Goal: Task Accomplishment & Management: Use online tool/utility

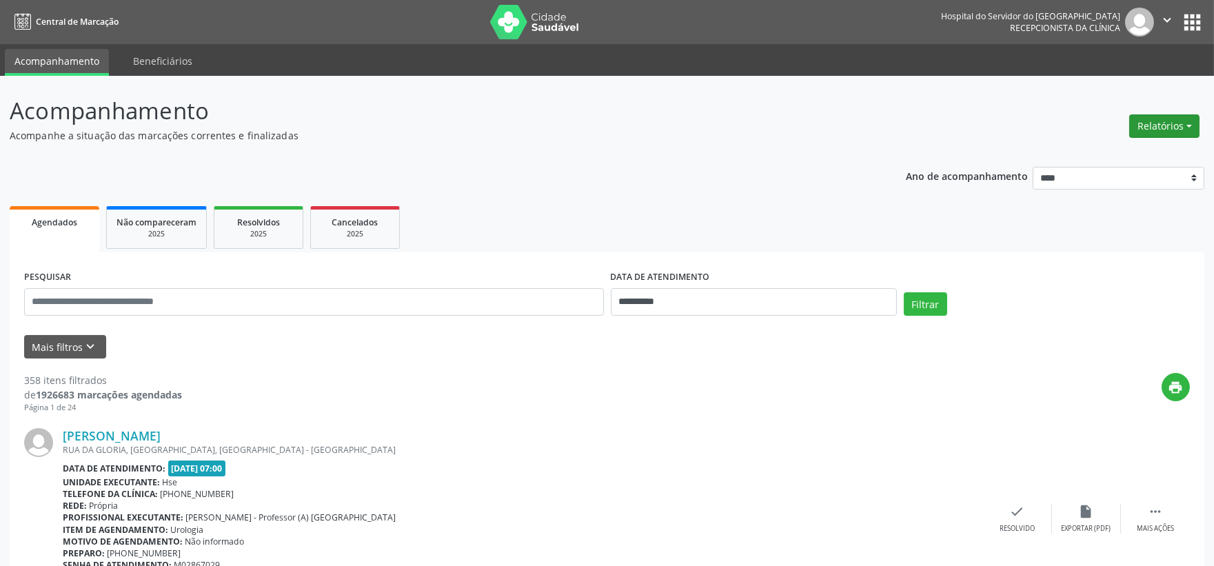
click at [1143, 119] on button "Relatórios" at bounding box center [1164, 125] width 70 height 23
click at [1103, 149] on link "Agendamentos" at bounding box center [1124, 154] width 148 height 19
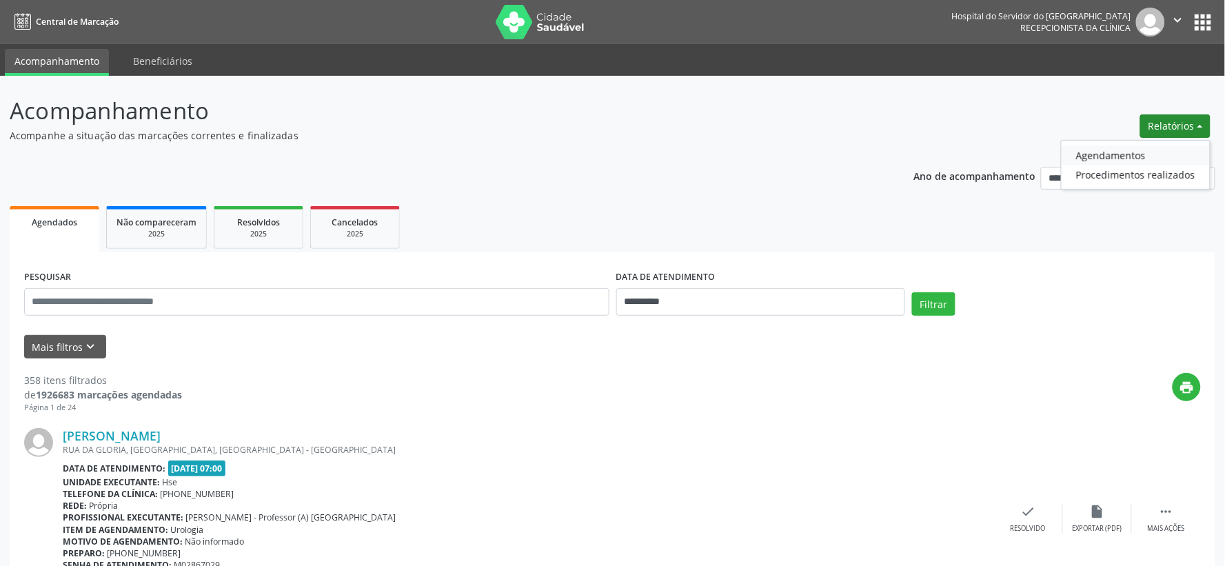
select select "*"
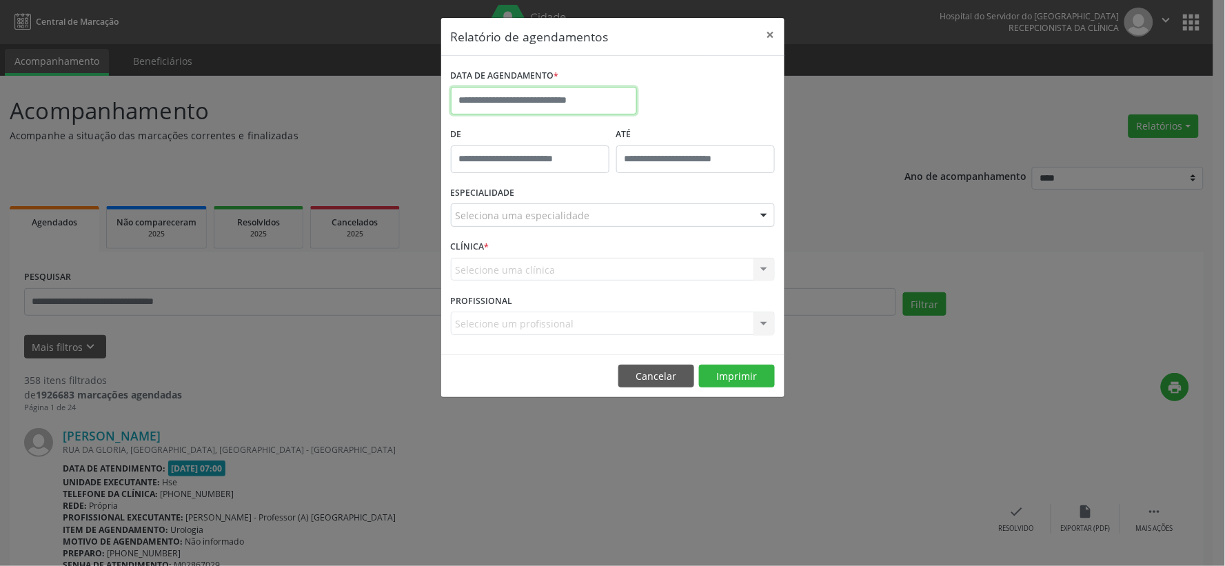
click at [509, 108] on input "text" at bounding box center [544, 101] width 186 height 28
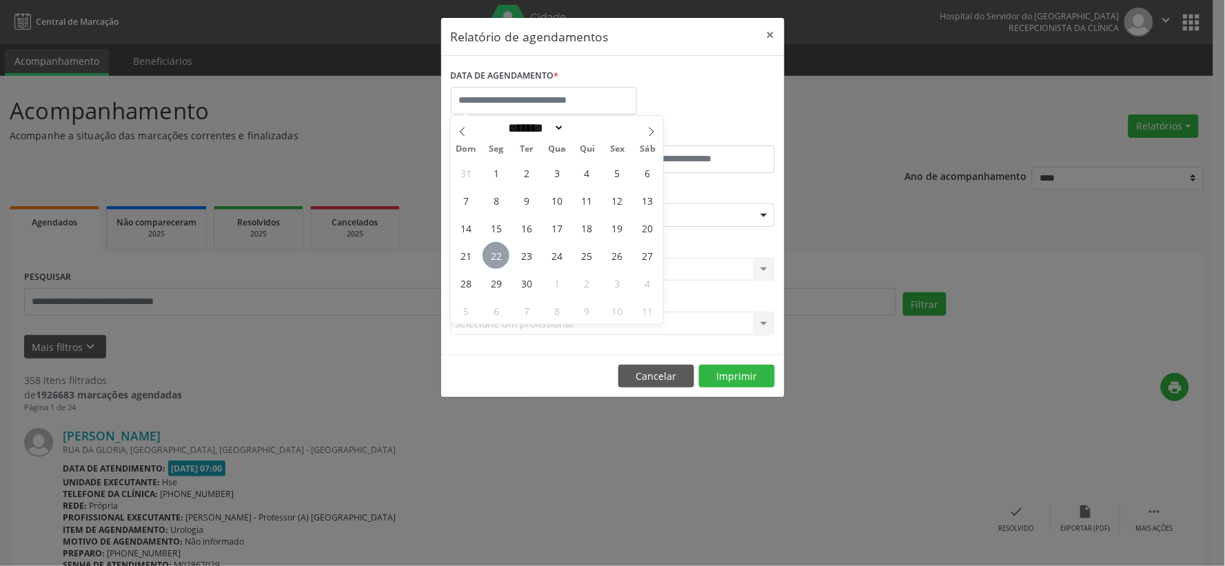
click at [500, 256] on span "22" at bounding box center [495, 255] width 27 height 27
type input "**********"
click at [500, 256] on span "22" at bounding box center [495, 255] width 27 height 27
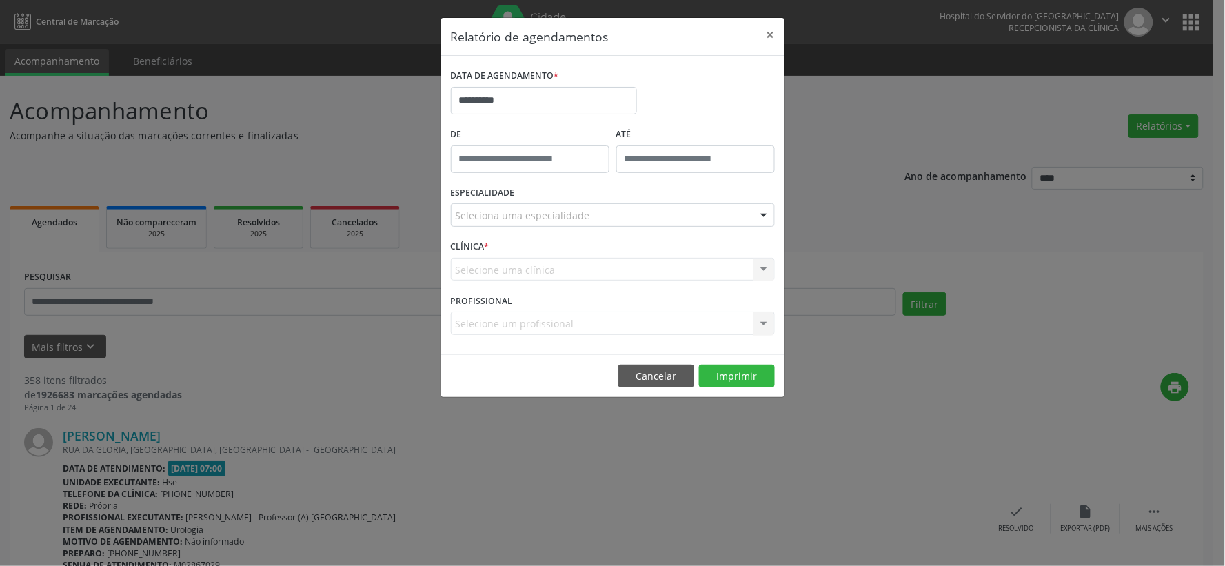
drag, startPoint x: 504, startPoint y: 214, endPoint x: 508, endPoint y: 224, distance: 10.2
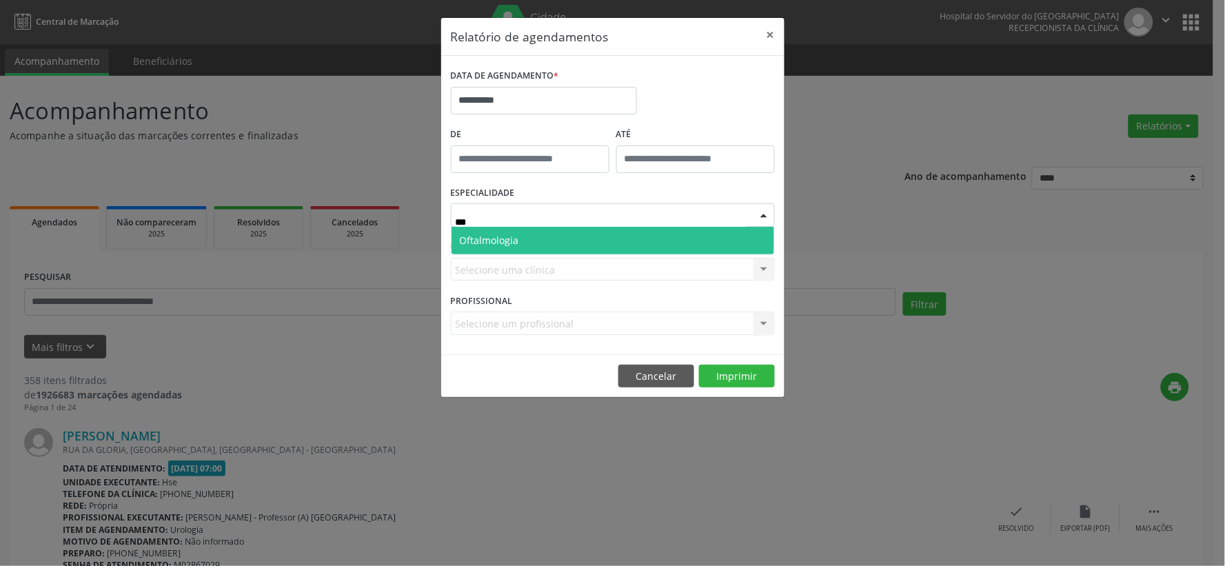
type input "****"
click at [510, 242] on span "Oftalmologia" at bounding box center [489, 240] width 59 height 13
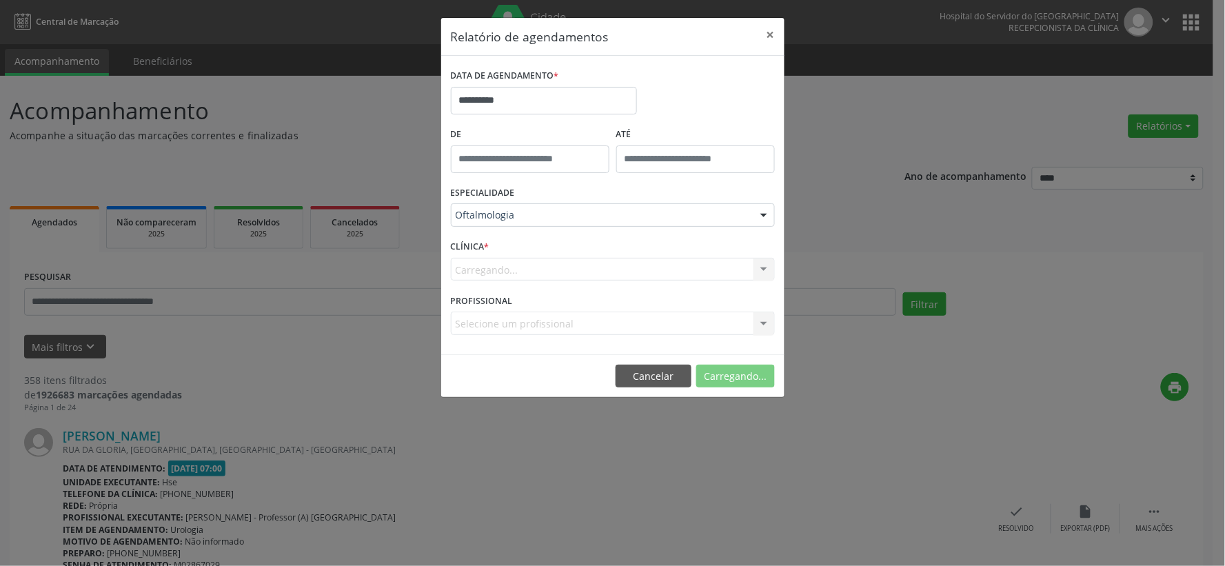
click at [515, 259] on div "Carregando... Nenhum resultado encontrado para: " " Não há nenhuma opção para s…" at bounding box center [613, 269] width 324 height 23
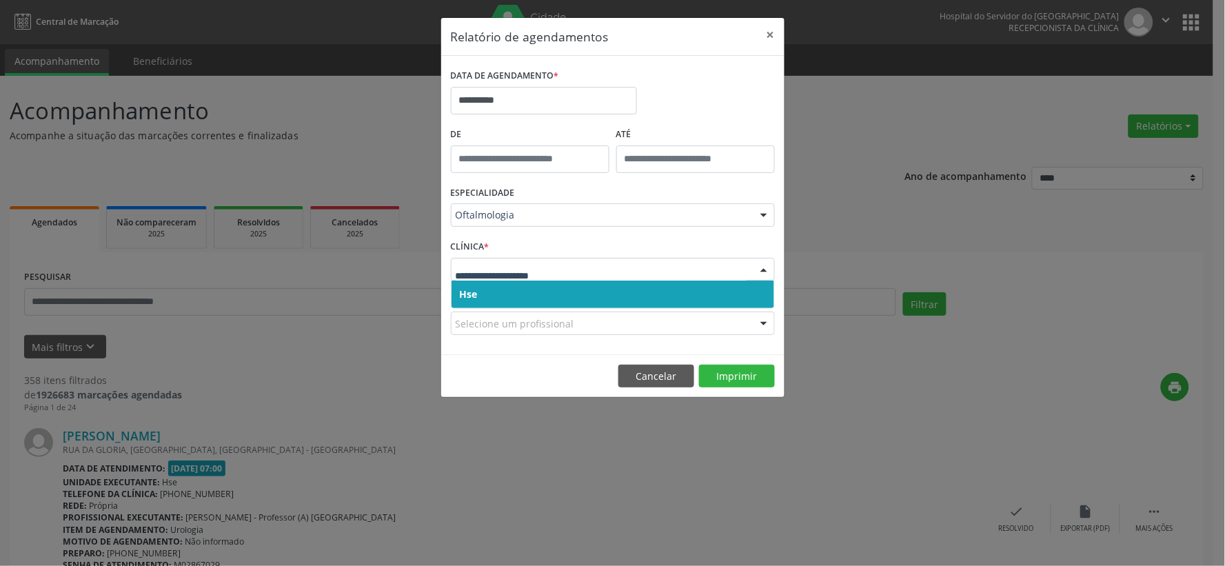
click at [507, 276] on div at bounding box center [613, 269] width 324 height 23
drag, startPoint x: 493, startPoint y: 294, endPoint x: 494, endPoint y: 286, distance: 7.6
click at [493, 292] on span "Hse" at bounding box center [612, 294] width 323 height 28
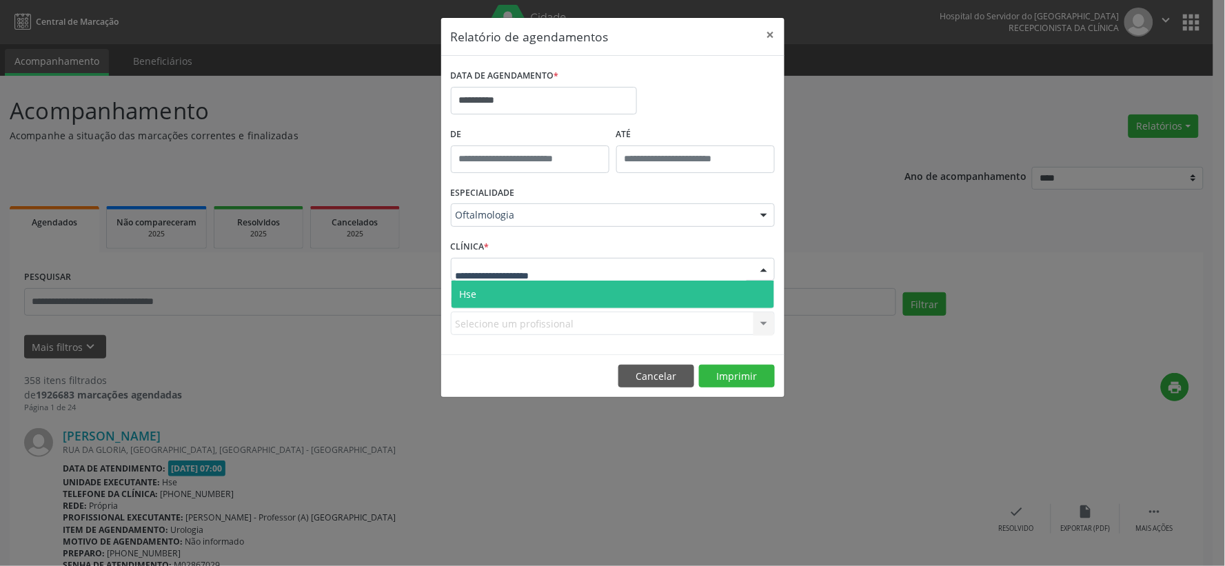
click at [487, 287] on span "Hse" at bounding box center [612, 294] width 323 height 28
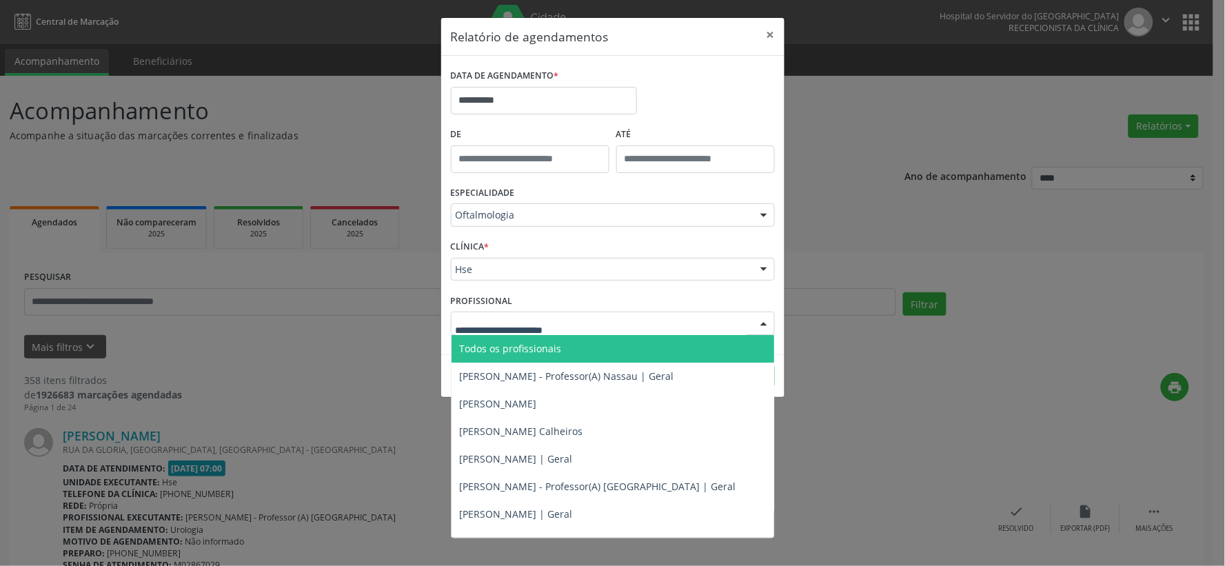
click at [526, 314] on div at bounding box center [613, 322] width 324 height 23
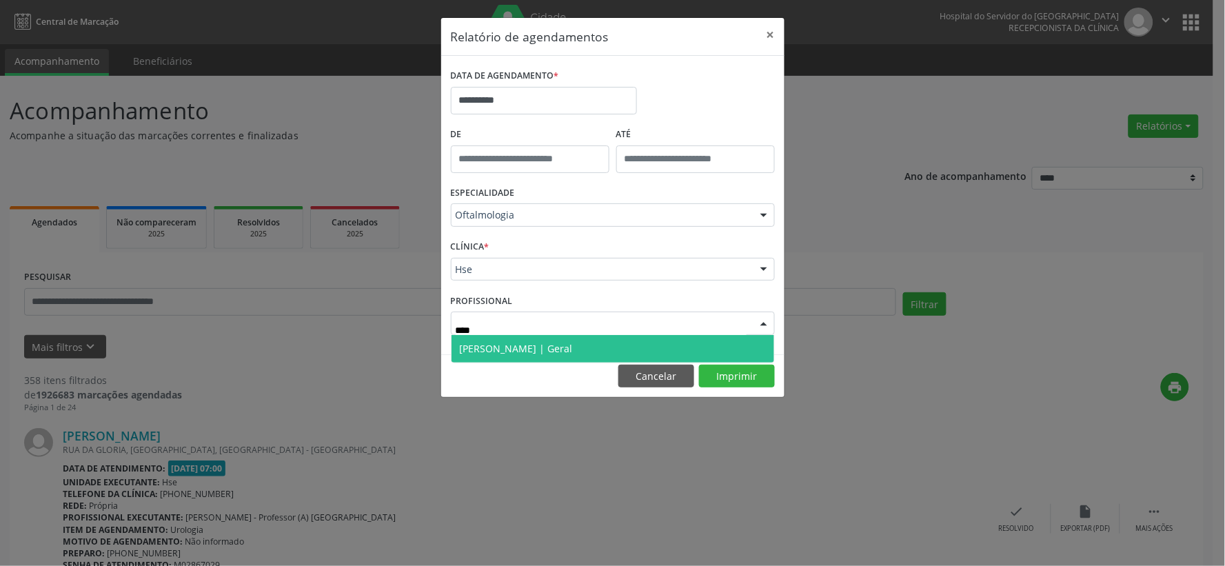
type input "*****"
click at [579, 349] on span "[PERSON_NAME] | Geral" at bounding box center [612, 349] width 323 height 28
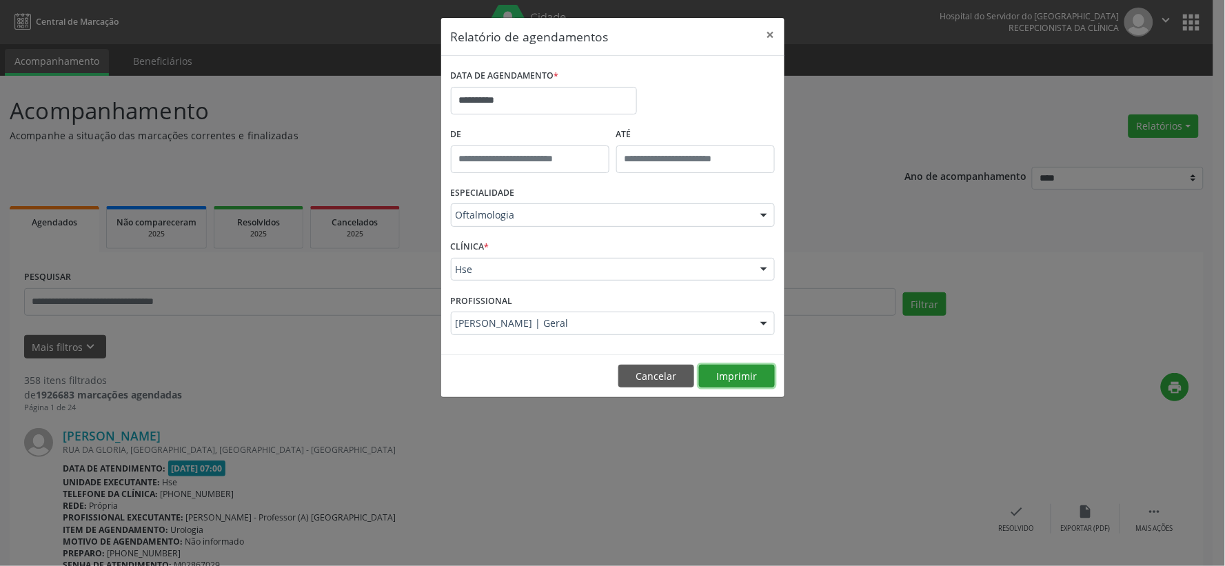
click at [741, 380] on button "Imprimir" at bounding box center [737, 376] width 76 height 23
click at [777, 38] on button "×" at bounding box center [771, 35] width 28 height 34
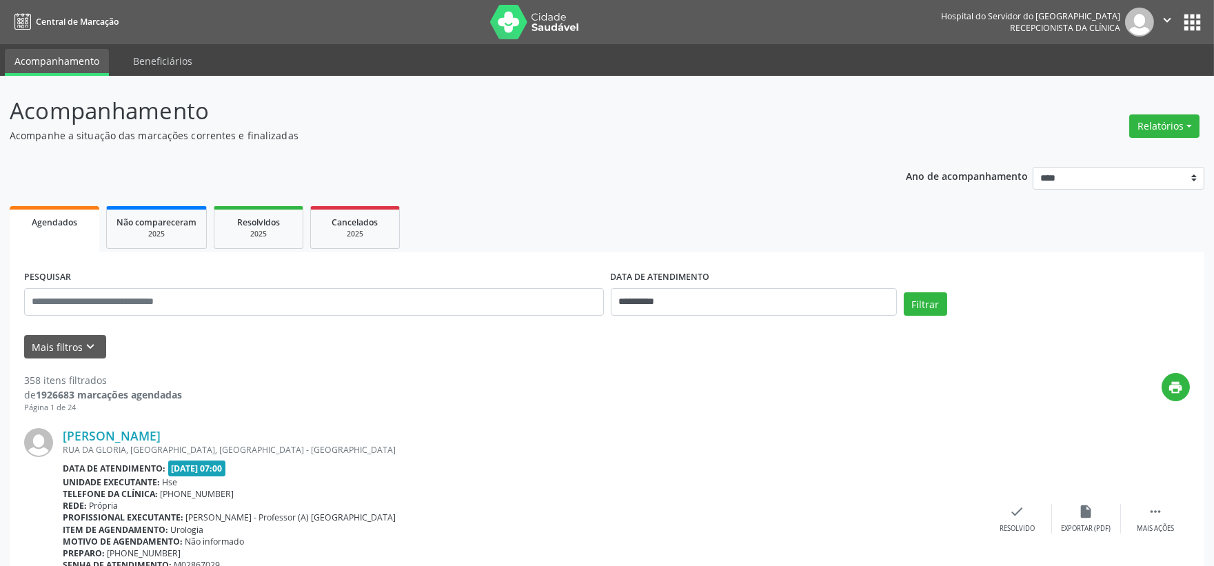
click at [524, 24] on img at bounding box center [535, 22] width 90 height 34
click at [1144, 125] on button "Relatórios" at bounding box center [1164, 125] width 70 height 23
click at [1117, 140] on ul "Agendamentos Procedimentos realizados" at bounding box center [1125, 165] width 150 height 50
click at [1103, 154] on link "Agendamentos" at bounding box center [1124, 154] width 148 height 19
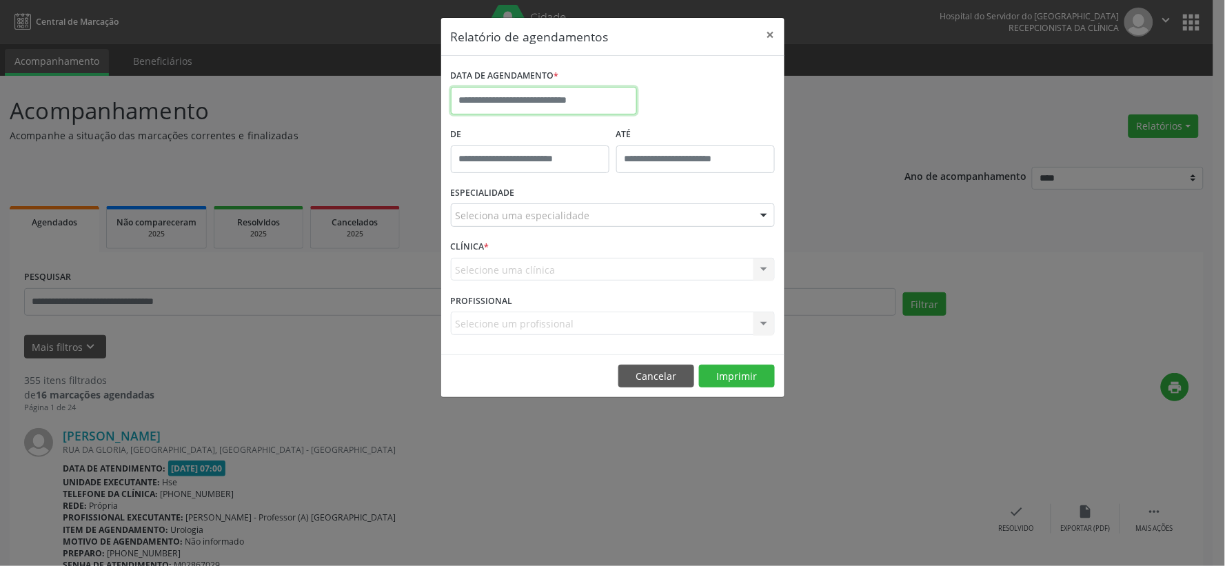
click at [591, 94] on input "text" at bounding box center [544, 101] width 186 height 28
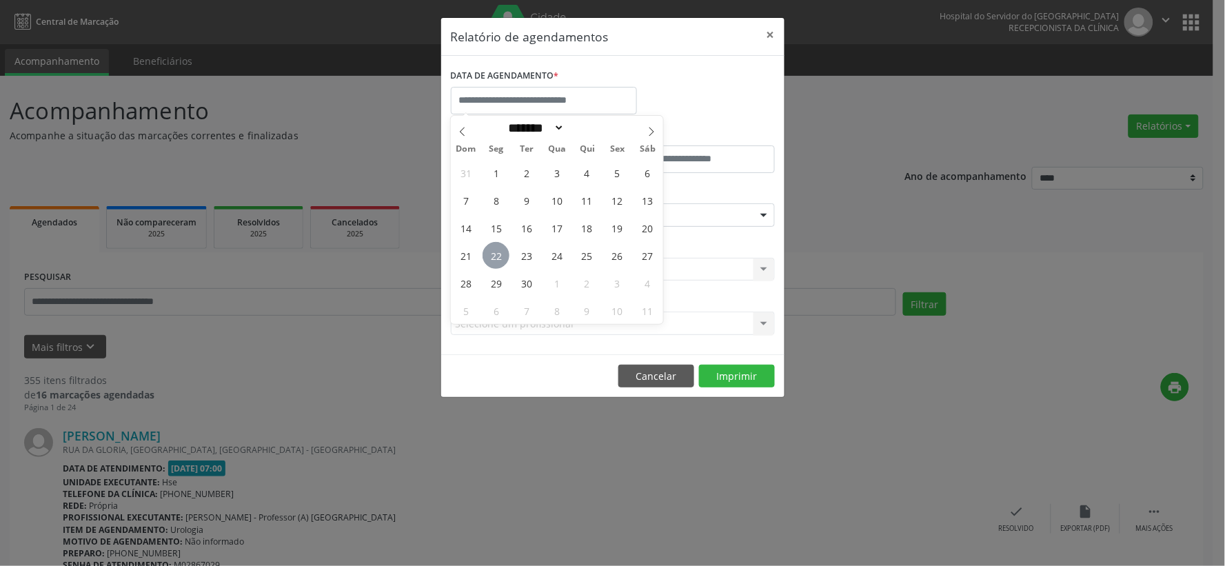
click at [492, 255] on span "22" at bounding box center [495, 255] width 27 height 27
type input "**********"
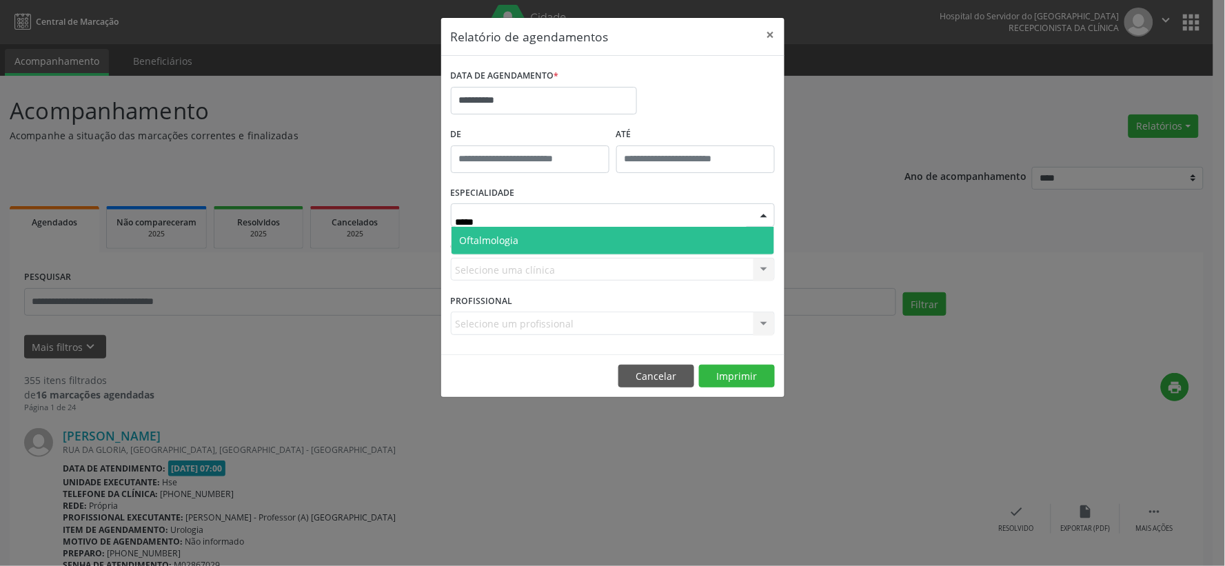
type input "******"
click at [484, 241] on span "Oftalmologia" at bounding box center [489, 240] width 59 height 13
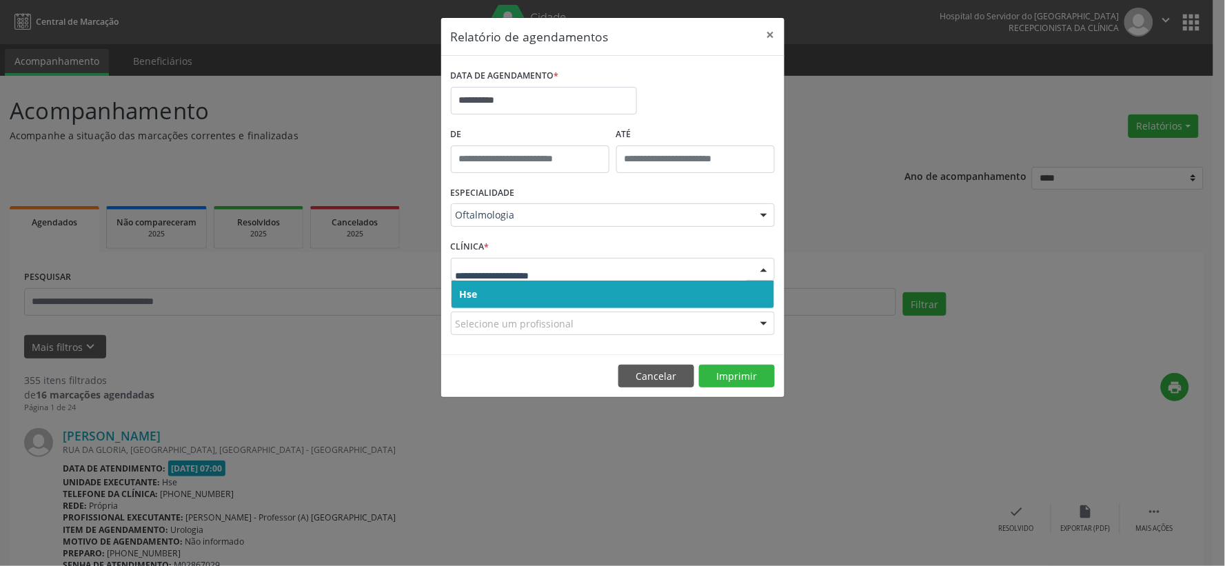
click at [484, 286] on span "Hse" at bounding box center [612, 294] width 323 height 28
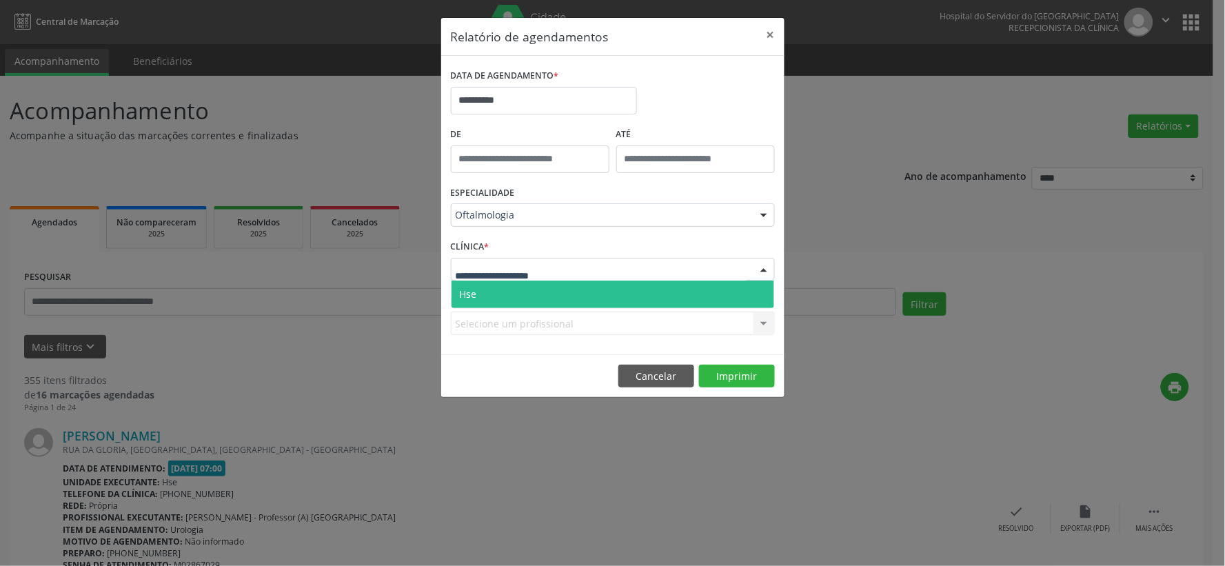
click at [480, 293] on span "Hse" at bounding box center [612, 294] width 323 height 28
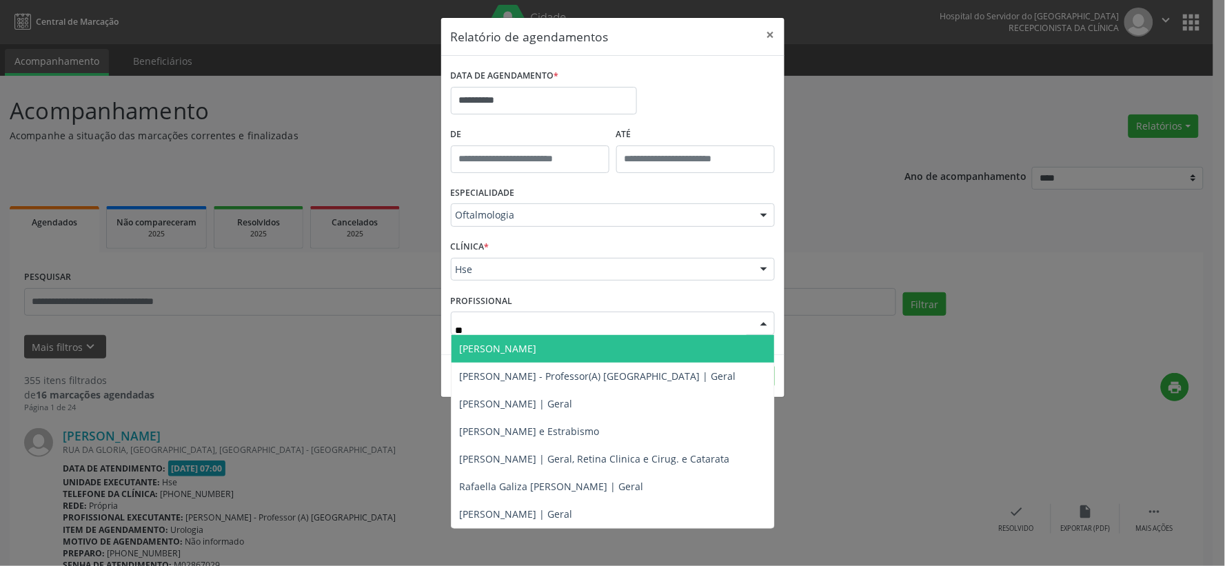
type input "***"
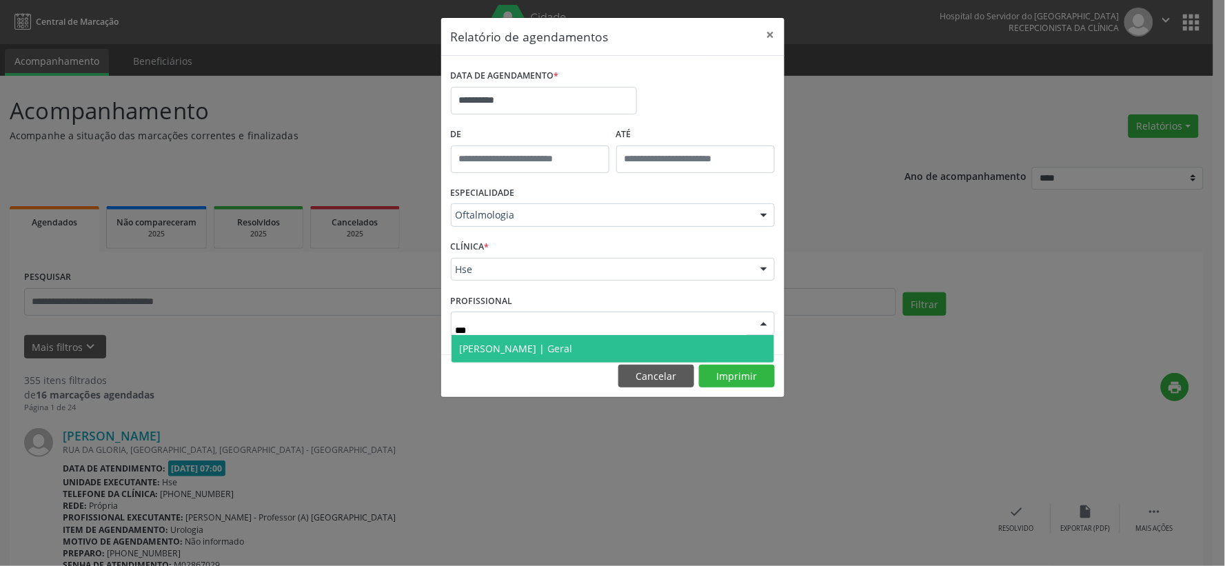
click at [507, 345] on span "[PERSON_NAME] | Geral" at bounding box center [516, 348] width 113 height 13
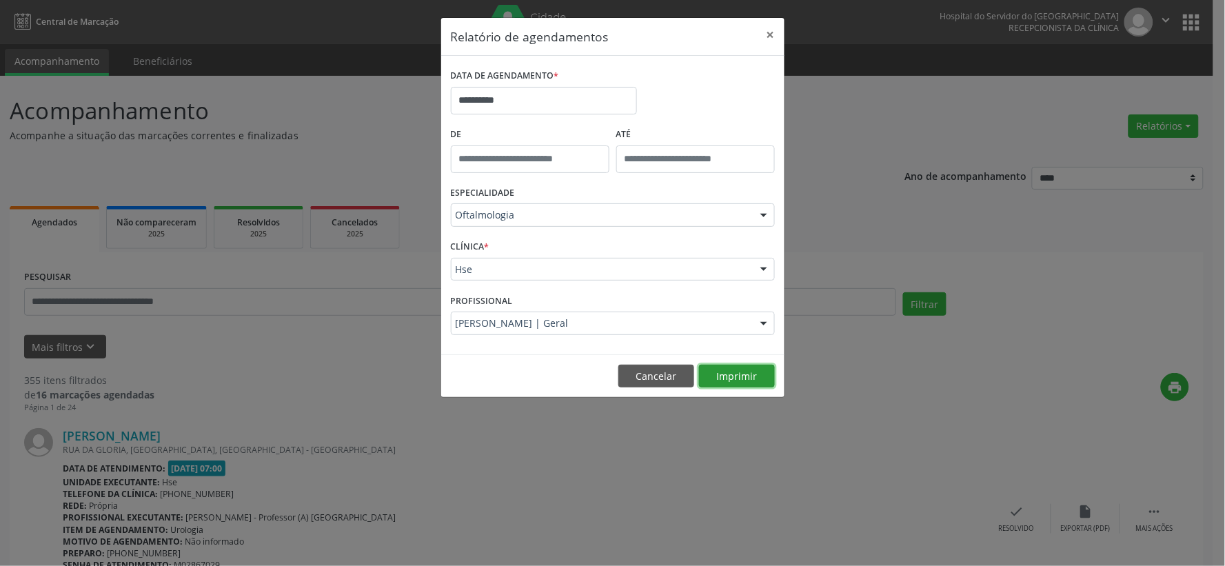
click at [750, 379] on button "Imprimir" at bounding box center [737, 376] width 76 height 23
click at [769, 39] on button "×" at bounding box center [771, 35] width 28 height 34
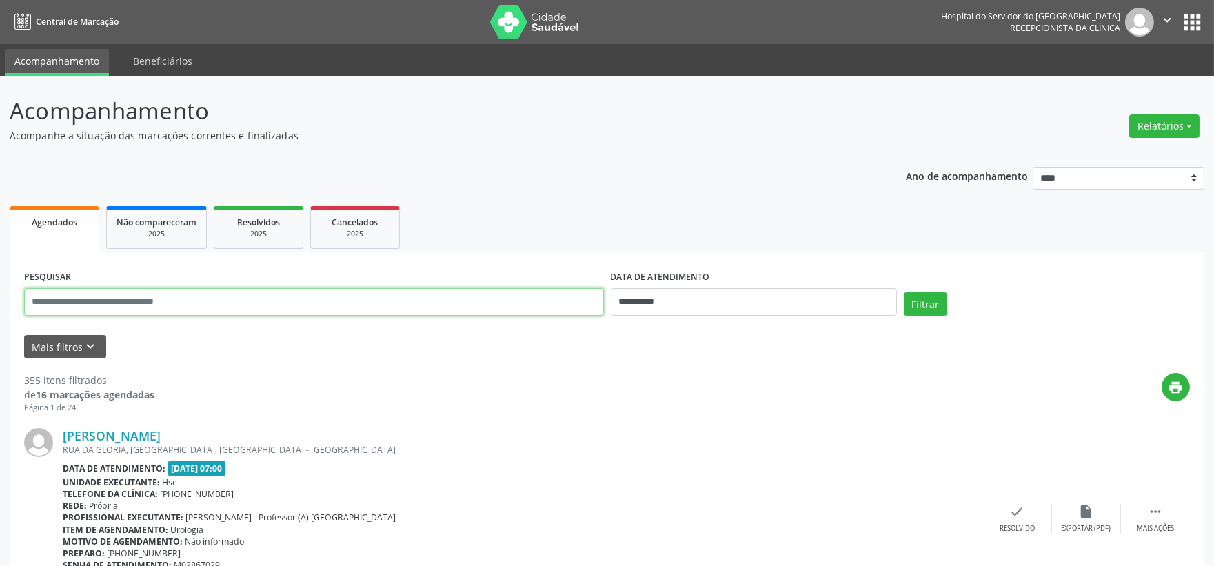
click at [350, 298] on input "text" at bounding box center [314, 302] width 580 height 28
click at [903, 292] on button "Filtrar" at bounding box center [924, 303] width 43 height 23
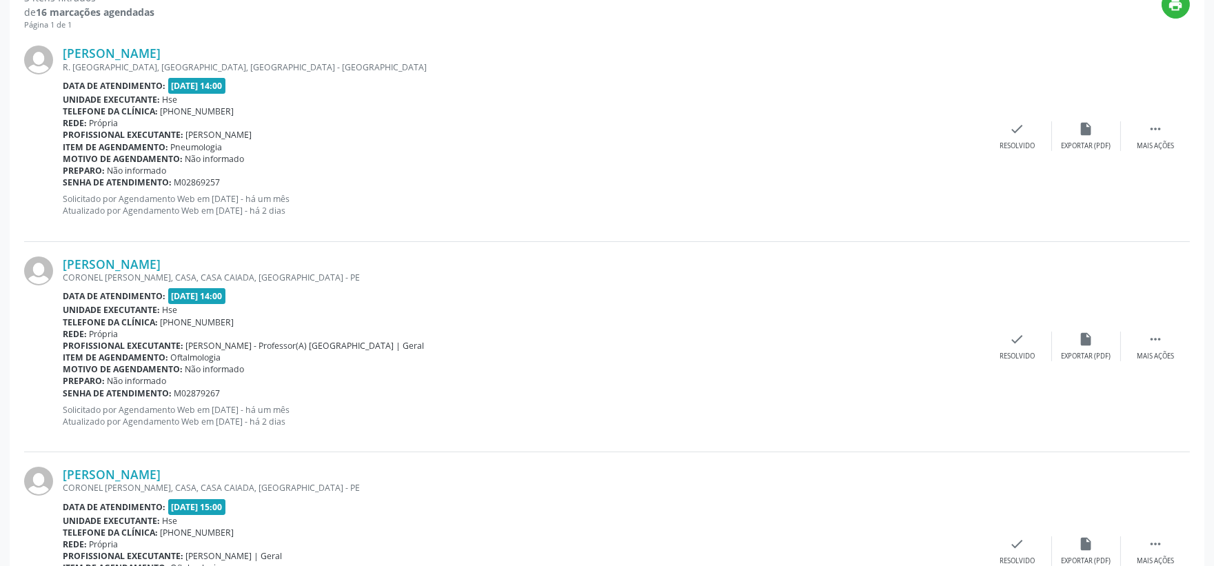
scroll to position [153, 0]
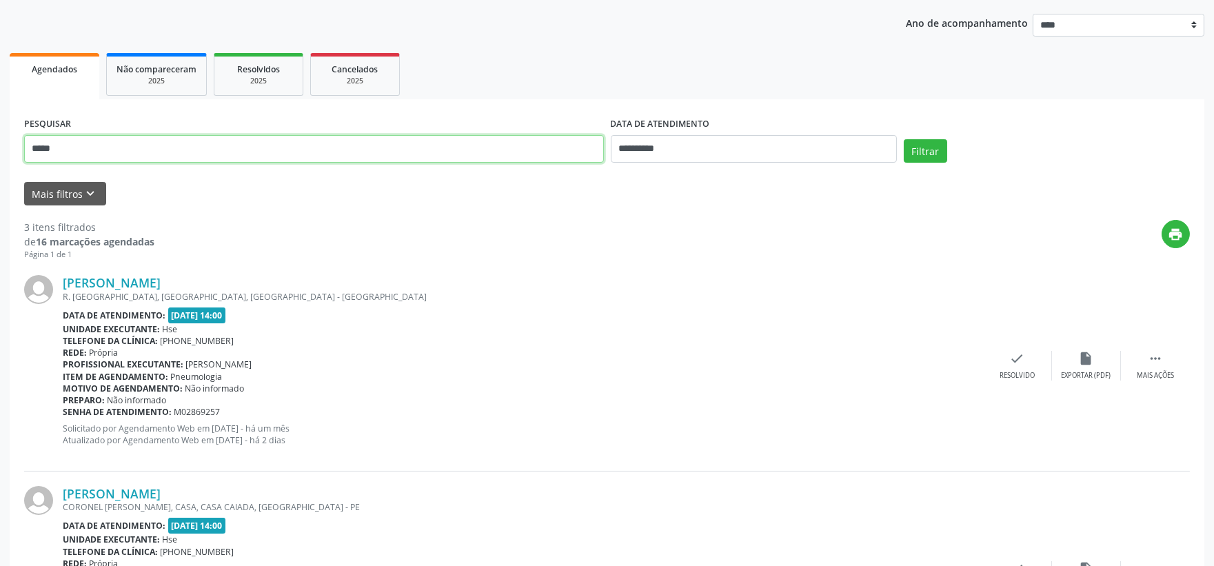
click at [134, 150] on input "*****" at bounding box center [314, 149] width 580 height 28
type input "**********"
click at [903, 139] on button "Filtrar" at bounding box center [924, 150] width 43 height 23
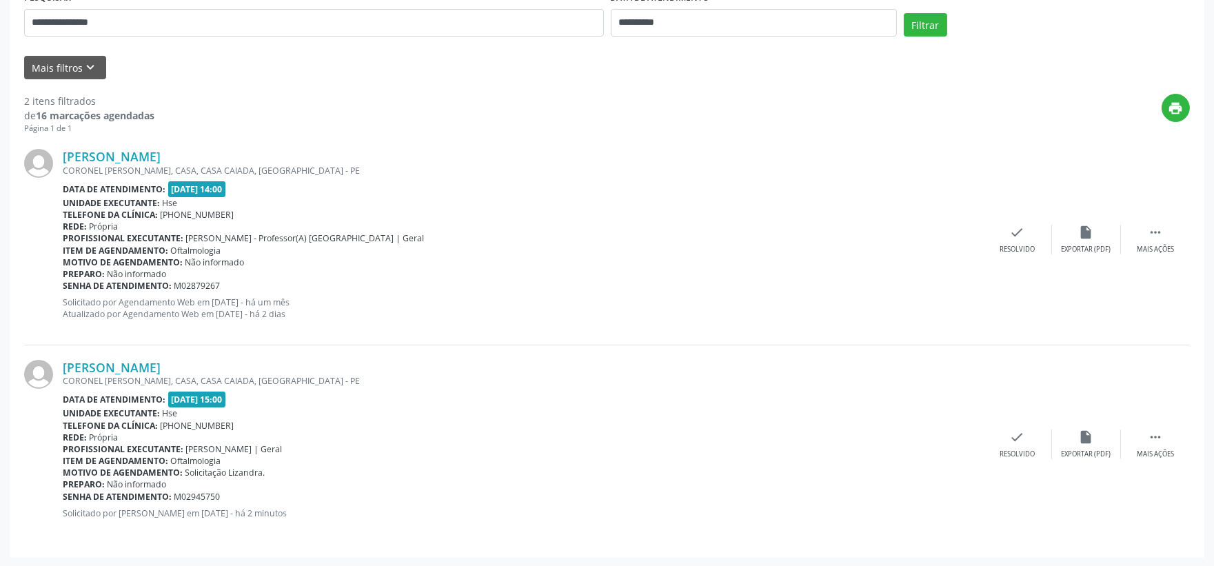
scroll to position [0, 0]
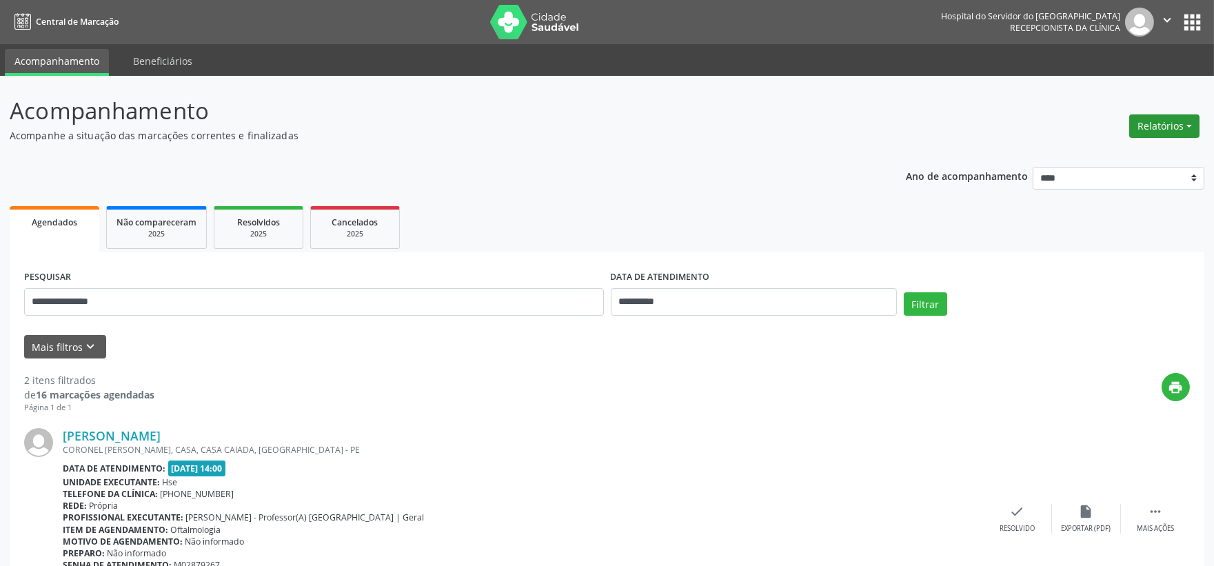
click at [1147, 120] on button "Relatórios" at bounding box center [1164, 125] width 70 height 23
click at [1098, 153] on link "Agendamentos" at bounding box center [1124, 154] width 148 height 19
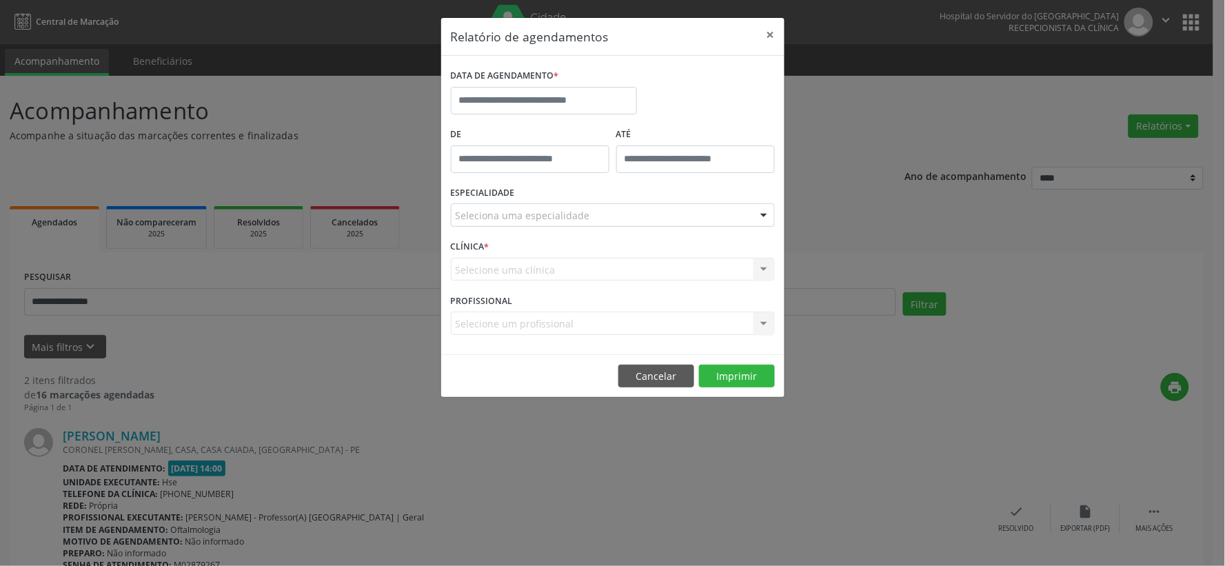
drag, startPoint x: 515, startPoint y: 84, endPoint x: 545, endPoint y: 135, distance: 59.0
click at [515, 84] on label "DATA DE AGENDAMENTO *" at bounding box center [505, 75] width 108 height 21
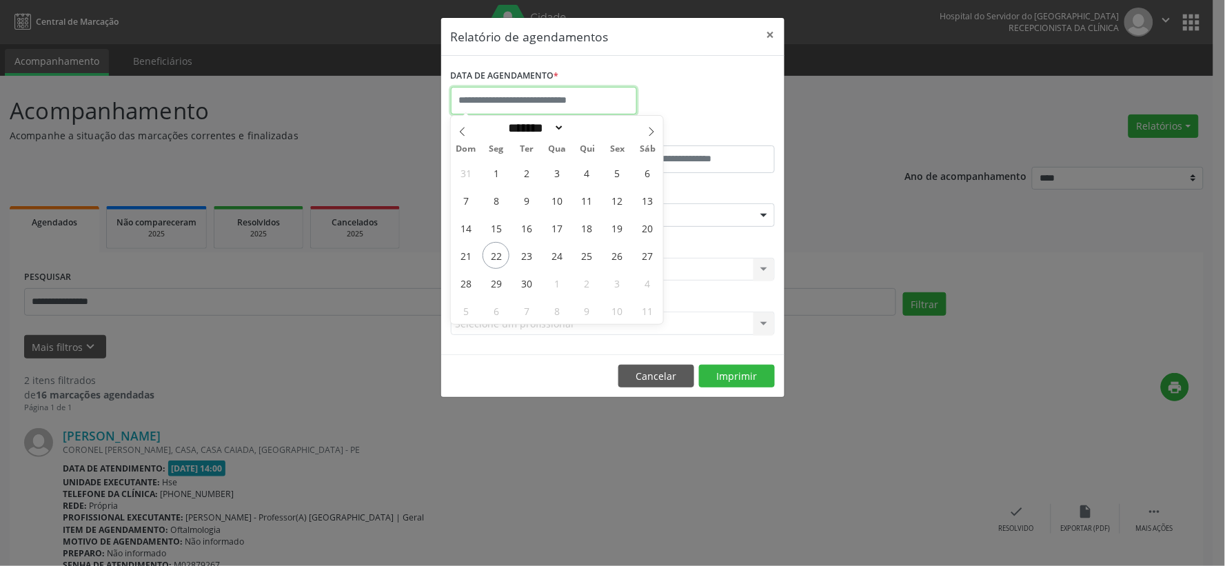
click at [506, 108] on body "**********" at bounding box center [612, 283] width 1225 height 566
click at [492, 253] on span "22" at bounding box center [495, 255] width 27 height 27
type input "**********"
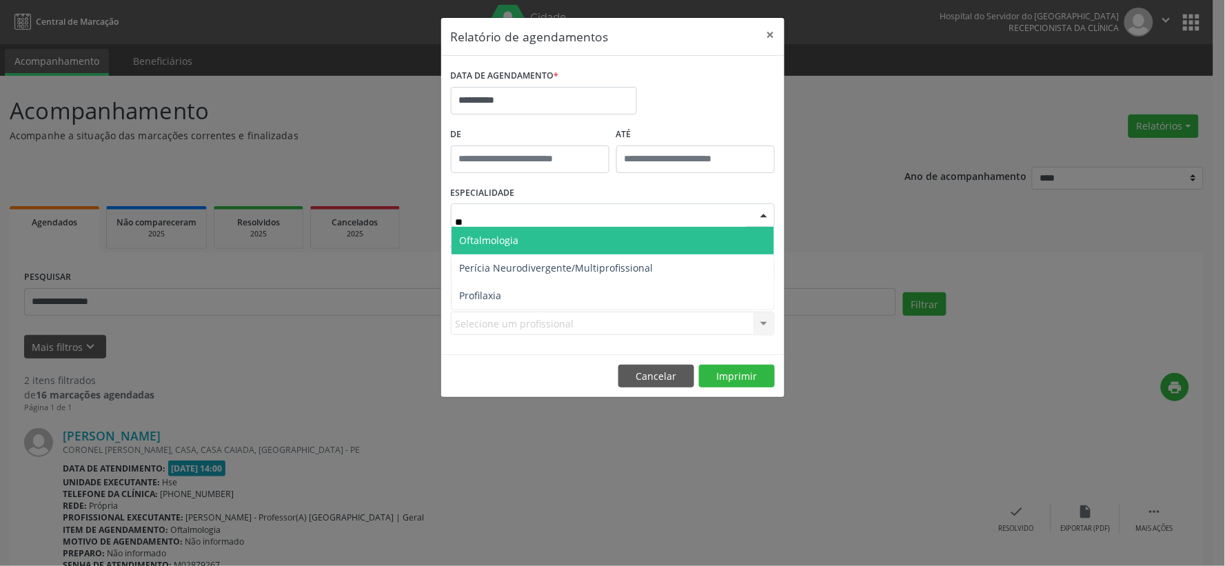
type input "***"
click at [493, 235] on span "Oftalmologia" at bounding box center [489, 240] width 59 height 13
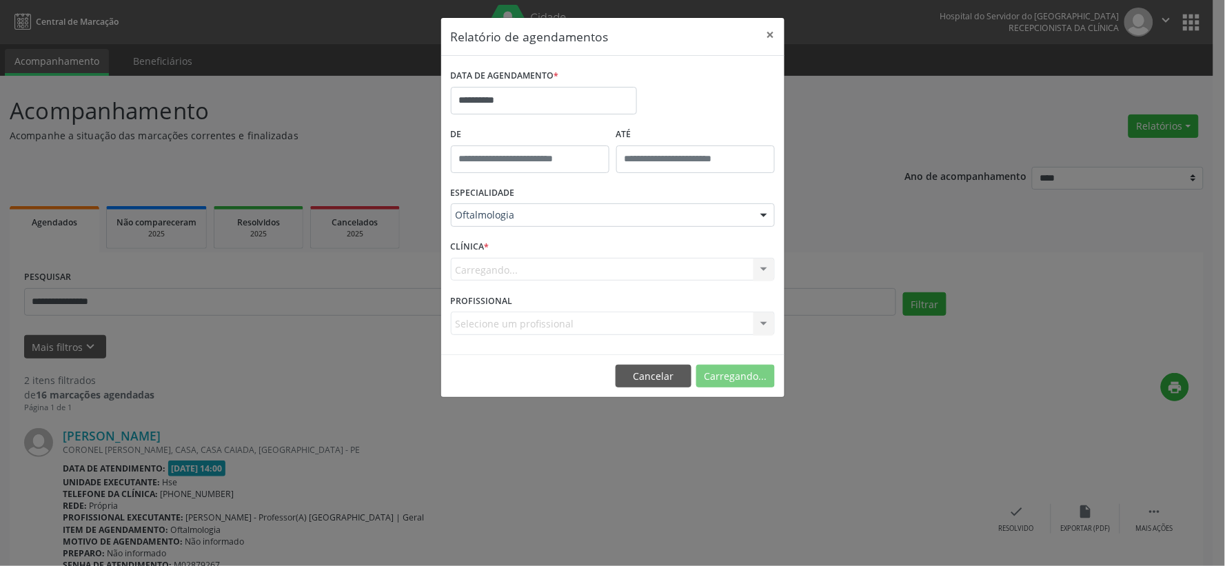
click at [484, 260] on div "Carregando..." at bounding box center [613, 269] width 324 height 23
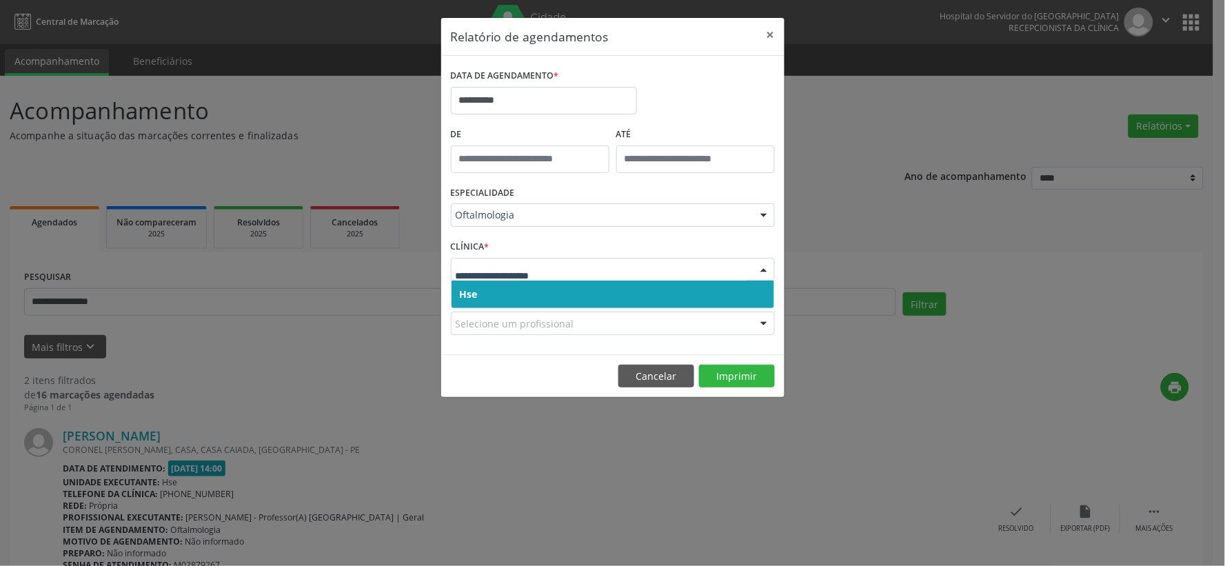
click at [486, 300] on span "Hse" at bounding box center [612, 294] width 323 height 28
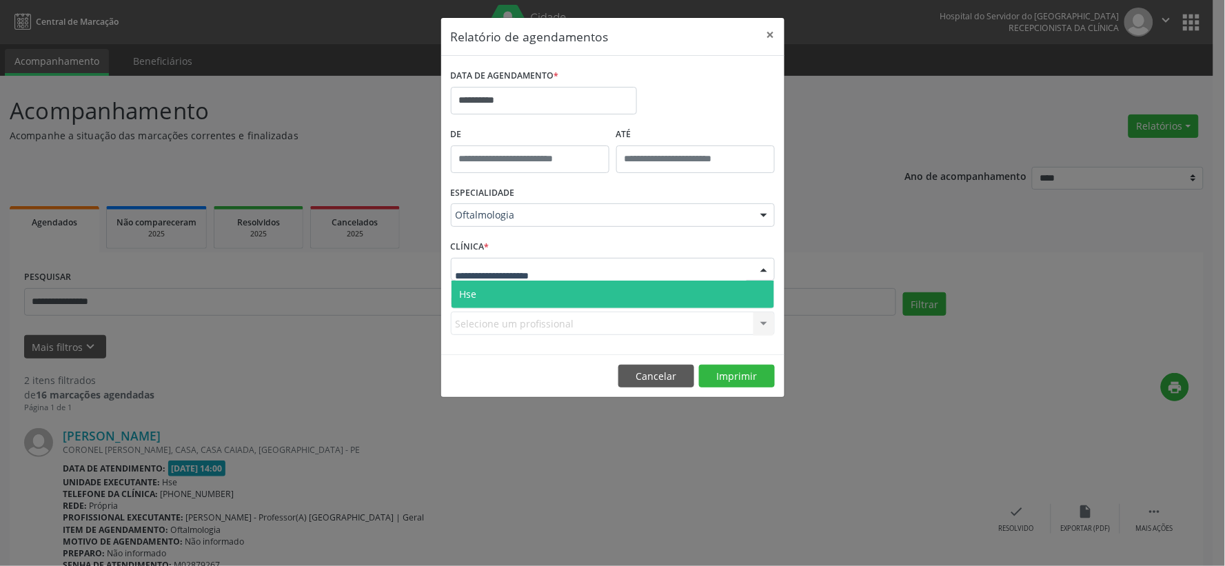
click at [486, 292] on span "Hse" at bounding box center [612, 294] width 323 height 28
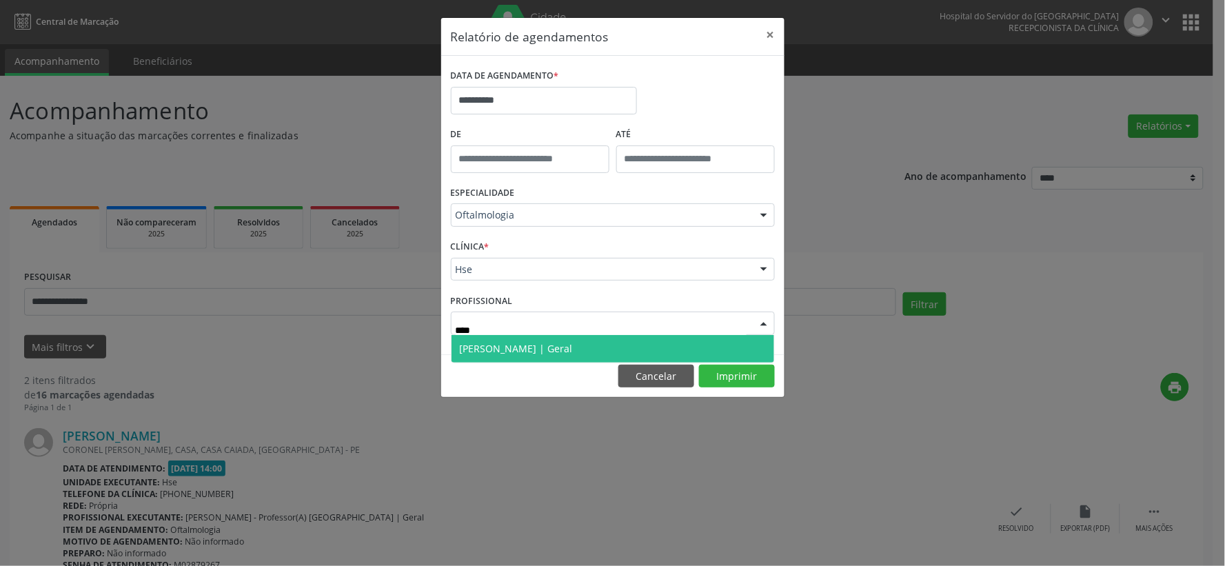
type input "*****"
click at [619, 345] on span "[PERSON_NAME] | Geral" at bounding box center [612, 349] width 323 height 28
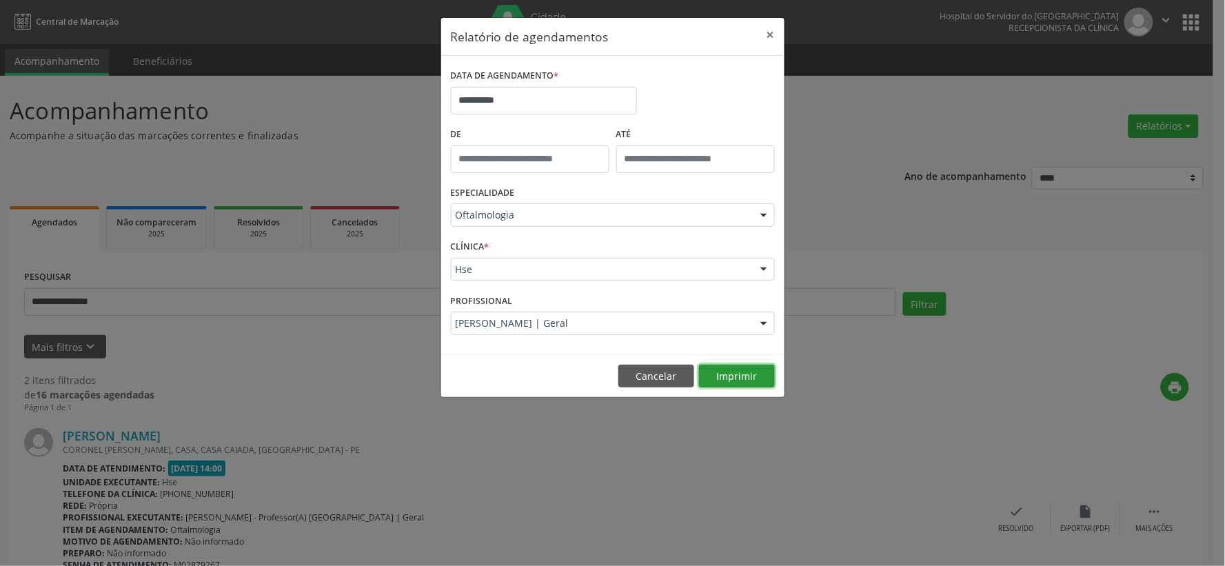
click at [749, 373] on button "Imprimir" at bounding box center [737, 376] width 76 height 23
click at [760, 37] on button "×" at bounding box center [771, 35] width 28 height 34
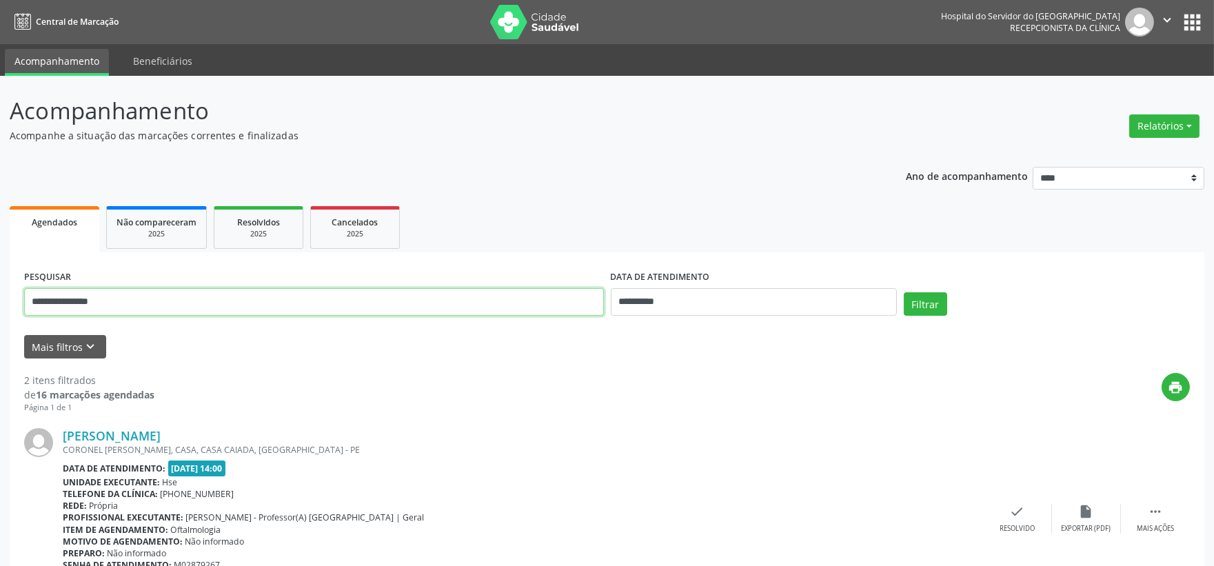
click at [442, 299] on input "**********" at bounding box center [314, 302] width 580 height 28
type input "*"
click at [1189, 121] on button "Relatórios" at bounding box center [1164, 125] width 70 height 23
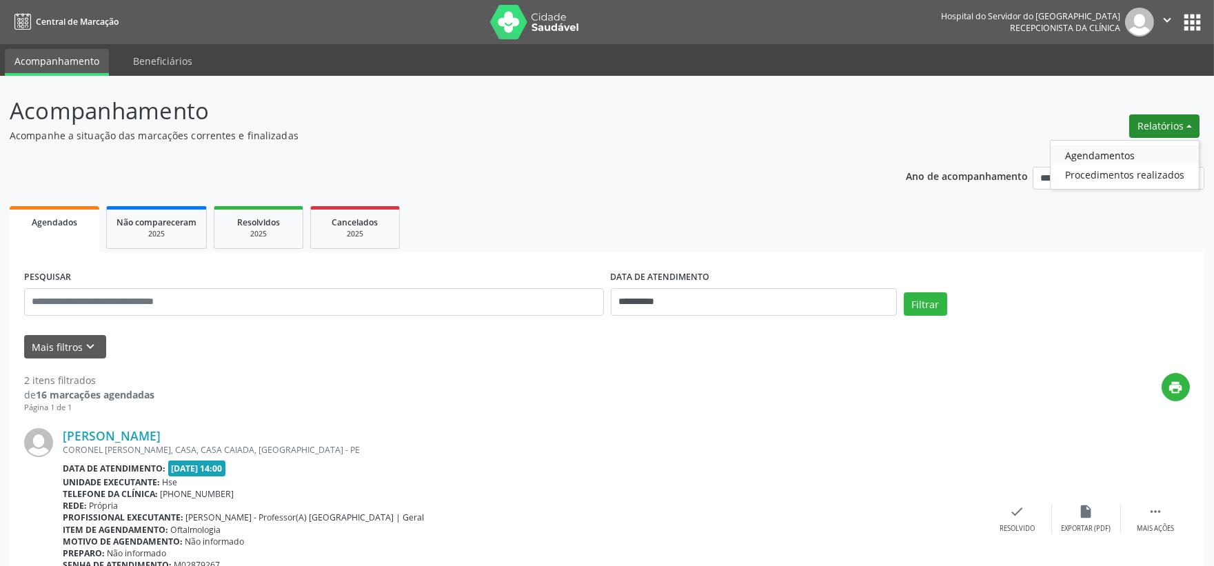
click at [1087, 155] on link "Agendamentos" at bounding box center [1124, 154] width 148 height 19
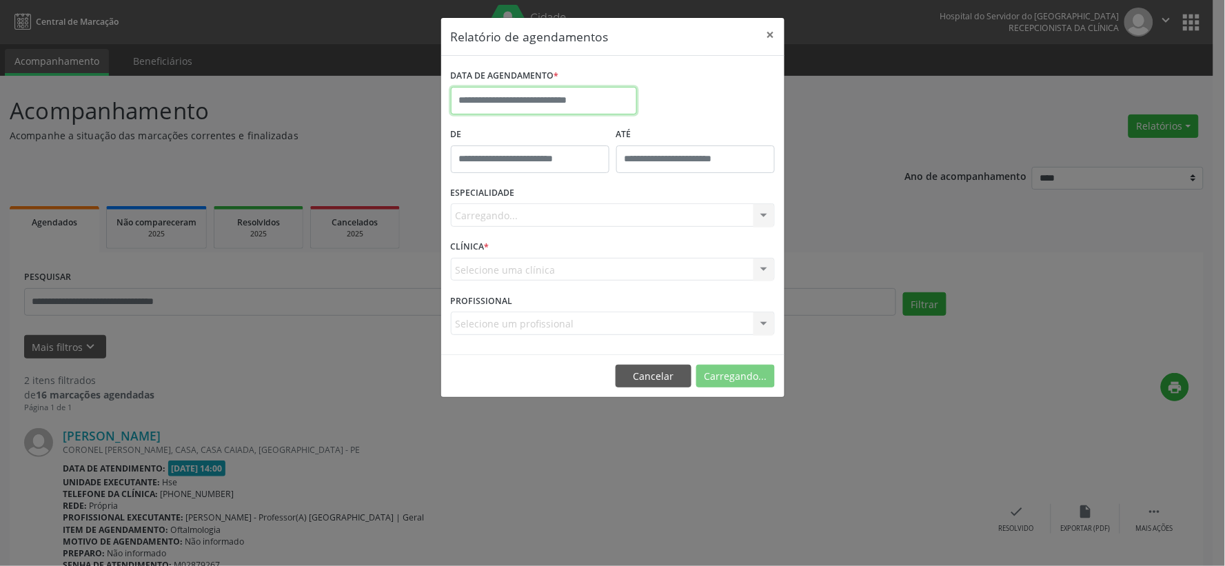
click at [533, 90] on input "text" at bounding box center [544, 101] width 186 height 28
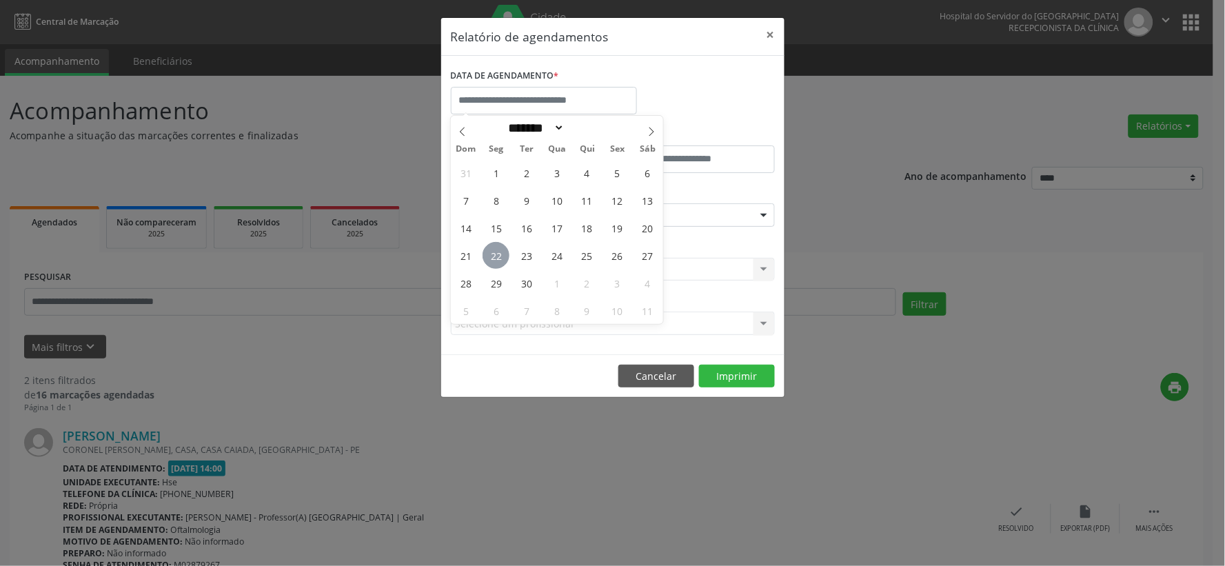
click at [494, 250] on span "22" at bounding box center [495, 255] width 27 height 27
type input "**********"
click at [494, 250] on span "22" at bounding box center [495, 255] width 27 height 27
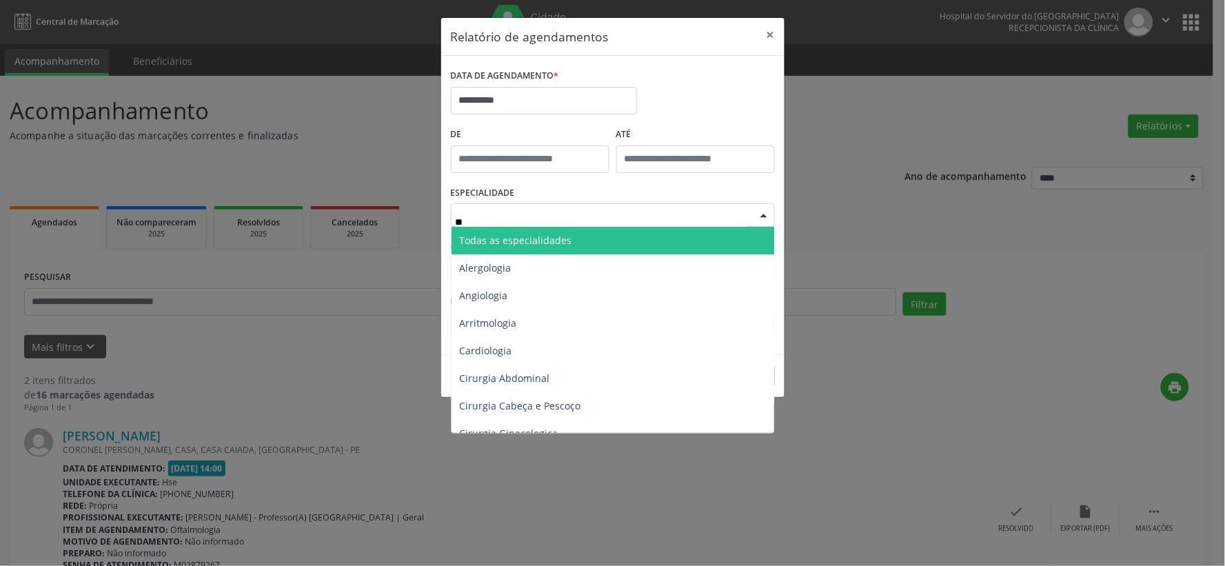
type input "***"
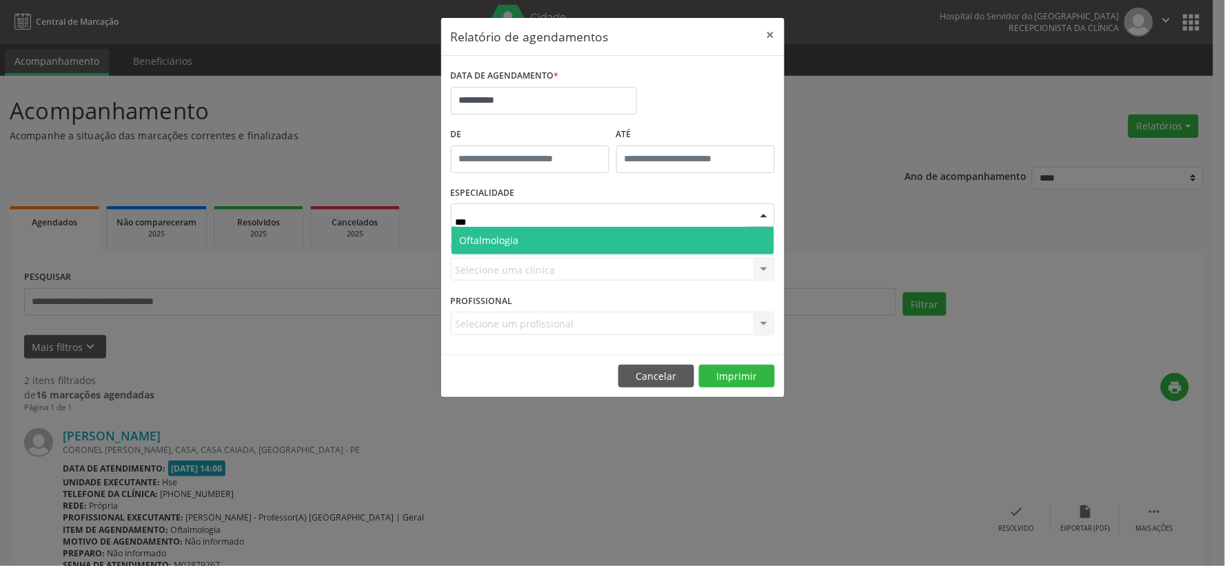
click at [704, 232] on span "Oftalmologia" at bounding box center [612, 241] width 323 height 28
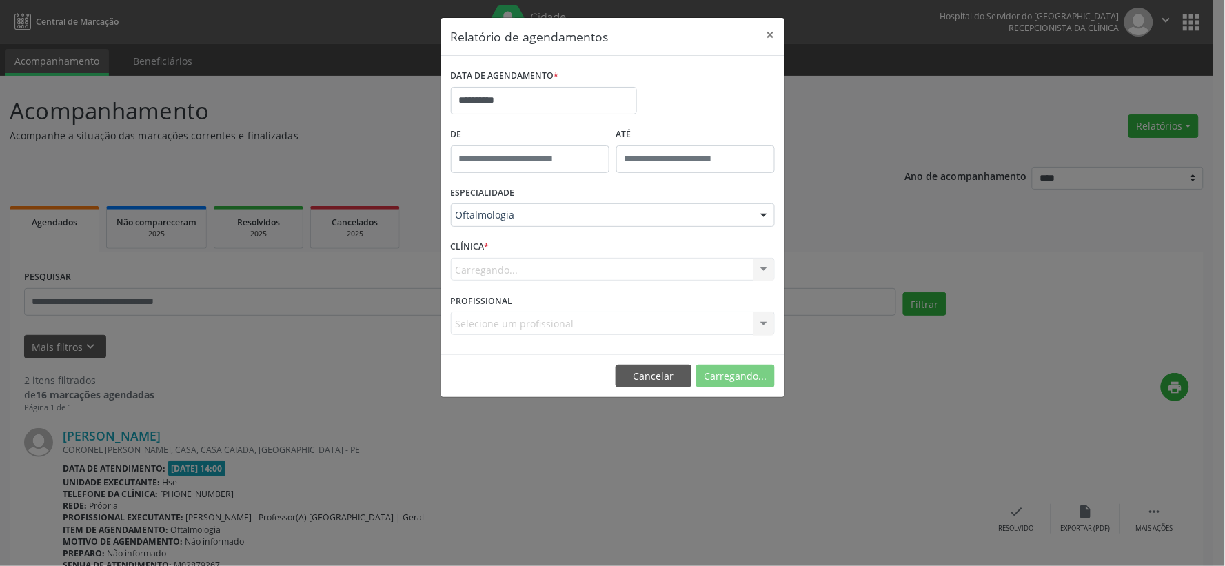
click at [570, 263] on div "Carregando... Hse Nenhum resultado encontrado para: " " Não há nenhuma opção pa…" at bounding box center [613, 269] width 324 height 23
click at [567, 265] on div "Carregando... Hse Nenhum resultado encontrado para: " " Não há nenhuma opção pa…" at bounding box center [613, 269] width 324 height 23
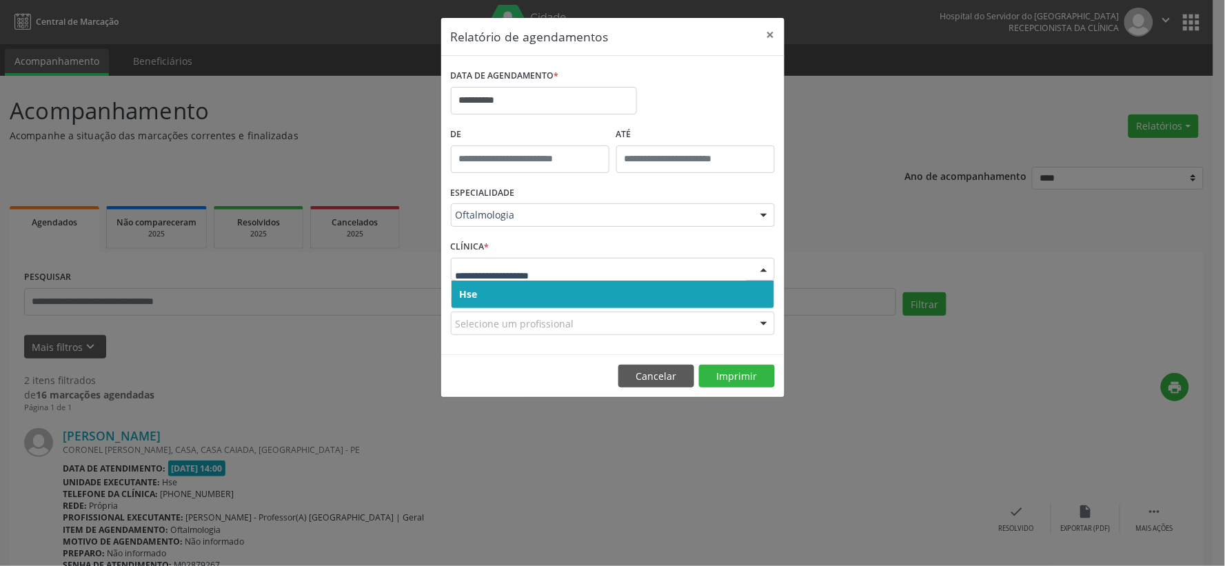
drag, startPoint x: 560, startPoint y: 292, endPoint x: 565, endPoint y: 269, distance: 23.4
click at [560, 293] on span "Hse" at bounding box center [612, 294] width 323 height 28
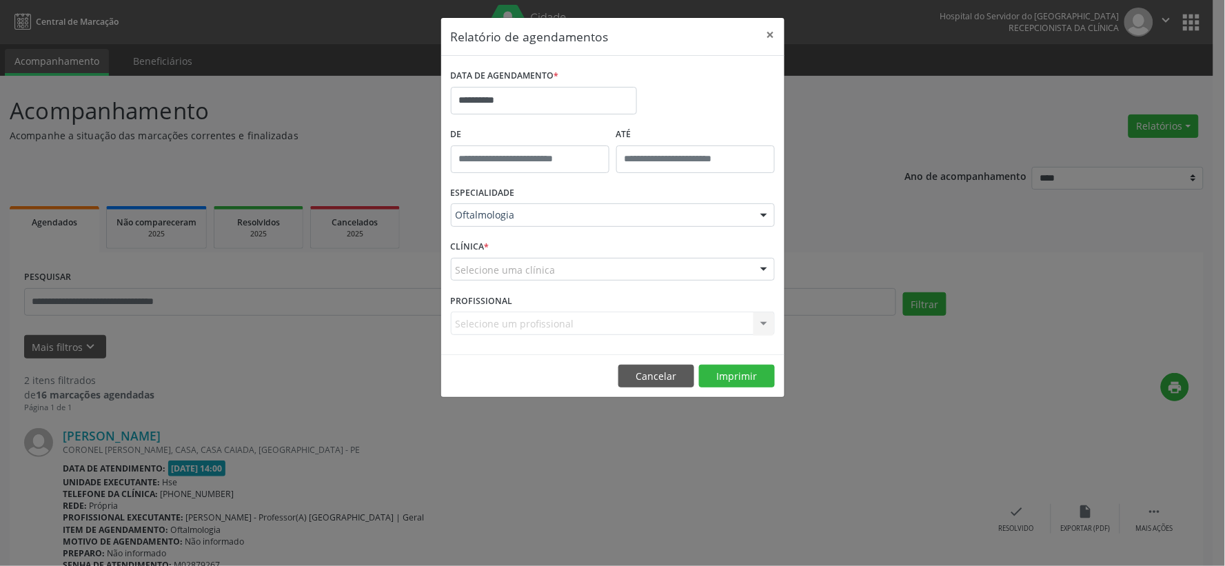
click at [565, 269] on div "Selecione uma clínica" at bounding box center [613, 269] width 324 height 23
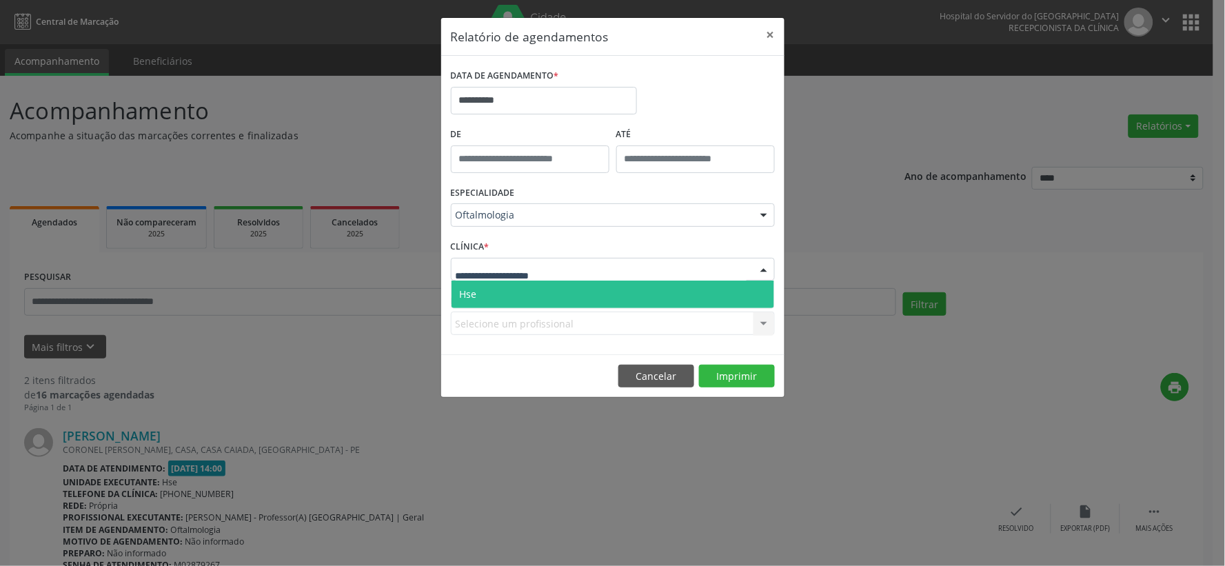
click at [567, 287] on span "Hse" at bounding box center [612, 294] width 323 height 28
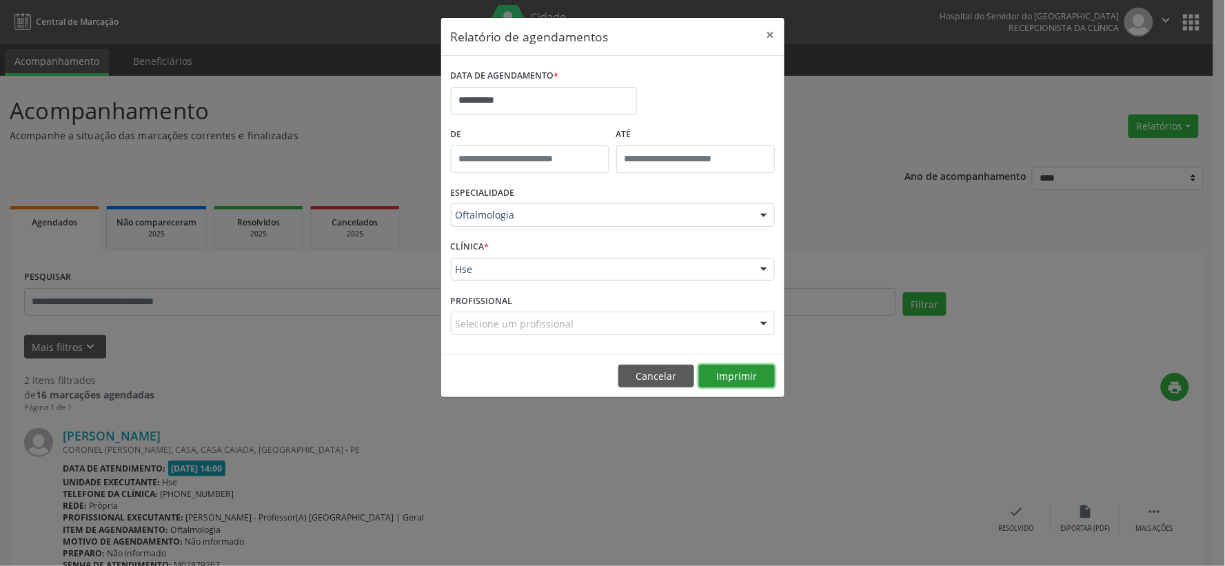
click at [726, 369] on button "Imprimir" at bounding box center [737, 376] width 76 height 23
click at [761, 37] on button "×" at bounding box center [771, 35] width 28 height 34
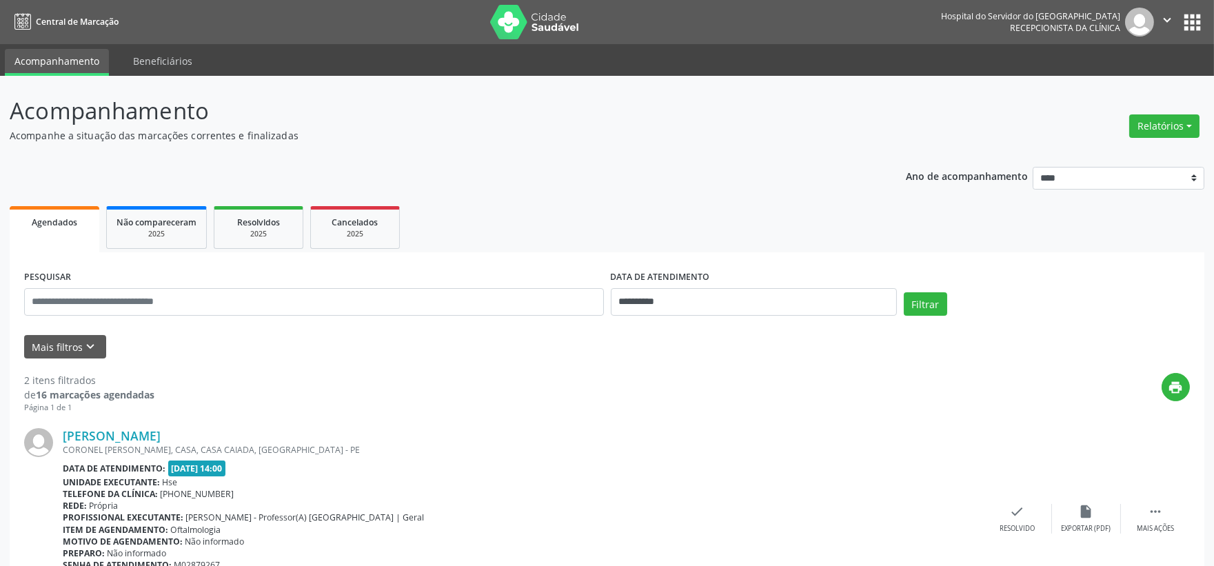
click at [538, 23] on img at bounding box center [535, 22] width 90 height 34
click at [90, 347] on icon "keyboard_arrow_down" at bounding box center [90, 346] width 15 height 15
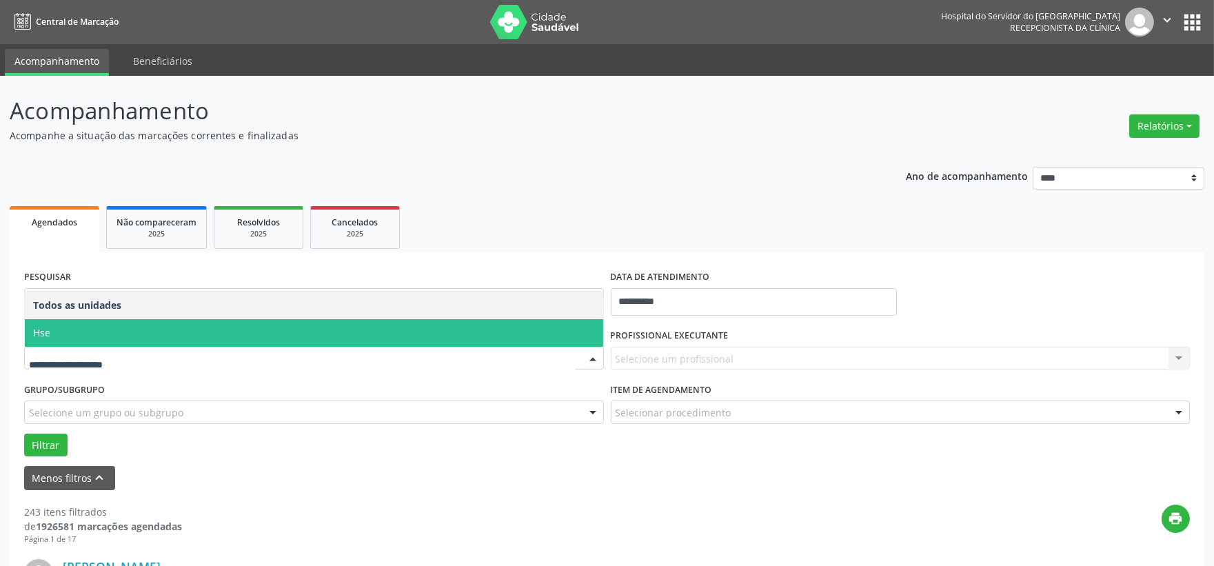
click at [83, 327] on span "Hse" at bounding box center [314, 333] width 578 height 28
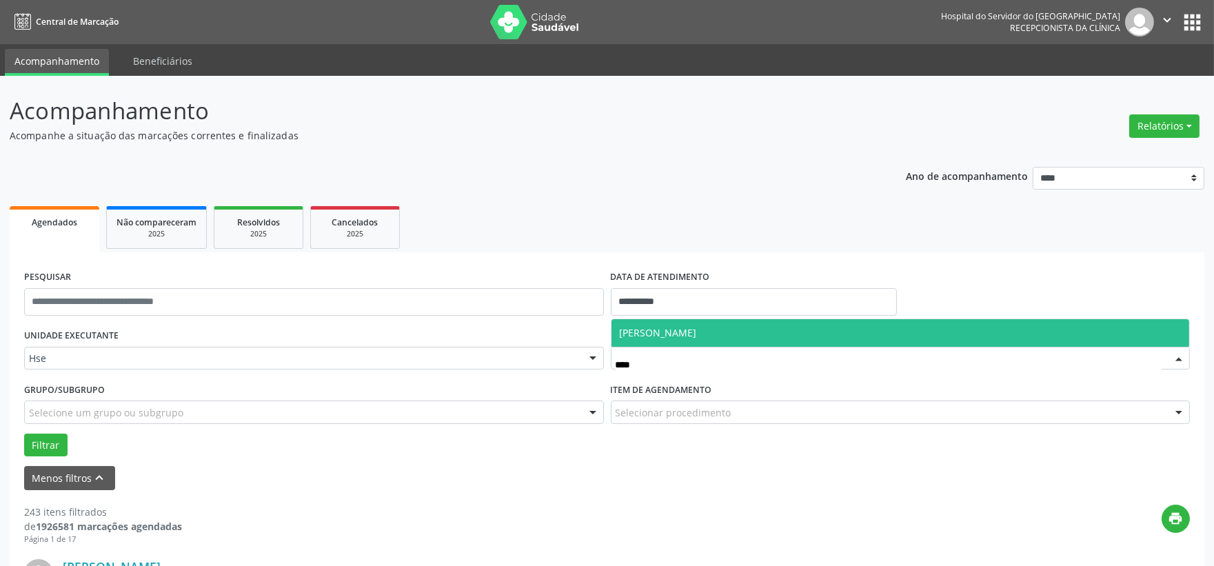
click at [697, 333] on span "[PERSON_NAME]" at bounding box center [658, 332] width 77 height 13
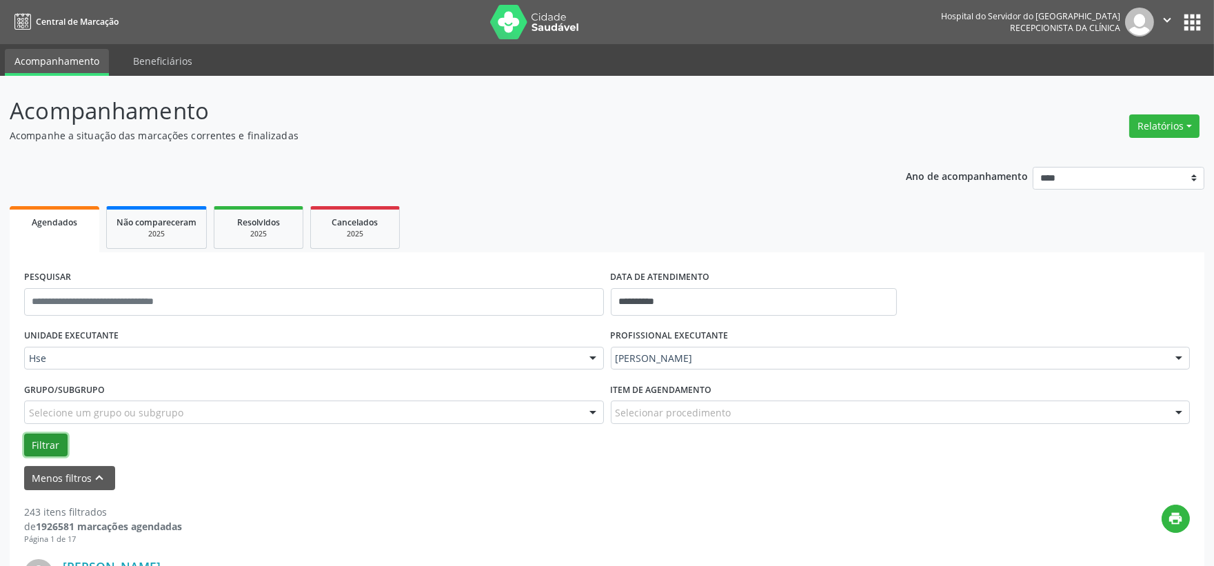
click at [48, 445] on button "Filtrar" at bounding box center [45, 444] width 43 height 23
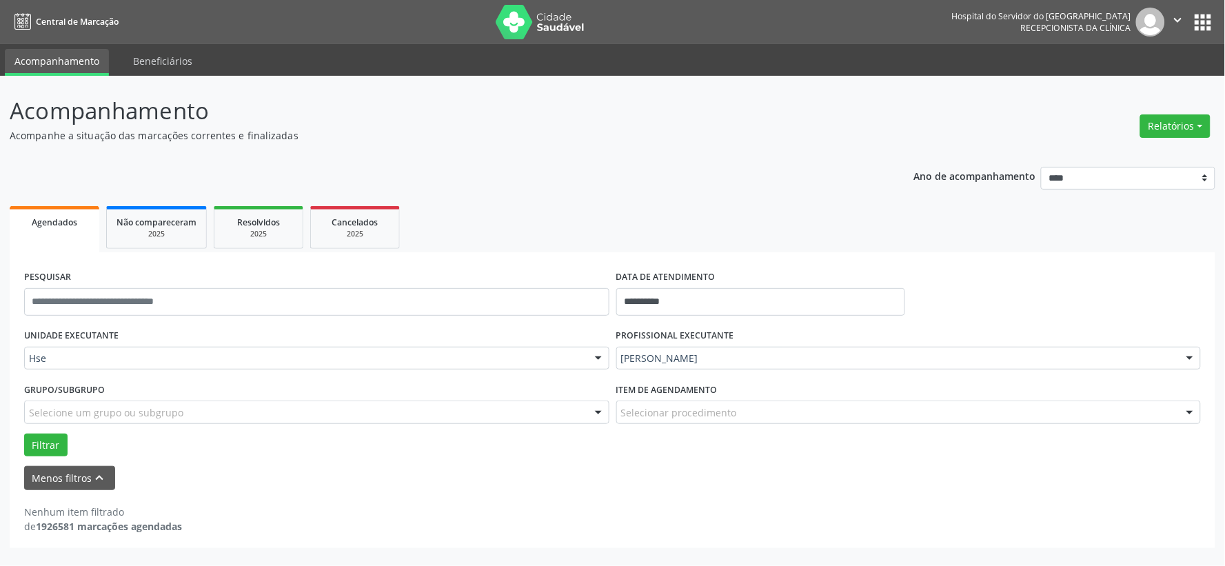
click at [673, 368] on div "Hebert Barbosa Ferreira" at bounding box center [908, 358] width 585 height 23
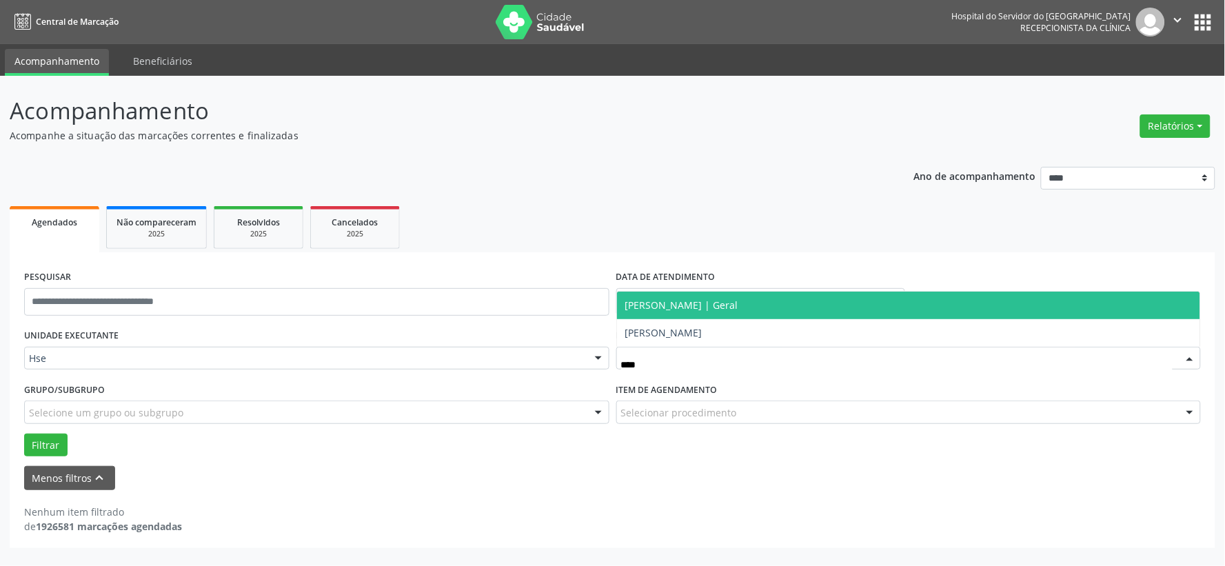
click at [788, 291] on span "[PERSON_NAME] | Geral" at bounding box center [909, 305] width 584 height 28
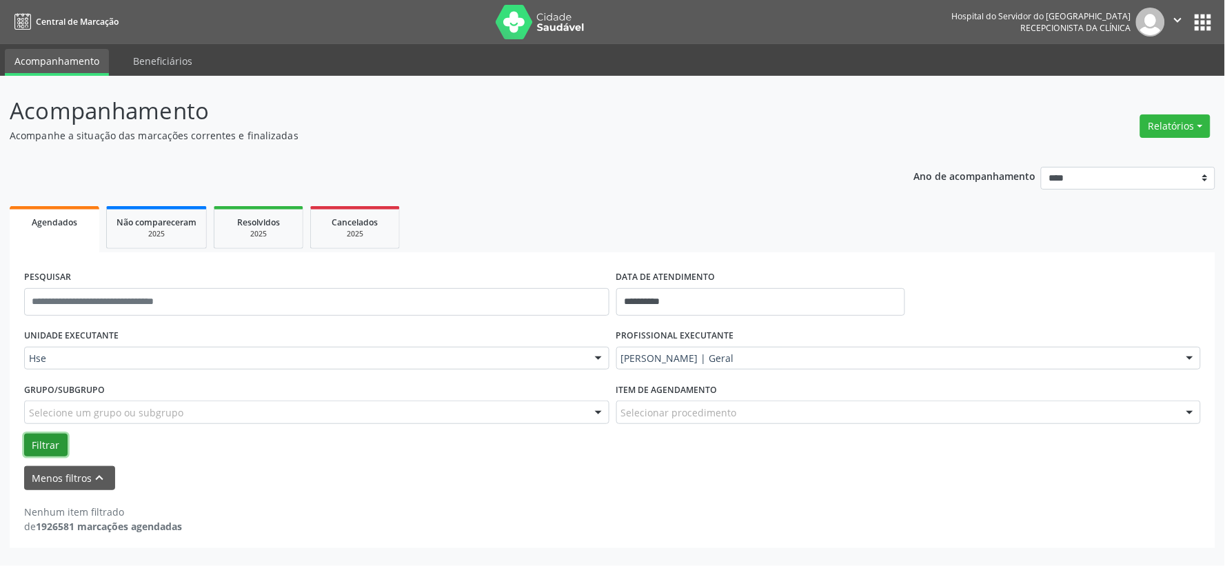
click at [32, 433] on button "Filtrar" at bounding box center [45, 444] width 43 height 23
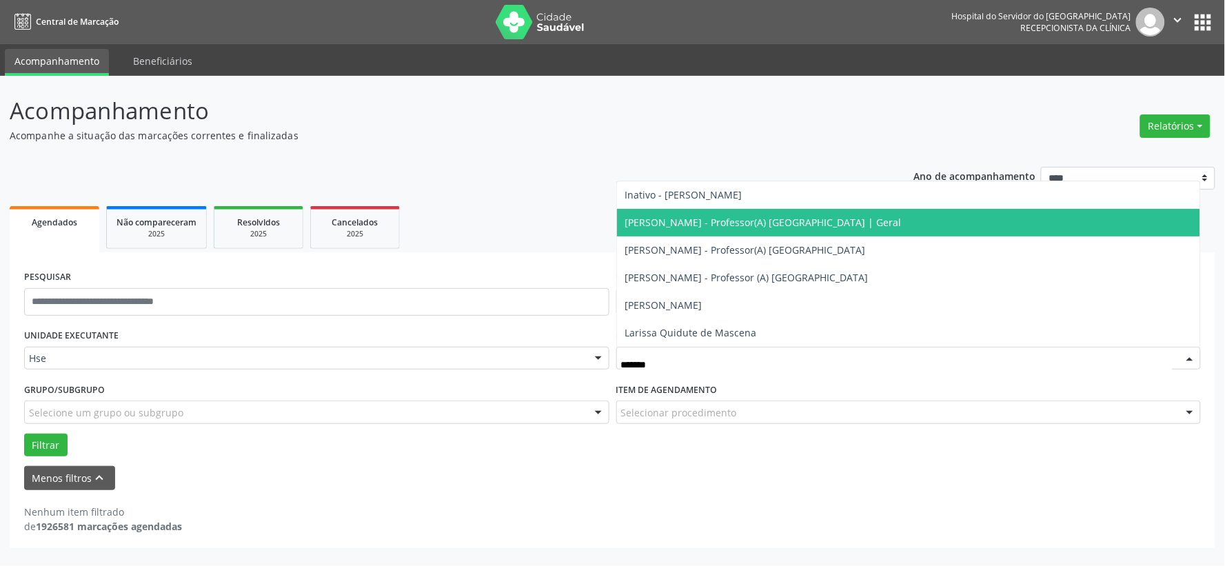
click at [685, 216] on span "[PERSON_NAME] - Professor(A) [GEOGRAPHIC_DATA] | Geral" at bounding box center [763, 222] width 276 height 13
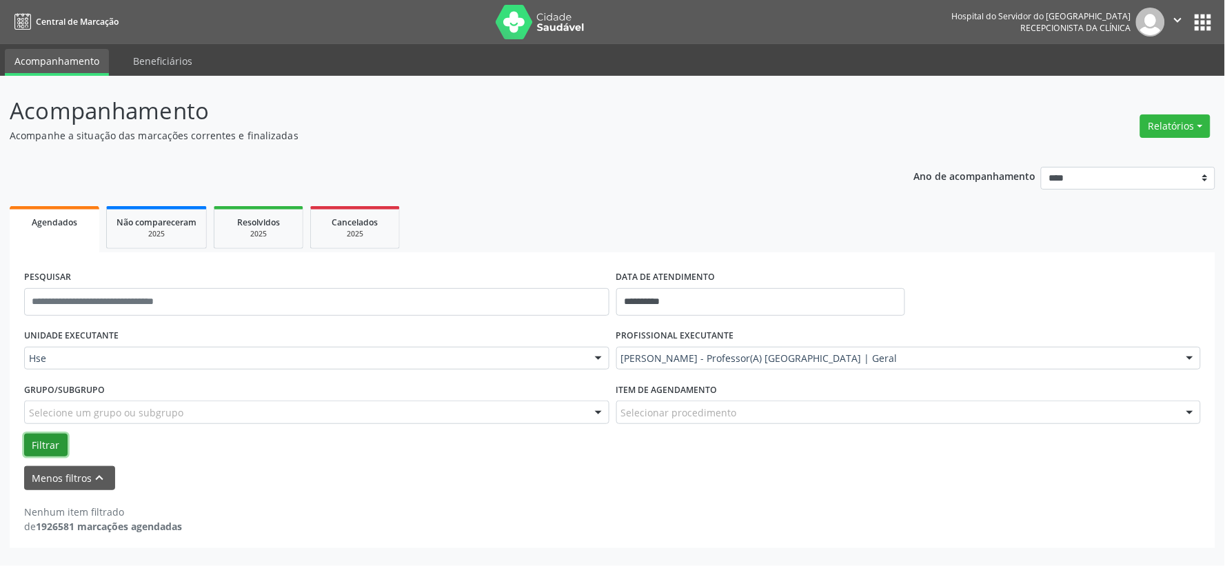
click at [52, 435] on button "Filtrar" at bounding box center [45, 444] width 43 height 23
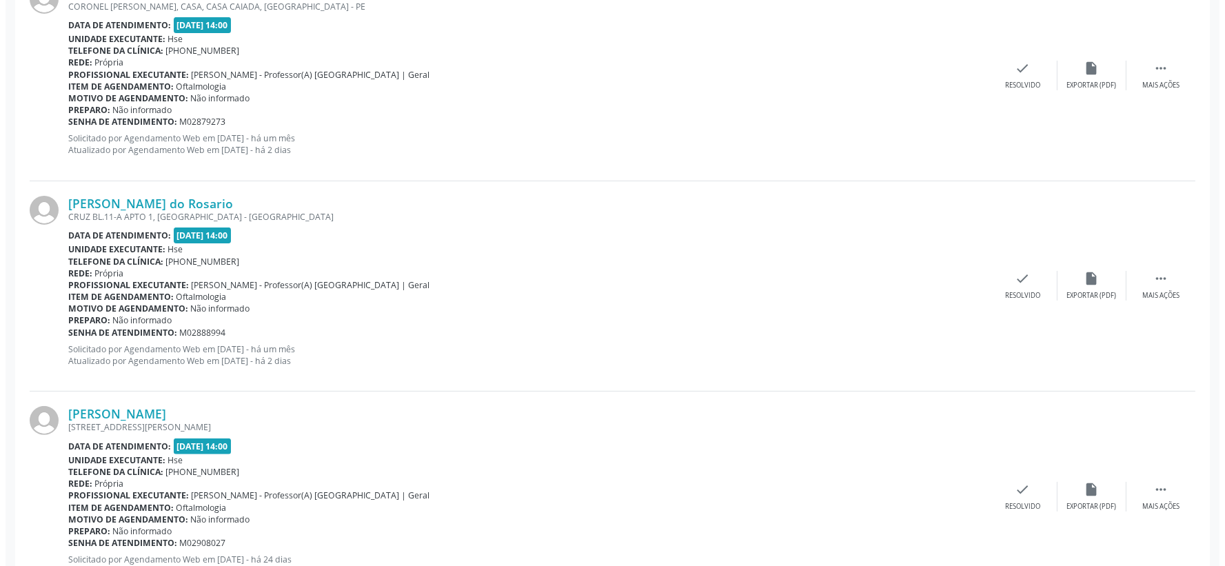
scroll to position [1054, 0]
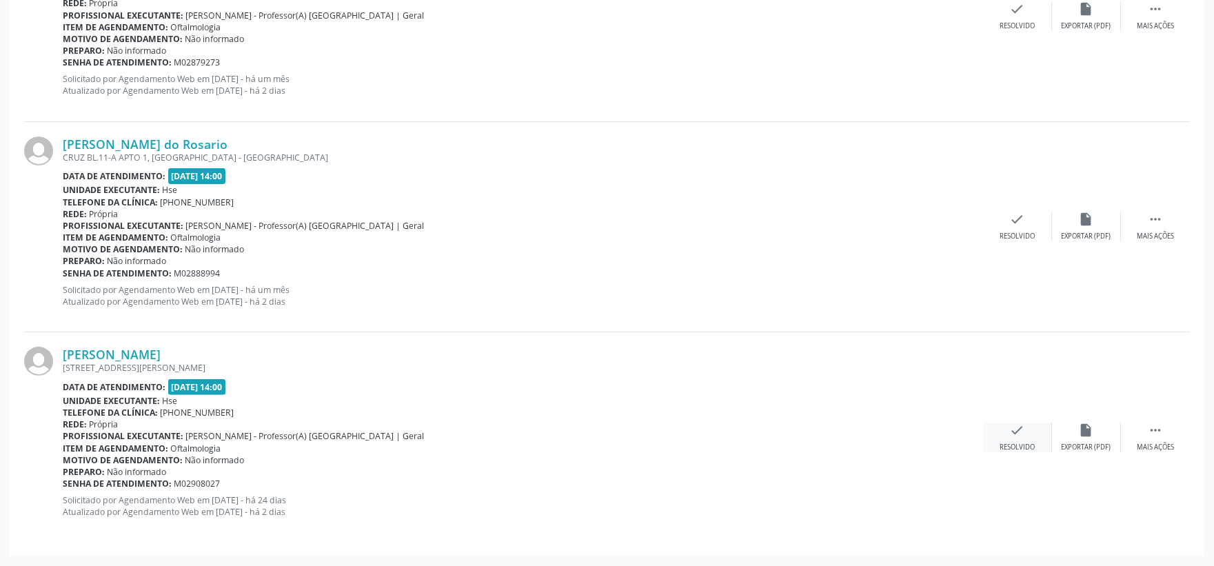
click at [995, 429] on div "check Resolvido" at bounding box center [1017, 437] width 69 height 30
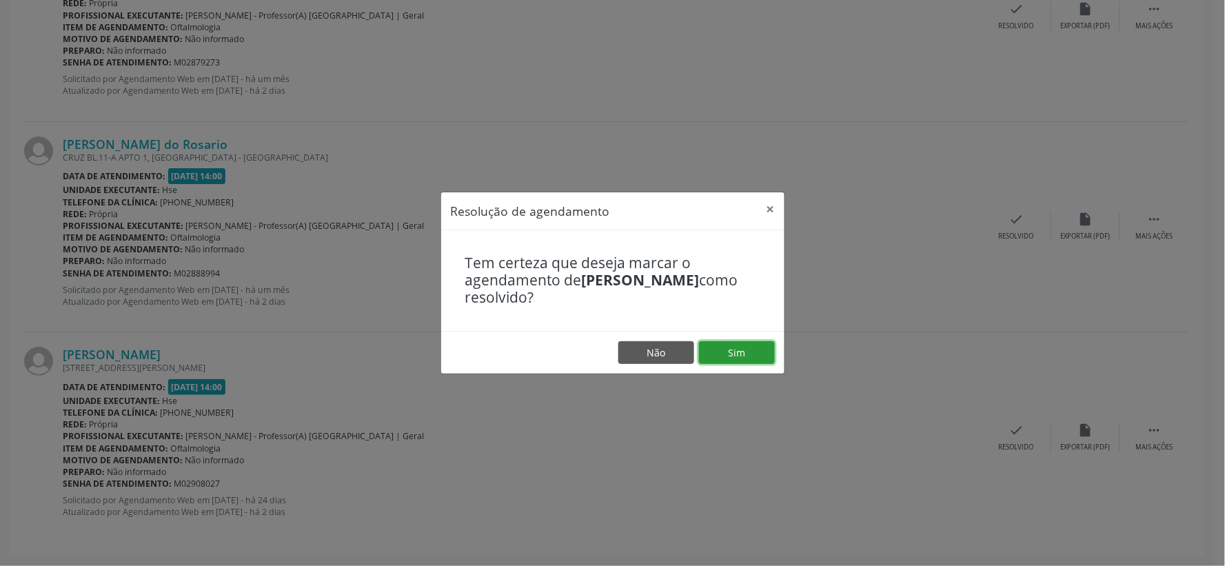
click at [741, 347] on button "Sim" at bounding box center [737, 352] width 76 height 23
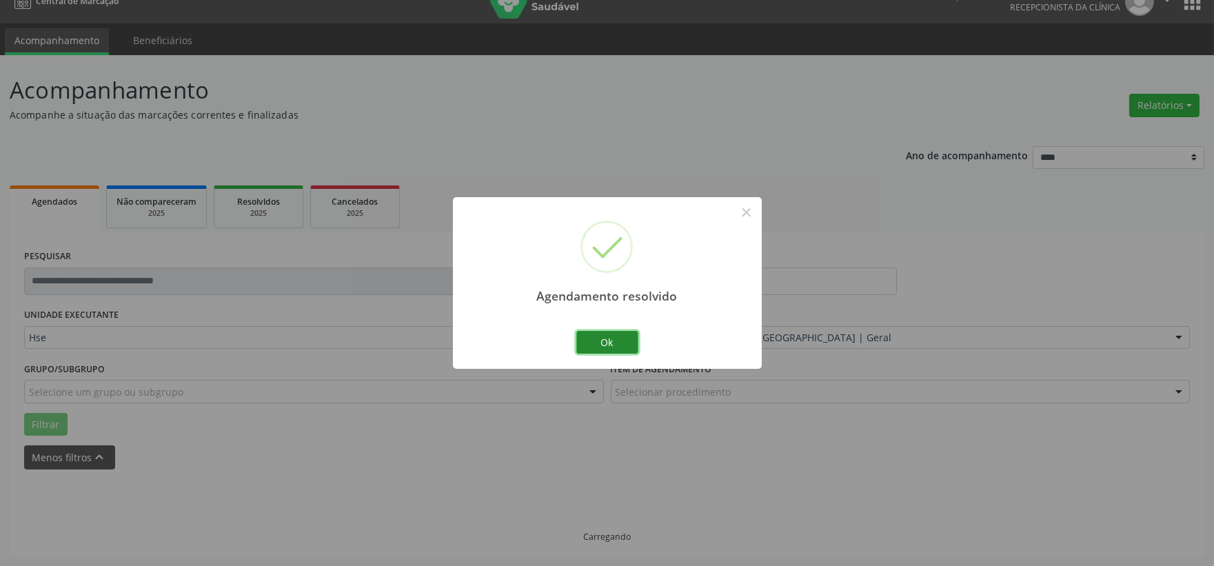
click at [607, 342] on button "Ok" at bounding box center [607, 342] width 62 height 23
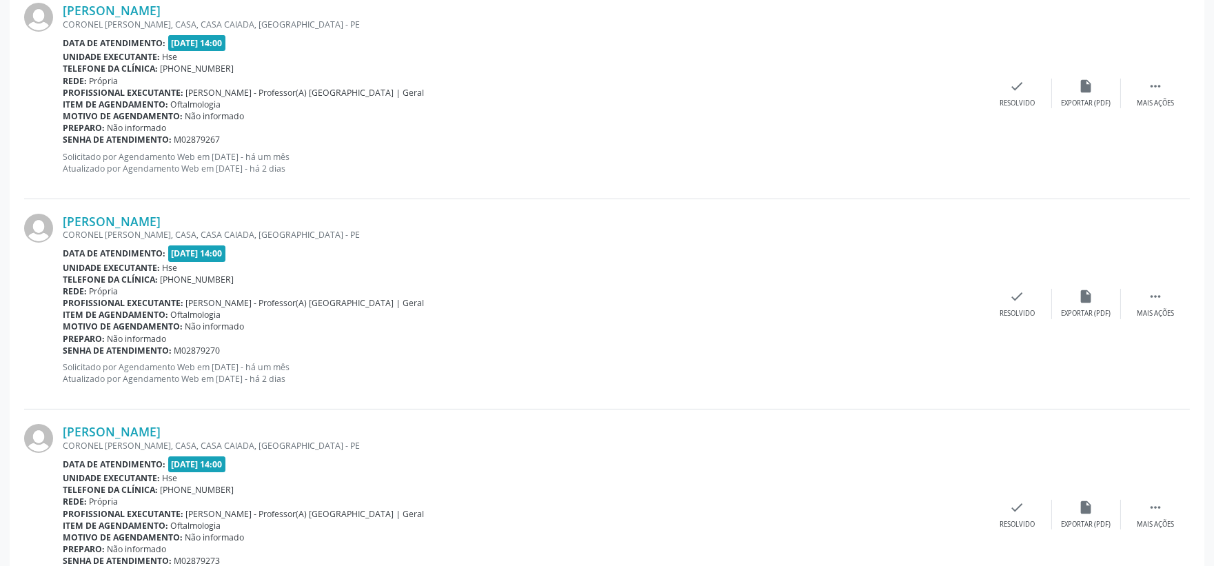
scroll to position [403, 0]
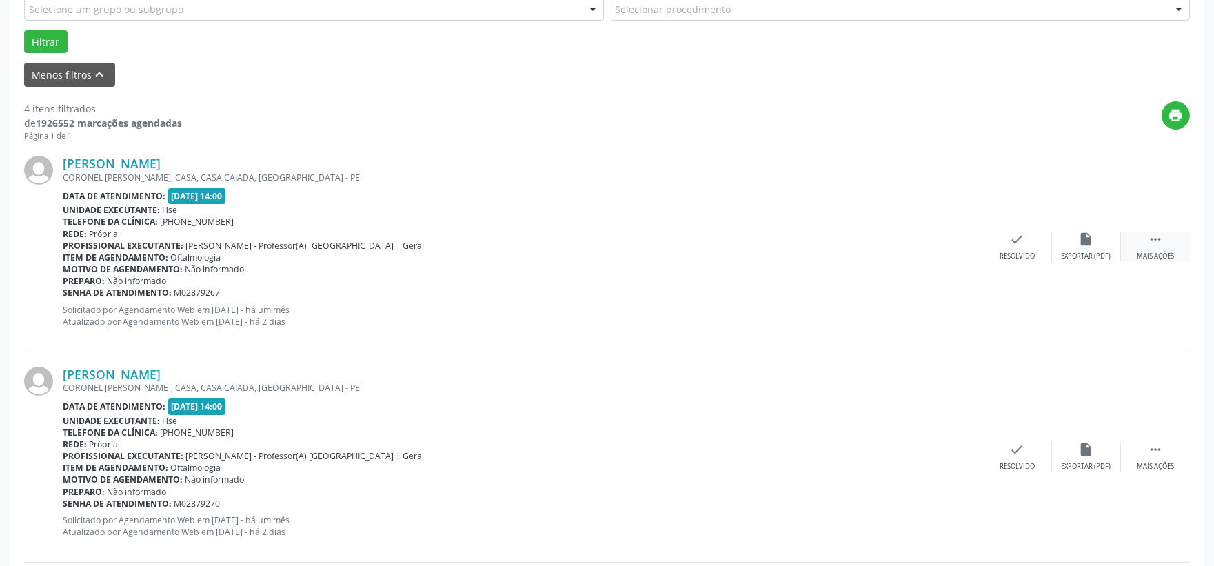
click at [1144, 253] on div "Mais ações" at bounding box center [1154, 257] width 37 height 10
click at [1082, 242] on icon "alarm_off" at bounding box center [1085, 239] width 15 height 15
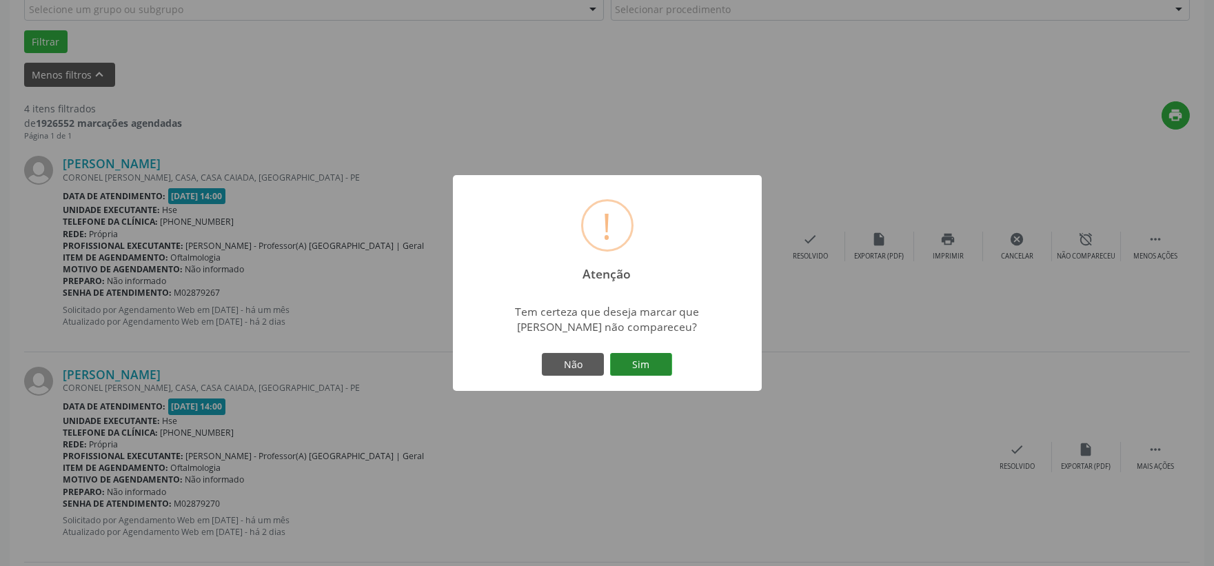
click at [637, 372] on button "Sim" at bounding box center [641, 364] width 62 height 23
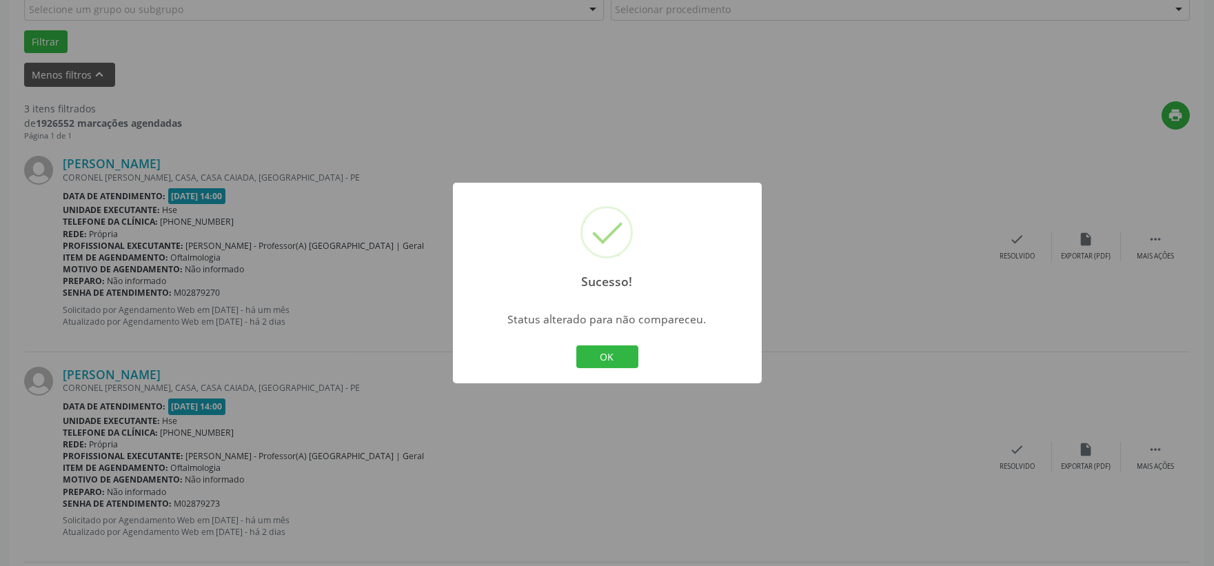
click at [620, 355] on button "OK" at bounding box center [607, 356] width 62 height 23
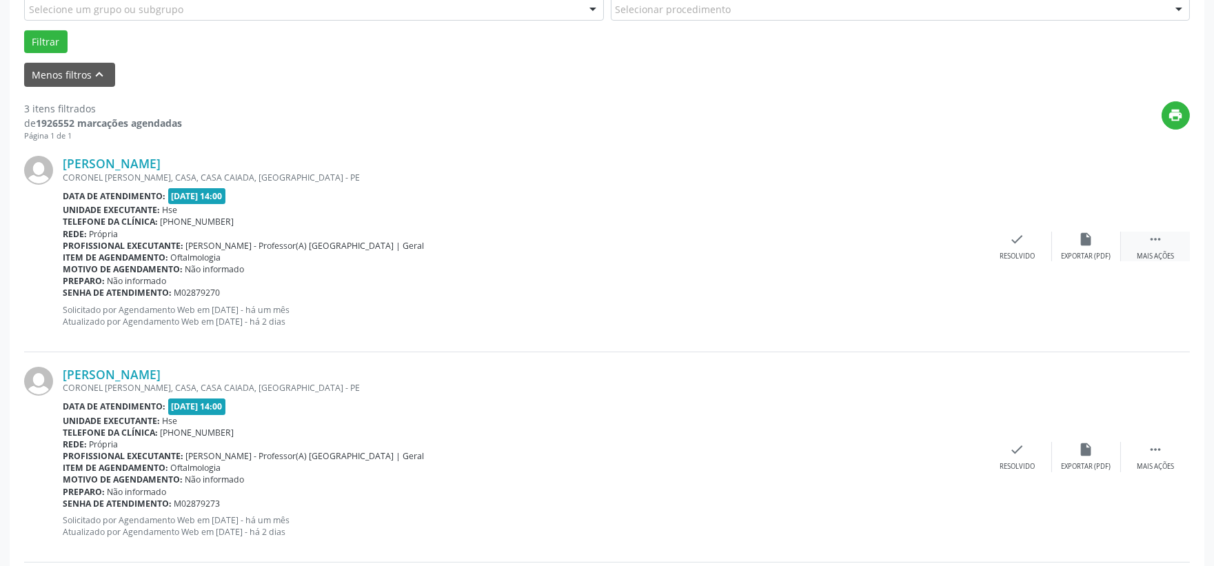
click at [1152, 252] on div "Mais ações" at bounding box center [1154, 257] width 37 height 10
click at [1098, 237] on div "alarm_off Não compareceu" at bounding box center [1086, 247] width 69 height 30
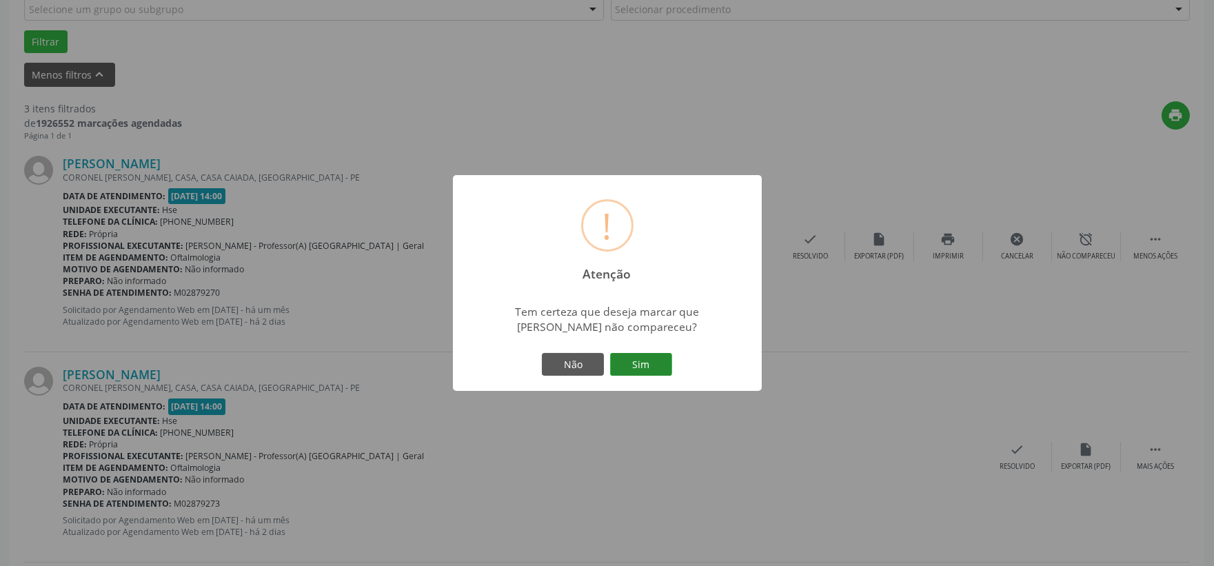
click at [635, 362] on button "Sim" at bounding box center [641, 364] width 62 height 23
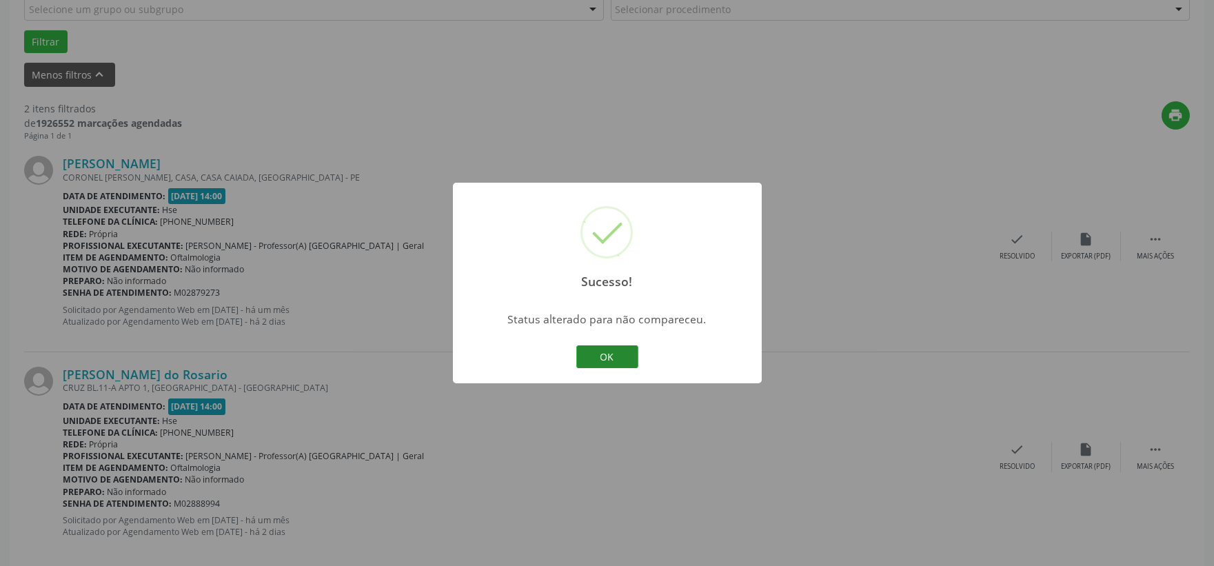
click at [620, 352] on button "OK" at bounding box center [607, 356] width 62 height 23
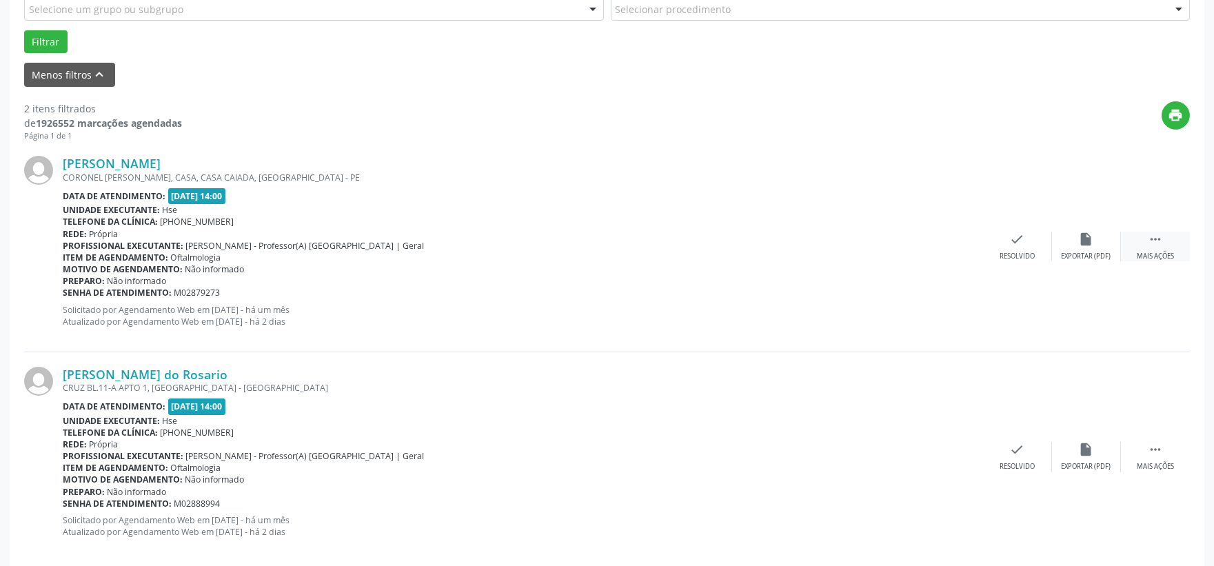
click at [1135, 244] on div " Mais ações" at bounding box center [1155, 247] width 69 height 30
click at [1070, 256] on div "Não compareceu" at bounding box center [1085, 257] width 59 height 10
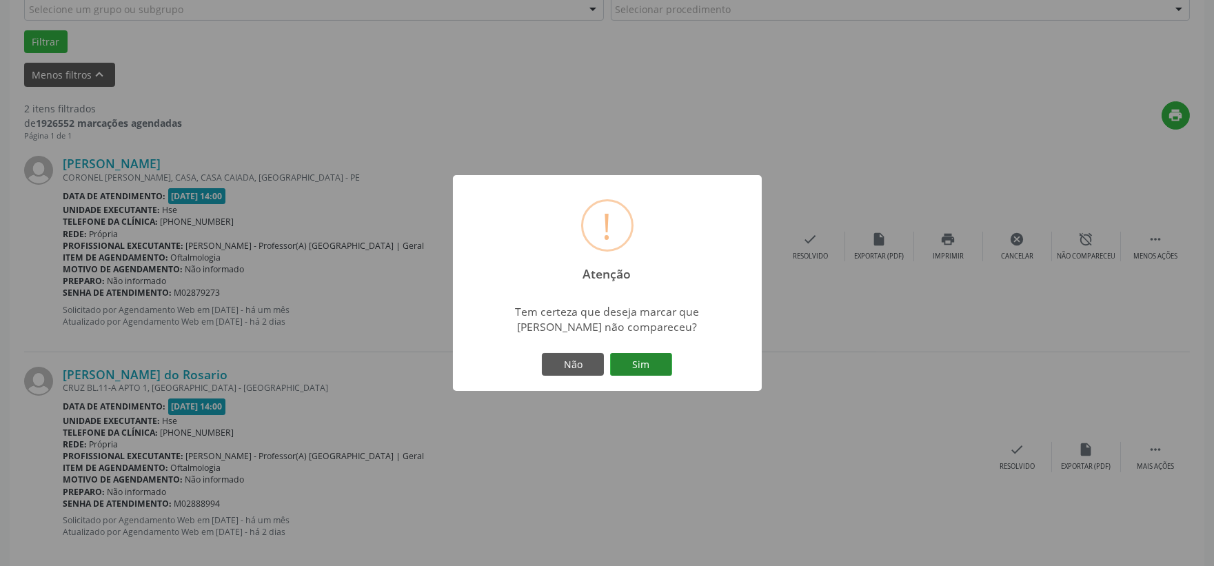
click at [642, 367] on button "Sim" at bounding box center [641, 364] width 62 height 23
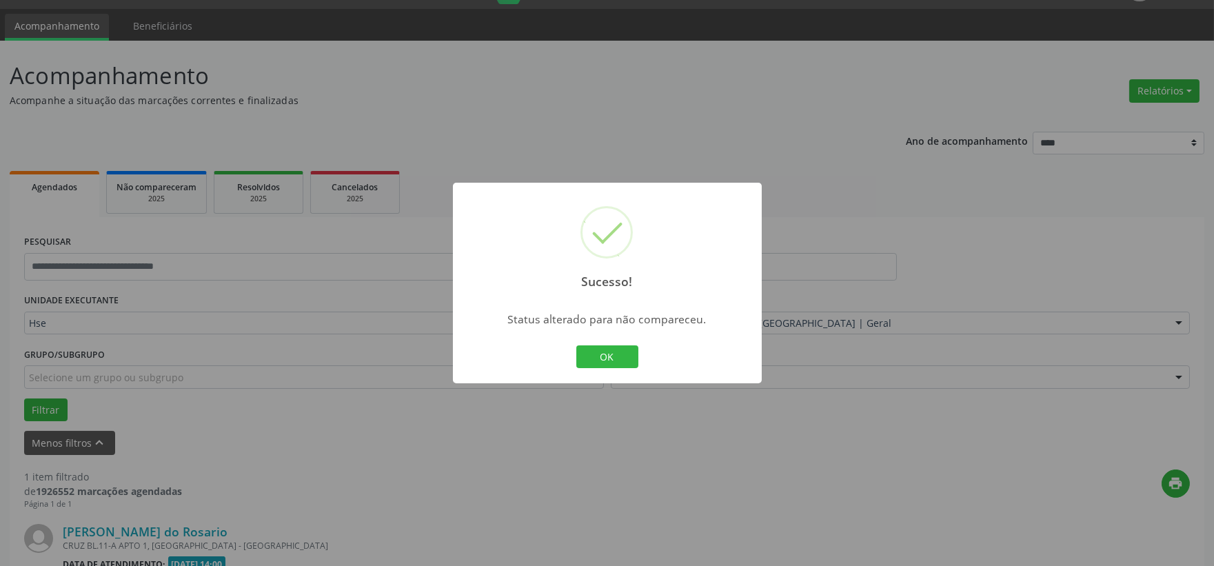
scroll to position [212, 0]
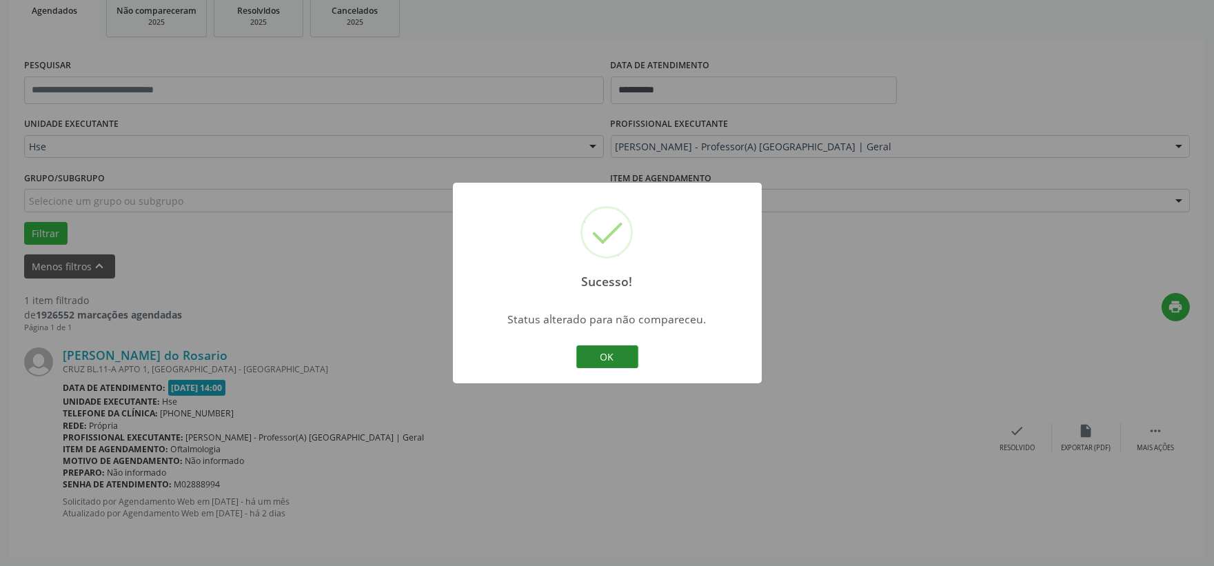
click at [614, 358] on button "OK" at bounding box center [607, 356] width 62 height 23
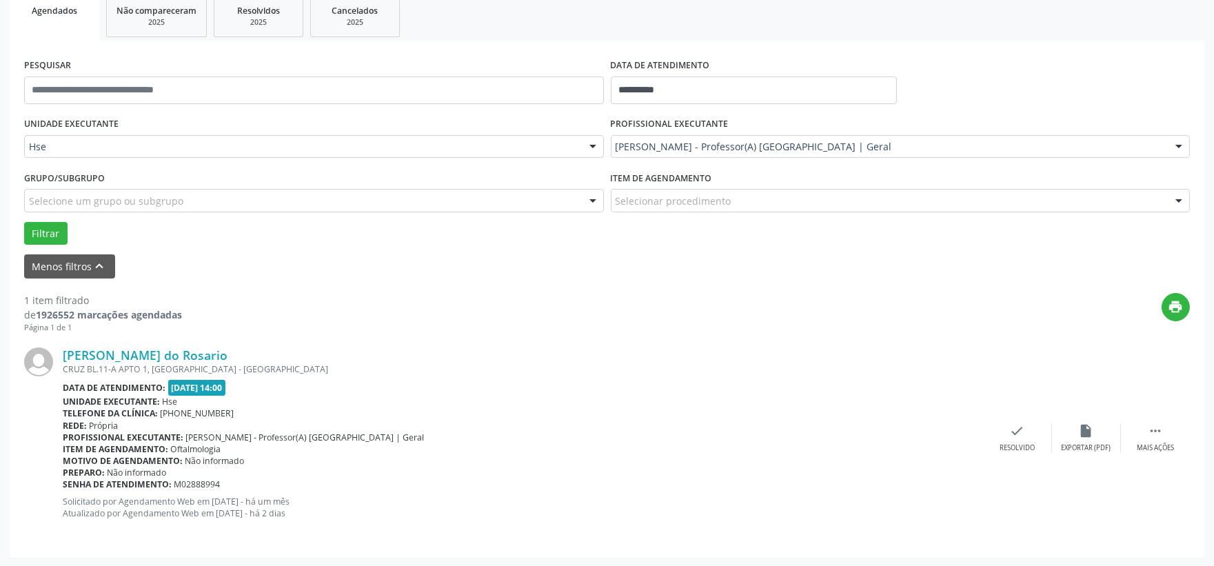
click at [1149, 415] on div "Laurinda Cristina Pinheiro do Rosario CRUZ BL.11-A APTO 1, RECIFE - PE Data de …" at bounding box center [606, 437] width 1165 height 209
click at [1149, 431] on icon "" at bounding box center [1154, 430] width 15 height 15
click at [1094, 440] on div "alarm_off Não compareceu" at bounding box center [1086, 438] width 69 height 30
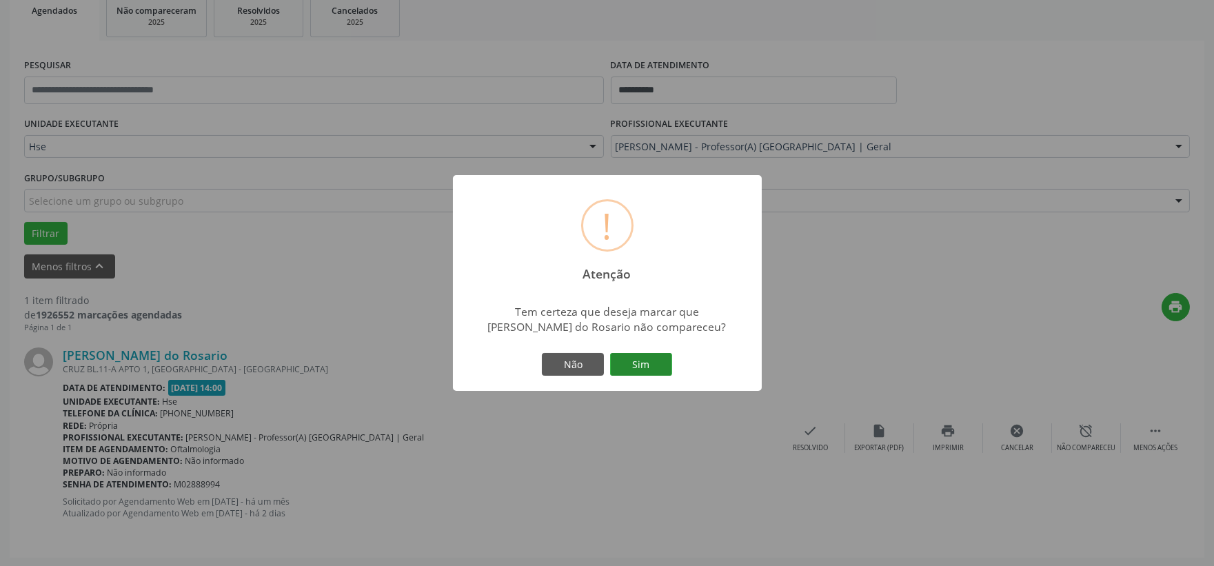
click at [646, 366] on button "Sim" at bounding box center [641, 364] width 62 height 23
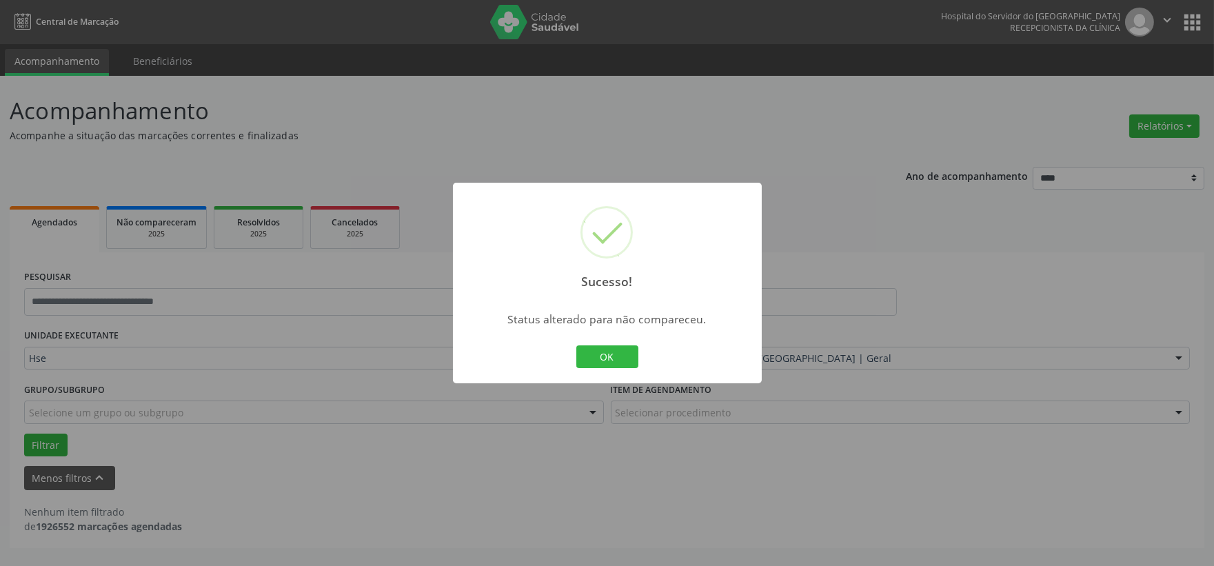
scroll to position [0, 0]
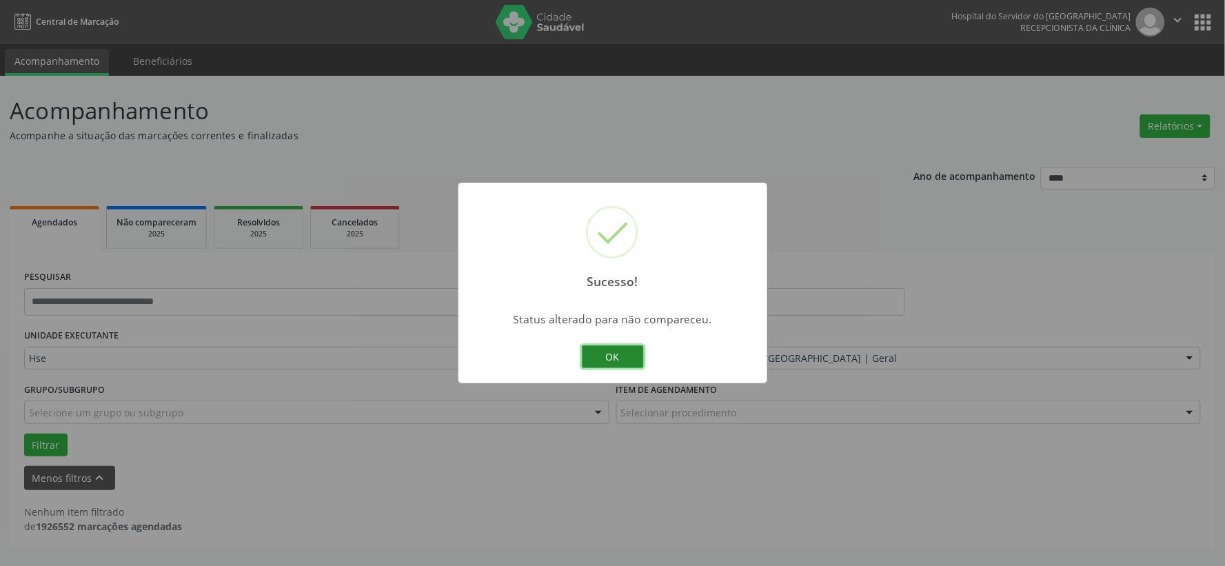
click at [607, 352] on button "OK" at bounding box center [613, 356] width 62 height 23
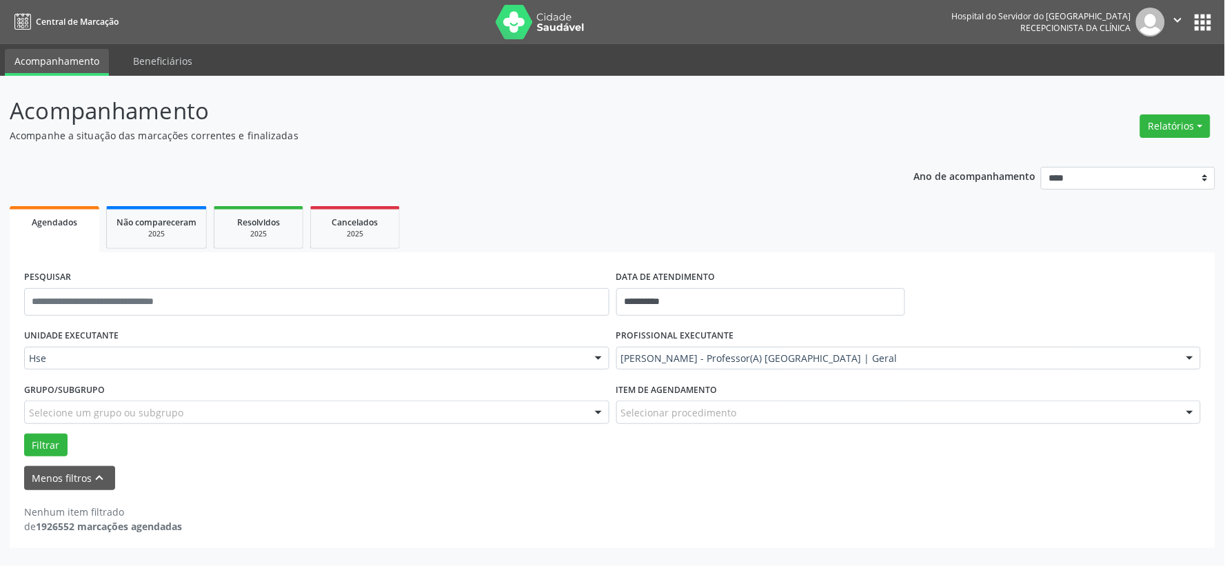
click at [657, 365] on div "[PERSON_NAME] - Professor(A) [GEOGRAPHIC_DATA] | Geral" at bounding box center [908, 358] width 585 height 23
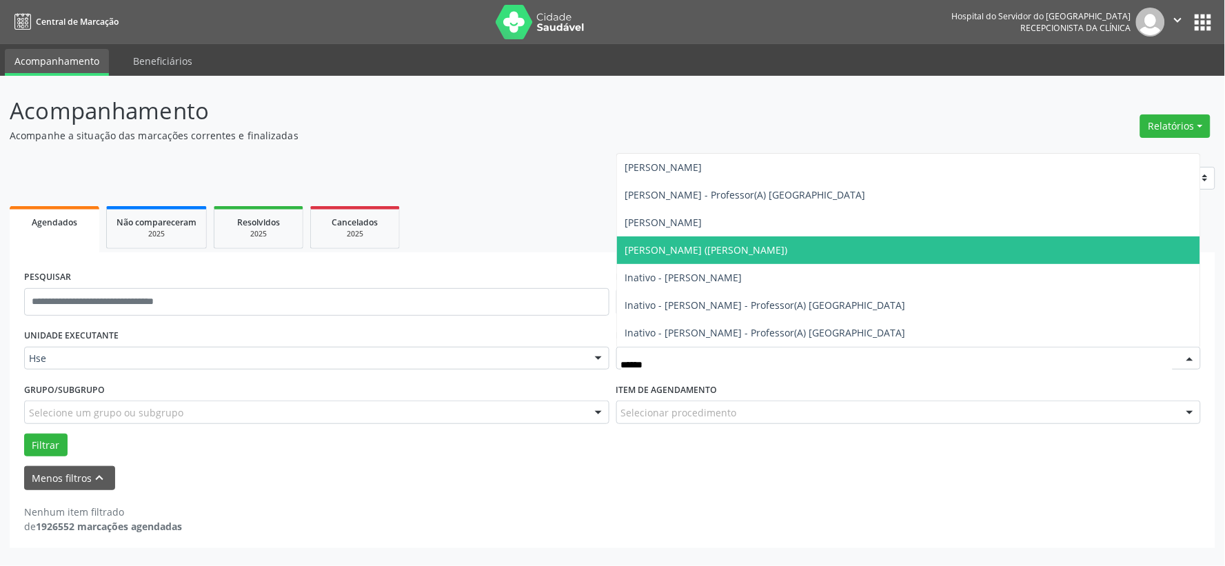
click at [788, 246] on span "Gabriela Silva Teixeira Cavalcanti (Otorrino Nassau)" at bounding box center [706, 249] width 163 height 13
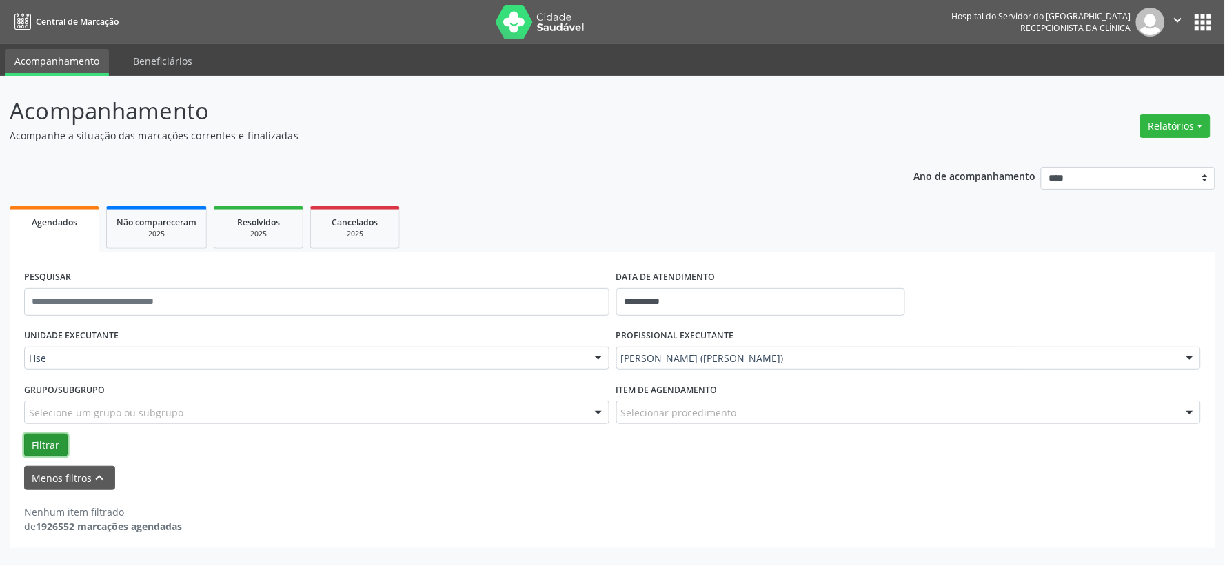
click at [41, 444] on button "Filtrar" at bounding box center [45, 444] width 43 height 23
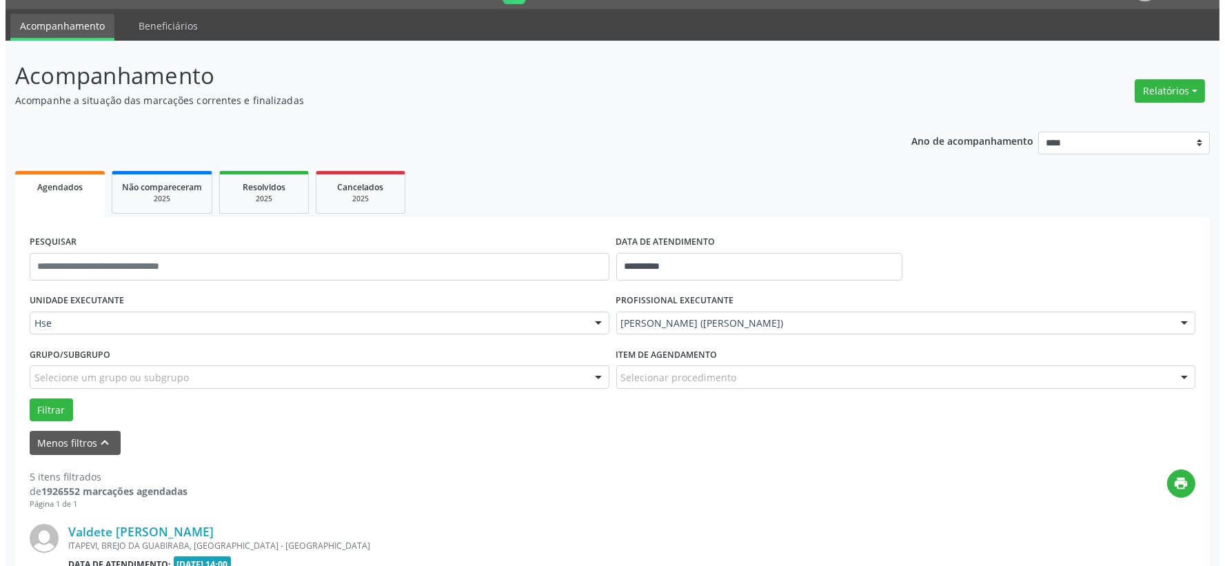
scroll to position [265, 0]
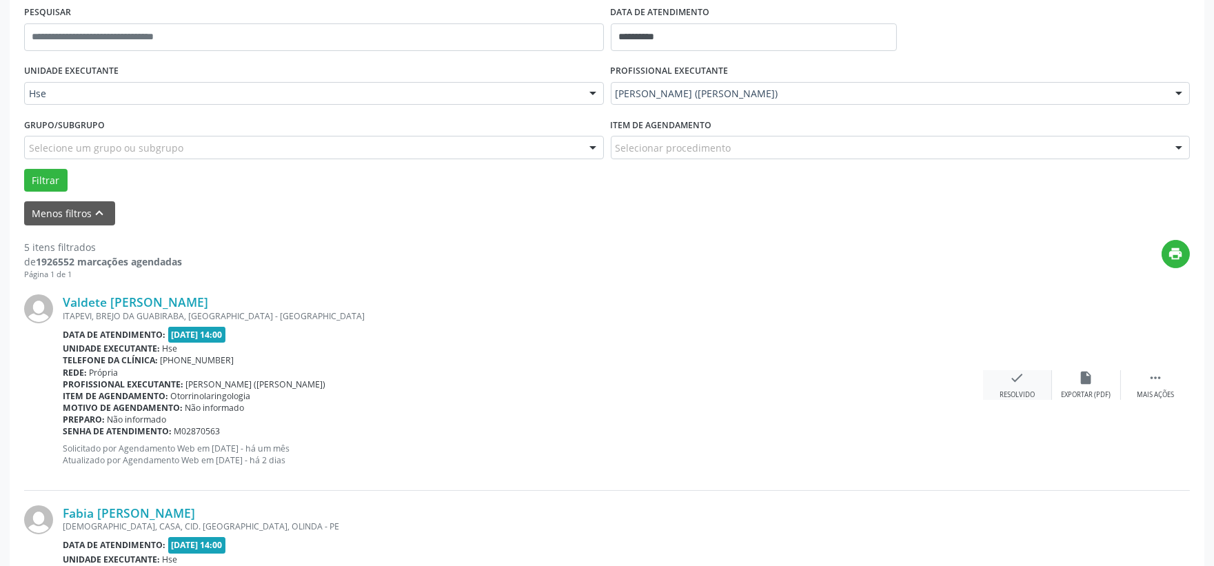
click at [1010, 373] on icon "check" at bounding box center [1017, 377] width 15 height 15
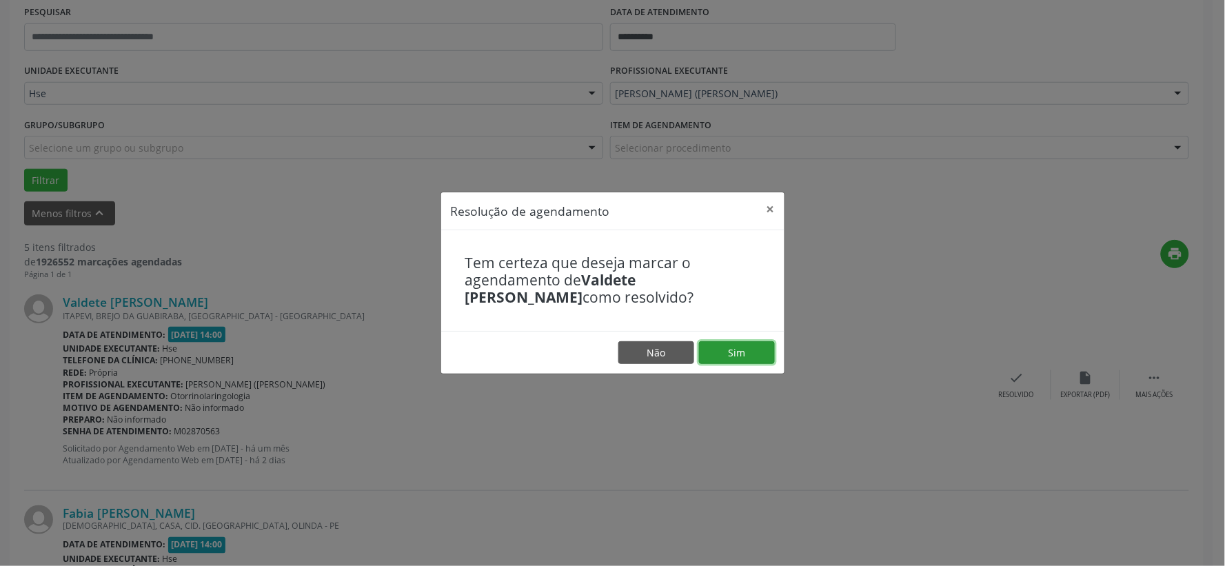
click at [727, 351] on button "Sim" at bounding box center [737, 352] width 76 height 23
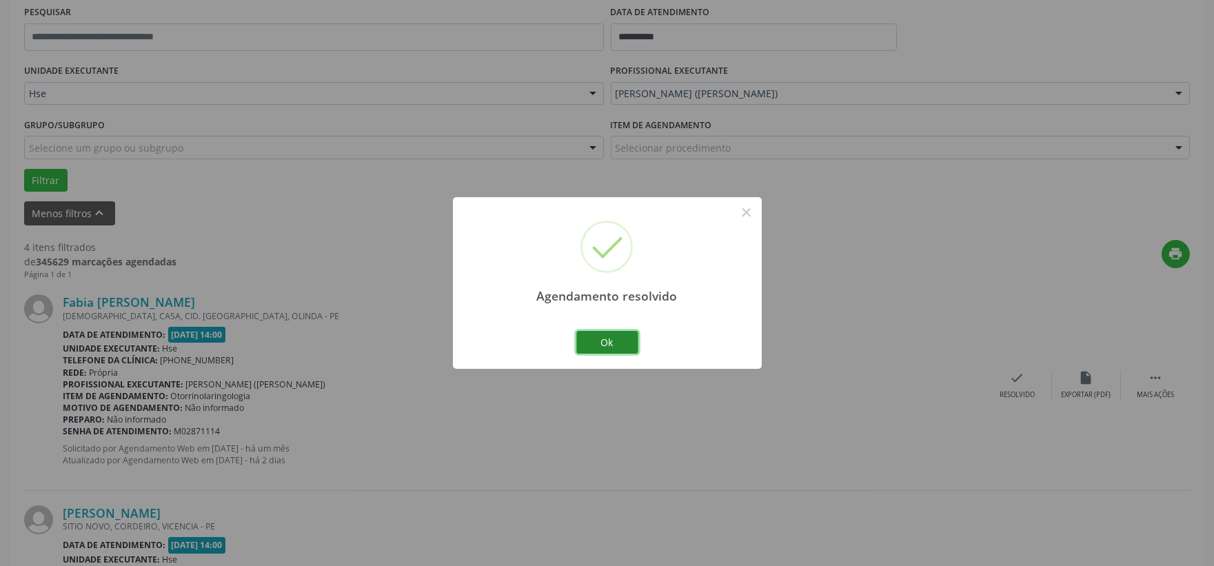
click at [607, 341] on button "Ok" at bounding box center [607, 342] width 62 height 23
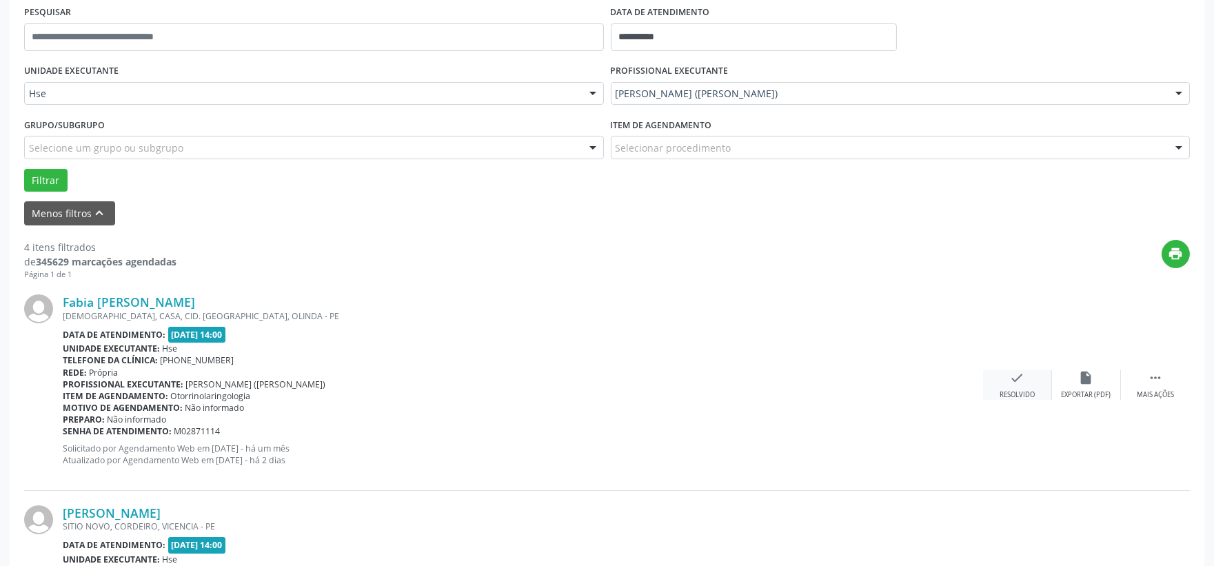
click at [1031, 391] on div "Resolvido" at bounding box center [1016, 395] width 35 height 10
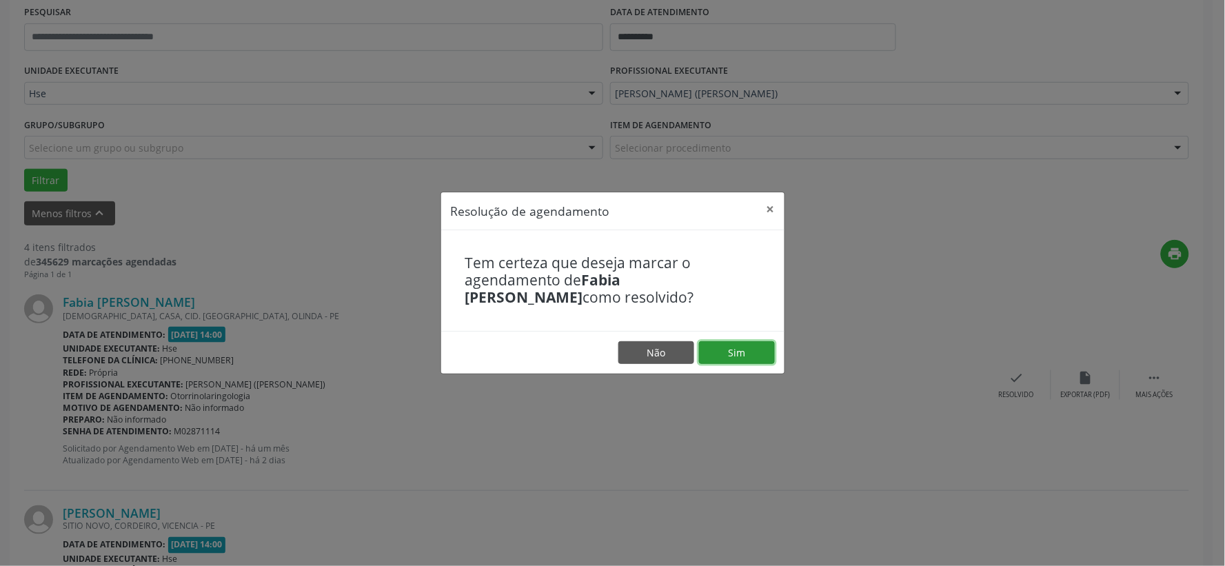
click at [743, 351] on button "Sim" at bounding box center [737, 352] width 76 height 23
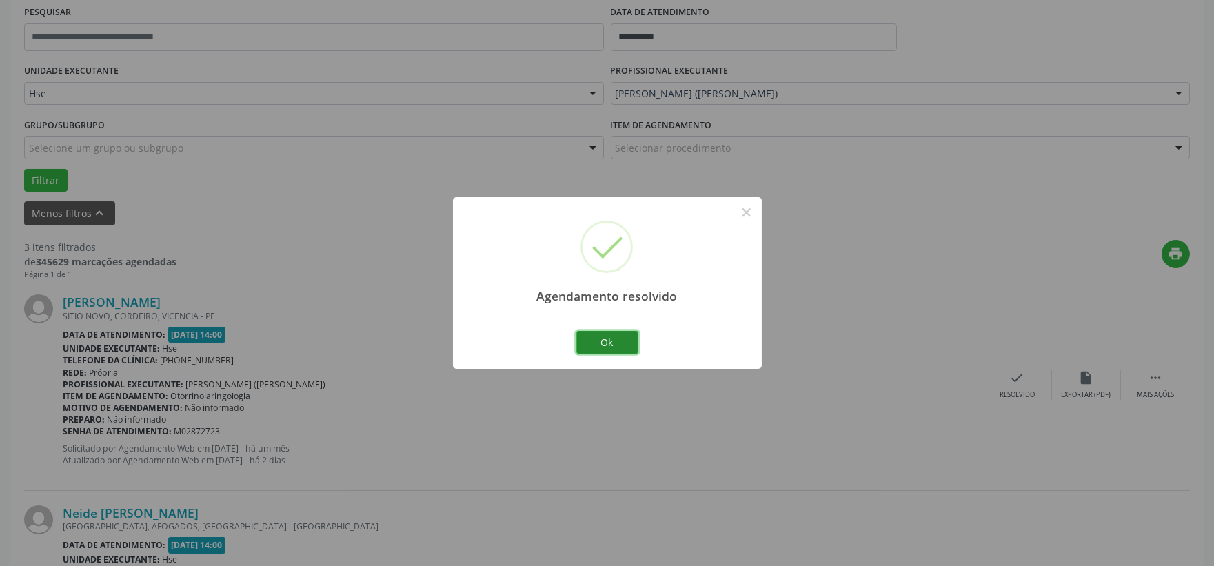
click at [593, 345] on button "Ok" at bounding box center [607, 342] width 62 height 23
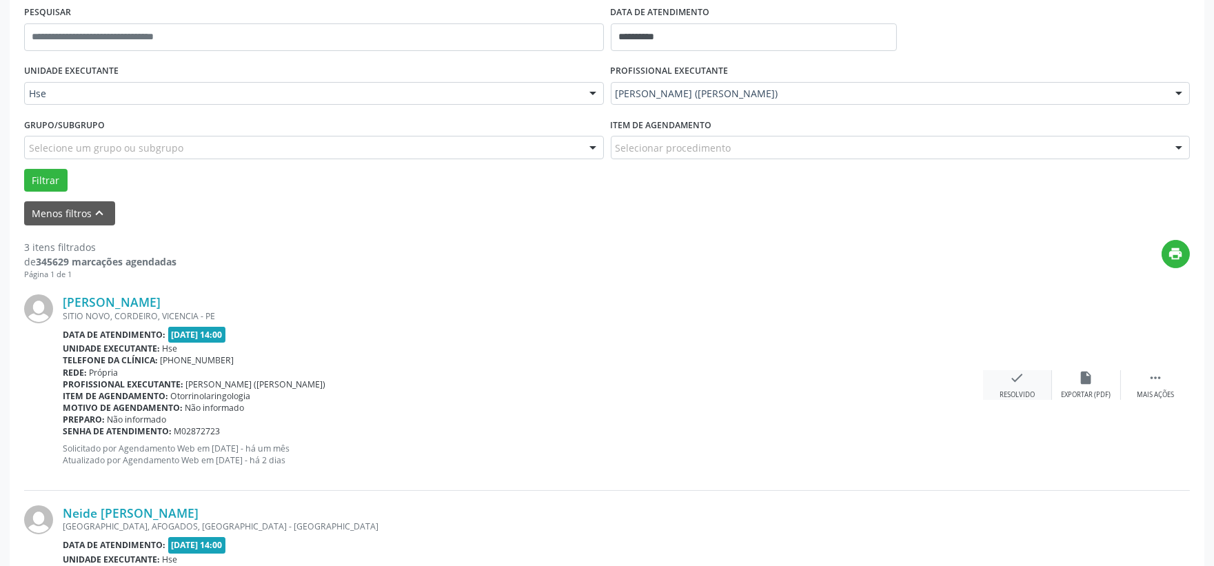
click at [1038, 389] on div "check Resolvido" at bounding box center [1017, 385] width 69 height 30
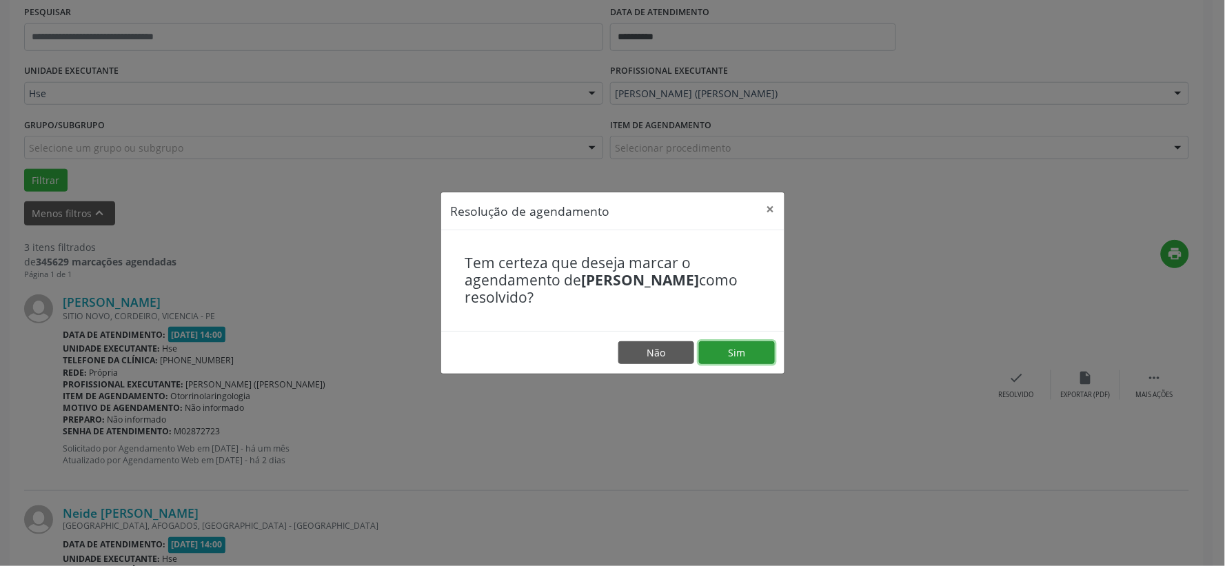
click at [759, 346] on button "Sim" at bounding box center [737, 352] width 76 height 23
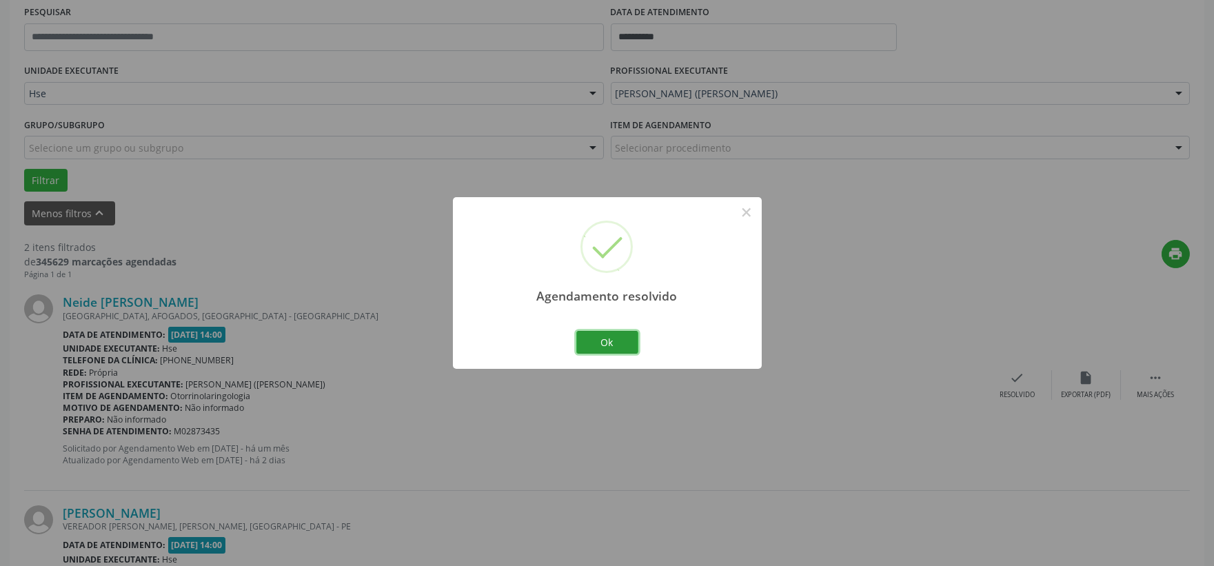
click at [622, 336] on button "Ok" at bounding box center [607, 342] width 62 height 23
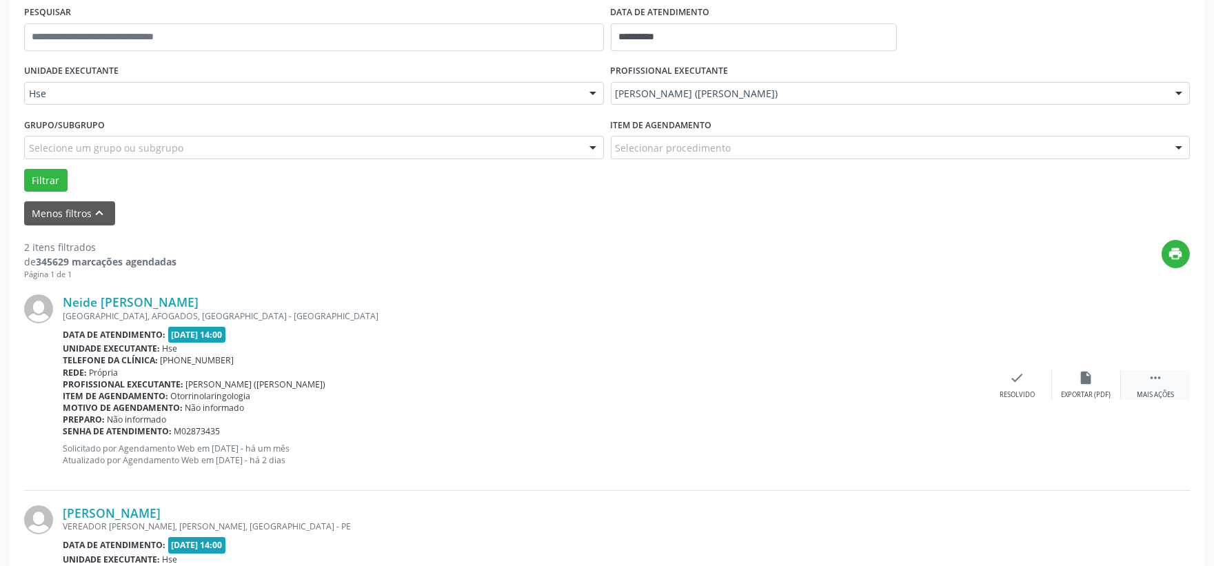
click at [1133, 378] on div " Mais ações" at bounding box center [1155, 385] width 69 height 30
click at [1096, 384] on div "alarm_off Não compareceu" at bounding box center [1086, 385] width 69 height 30
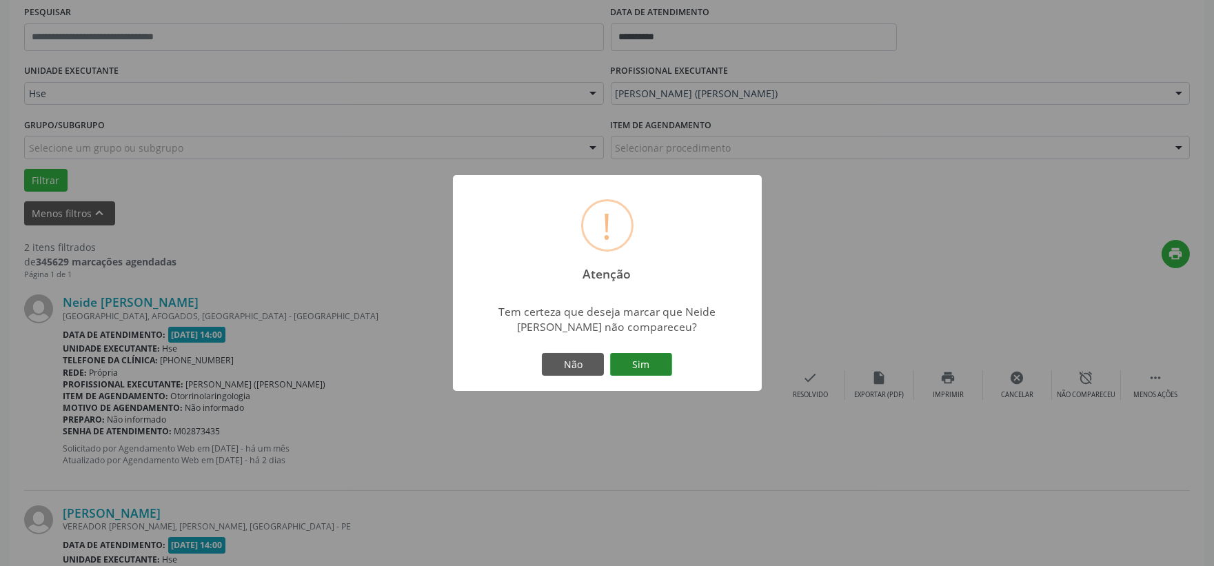
click at [655, 362] on button "Sim" at bounding box center [641, 364] width 62 height 23
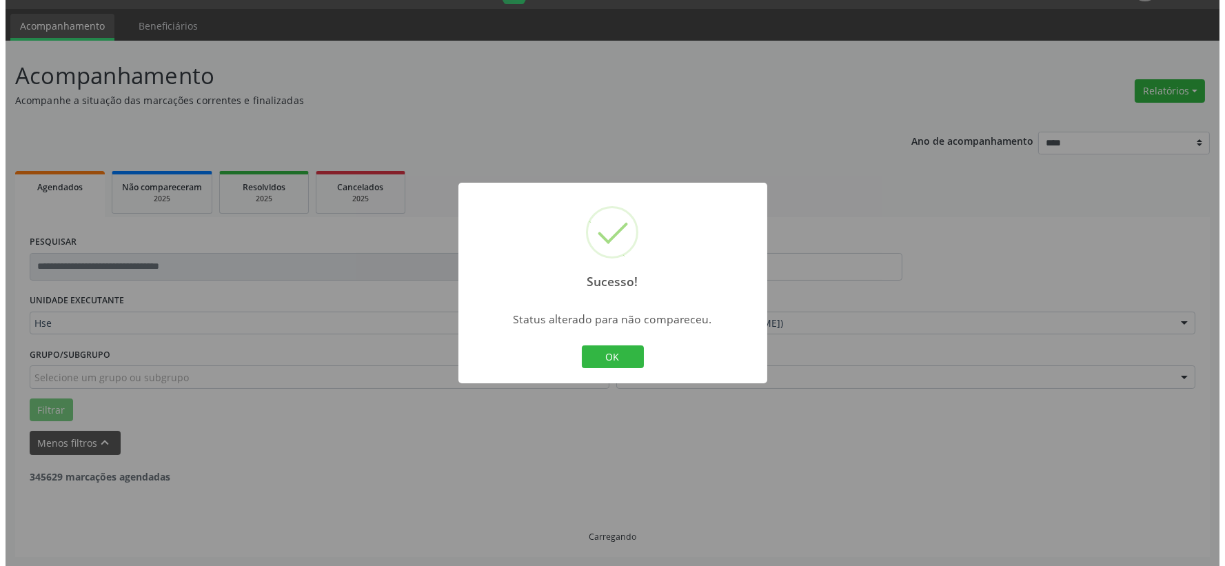
scroll to position [212, 0]
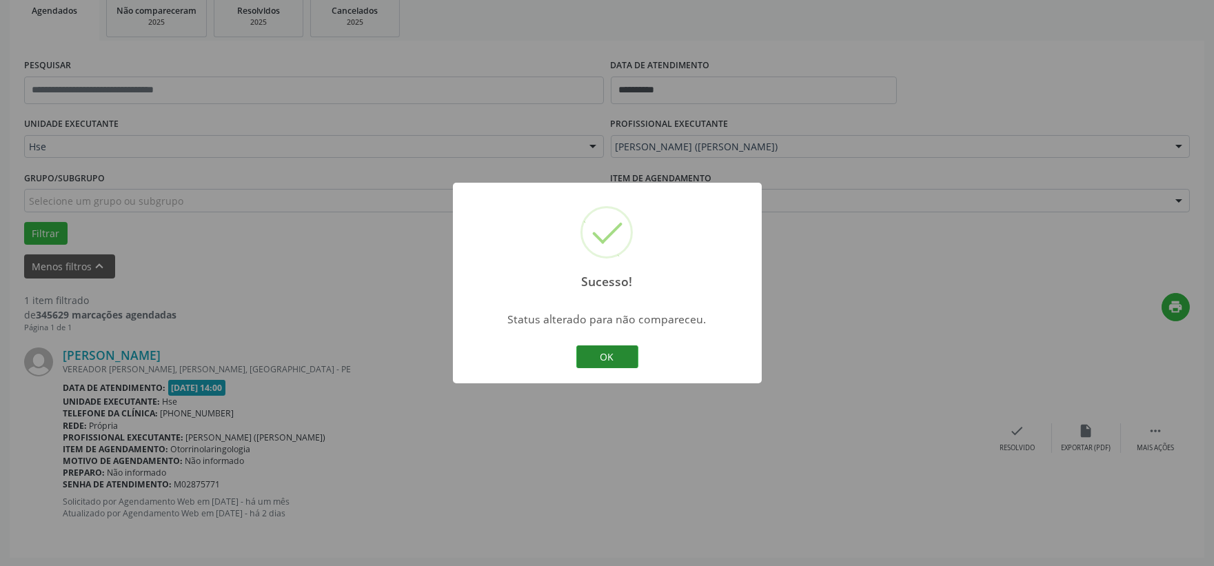
click at [593, 353] on button "OK" at bounding box center [607, 356] width 62 height 23
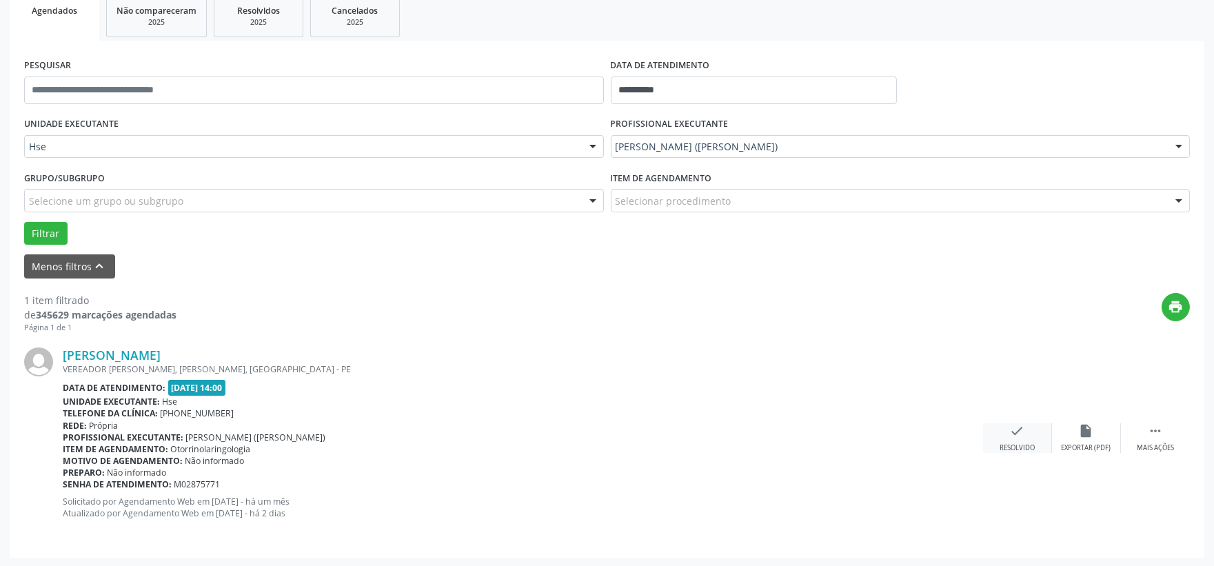
click at [1007, 447] on div "Resolvido" at bounding box center [1016, 448] width 35 height 10
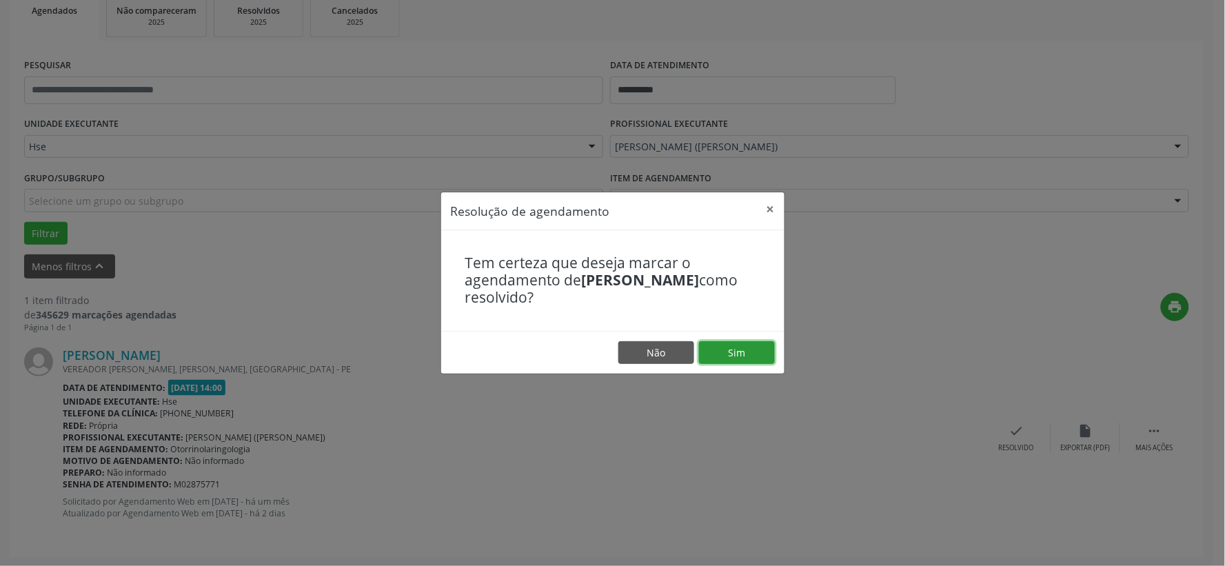
click at [743, 349] on button "Sim" at bounding box center [737, 352] width 76 height 23
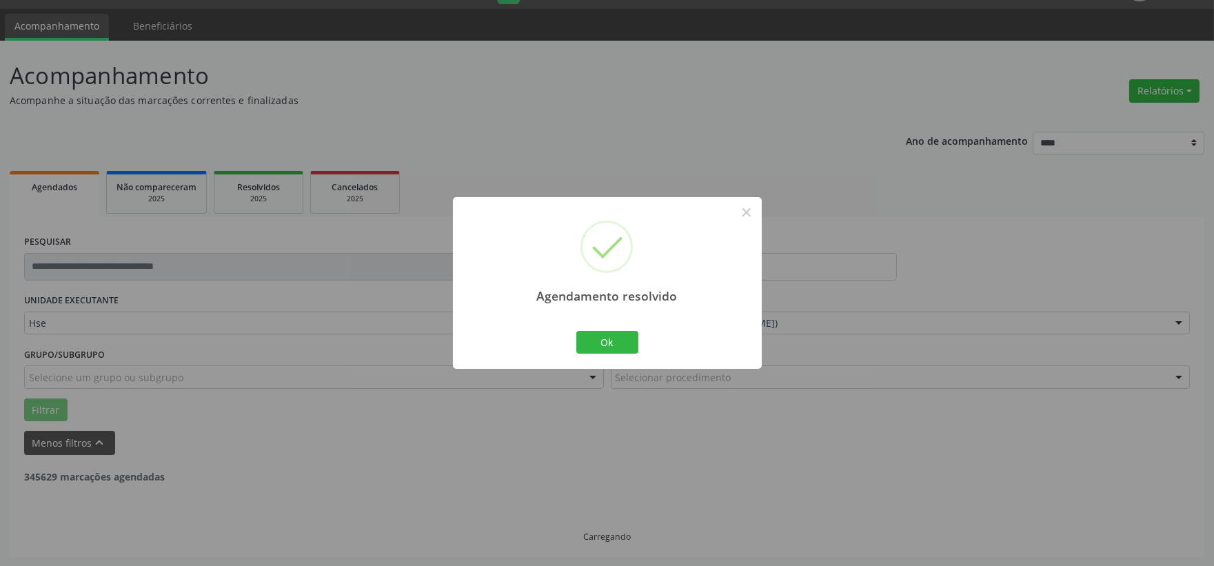
scroll to position [0, 0]
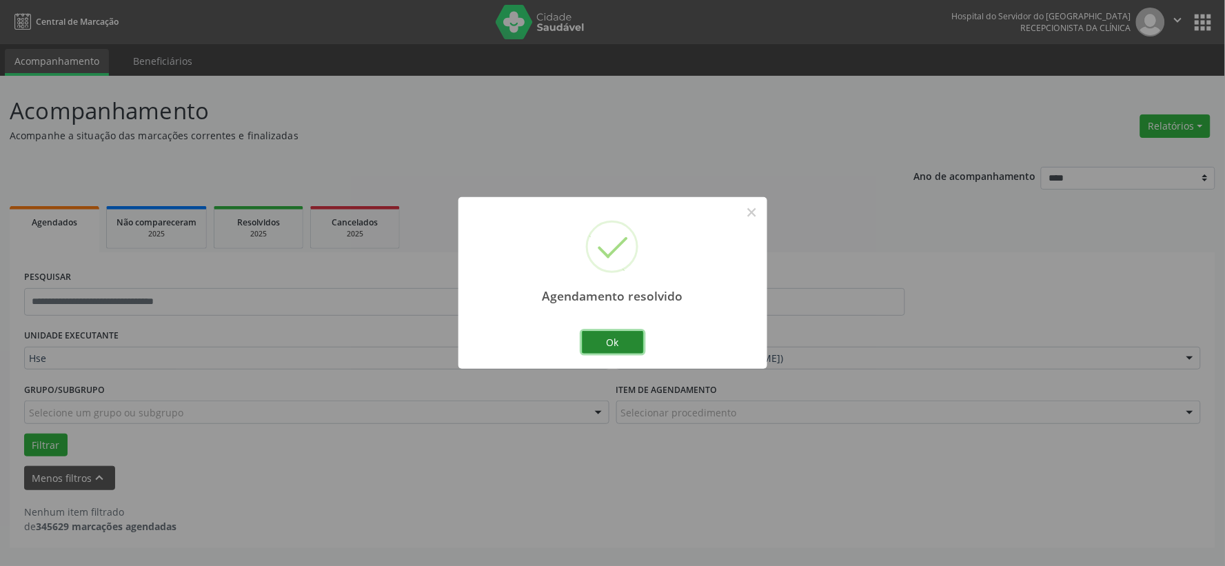
click at [622, 338] on button "Ok" at bounding box center [613, 342] width 62 height 23
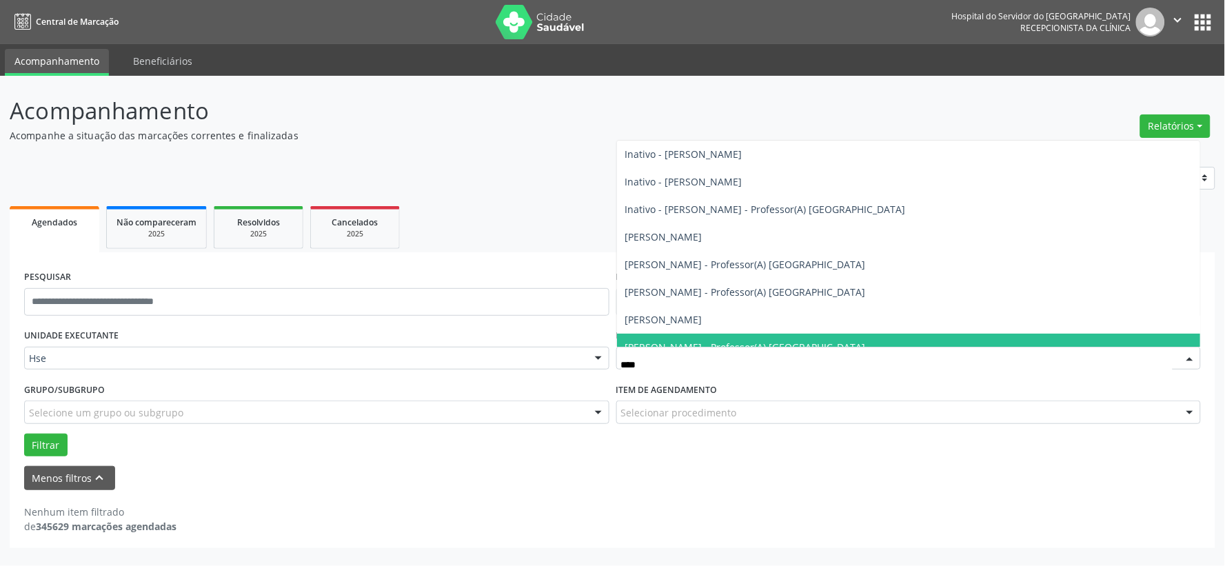
type input "*****"
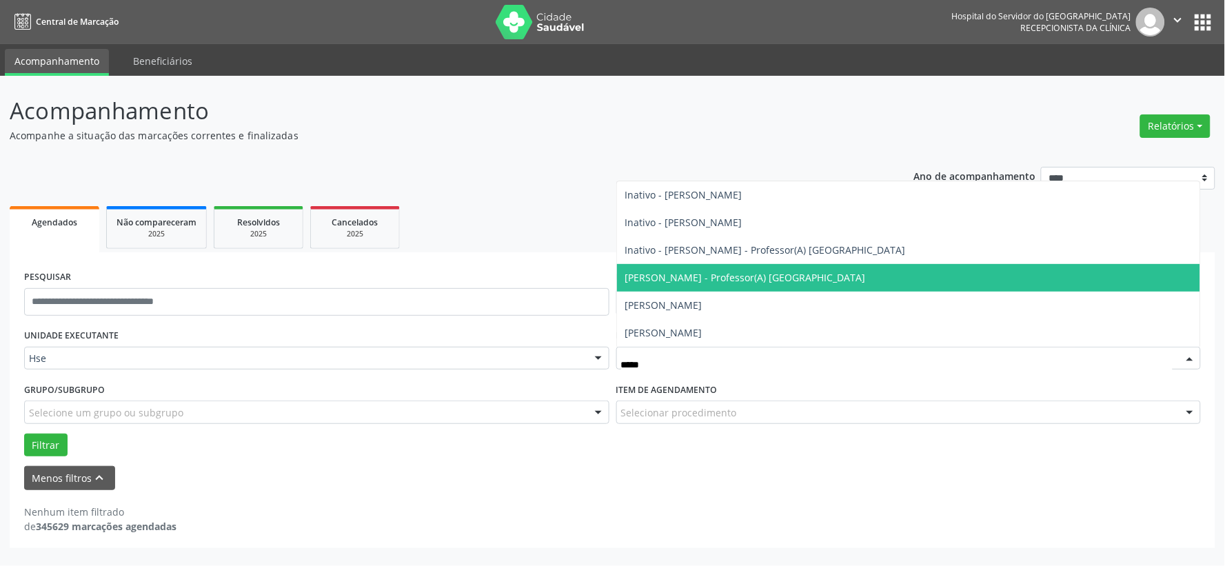
click at [726, 284] on span "Paula Fernandes - Professor(A) Nassau" at bounding box center [909, 278] width 584 height 28
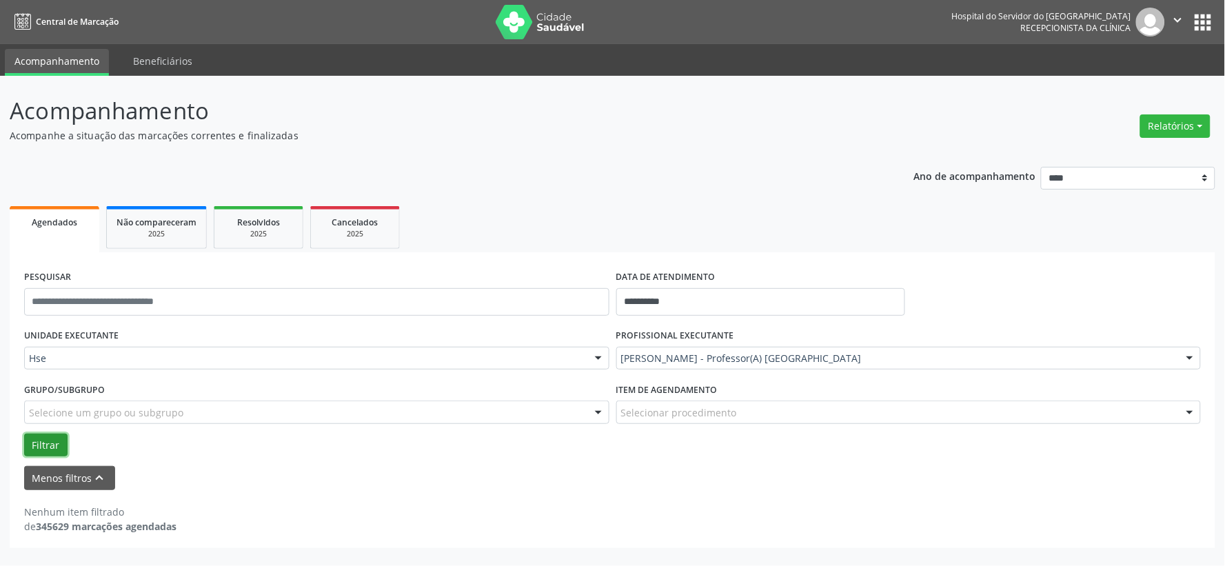
click at [49, 440] on button "Filtrar" at bounding box center [45, 444] width 43 height 23
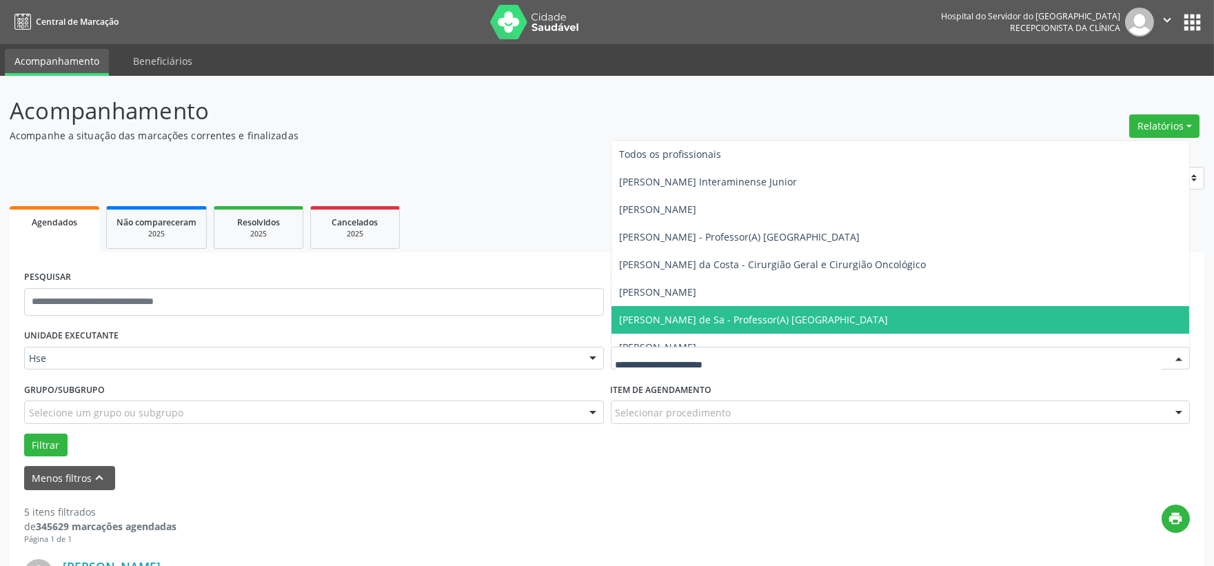
scroll to position [229, 0]
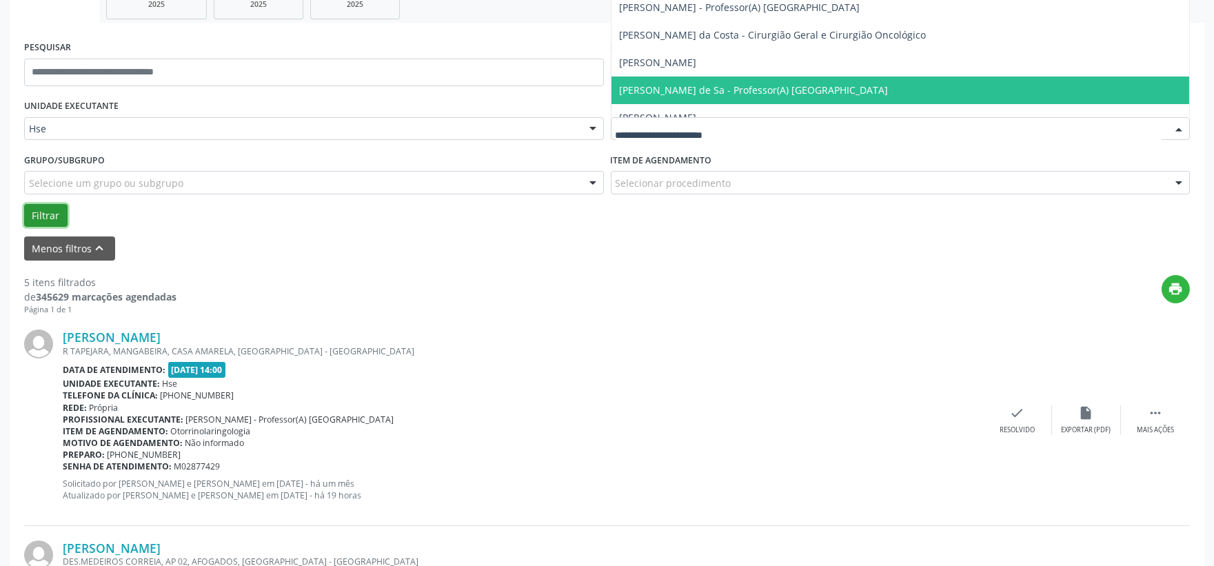
click at [43, 207] on button "Filtrar" at bounding box center [45, 215] width 43 height 23
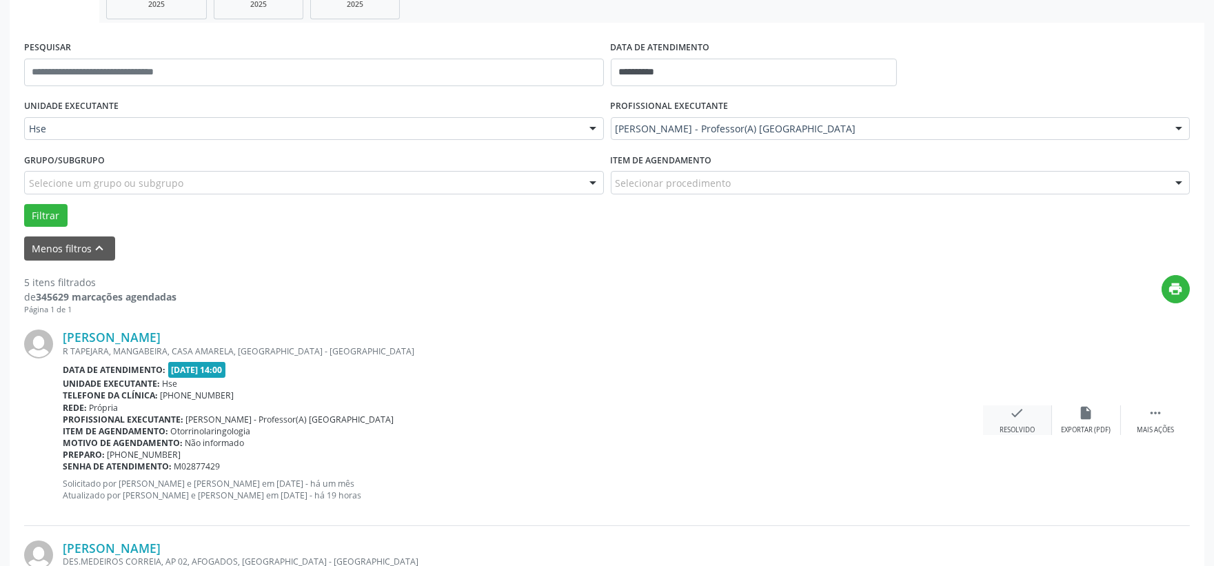
click at [998, 405] on div "check Resolvido" at bounding box center [1017, 420] width 69 height 30
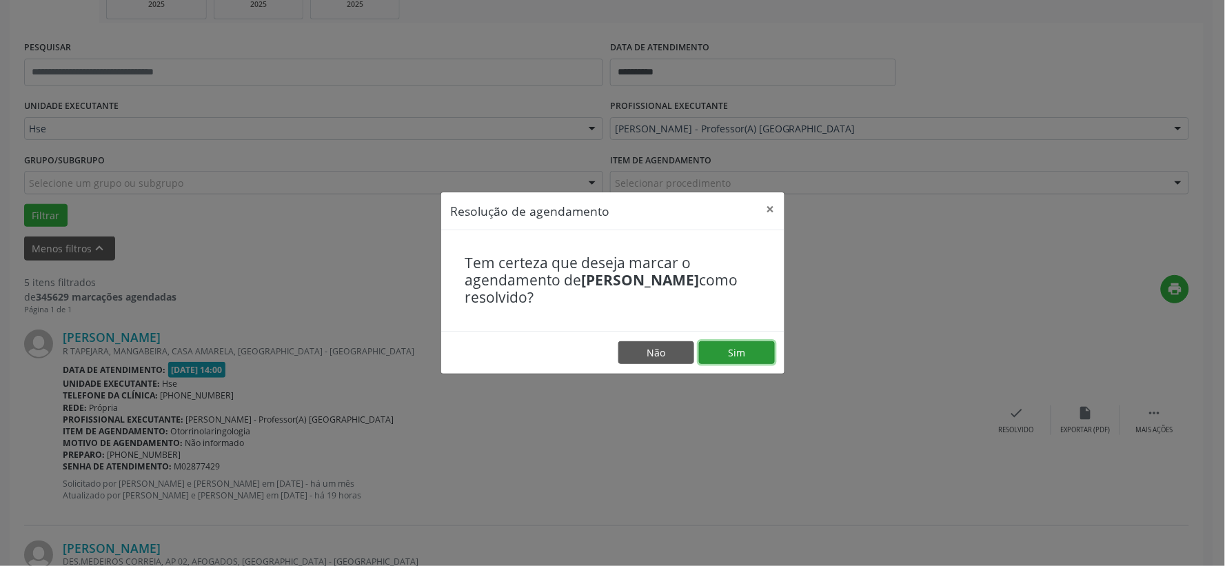
click at [755, 355] on button "Sim" at bounding box center [737, 352] width 76 height 23
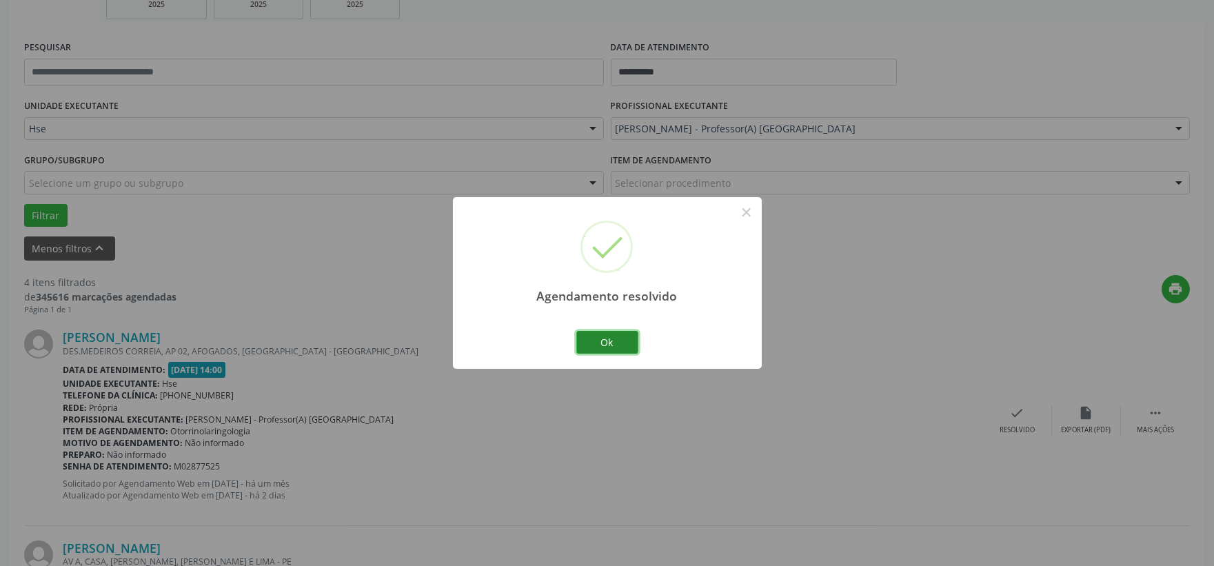
click at [611, 336] on button "Ok" at bounding box center [607, 342] width 62 height 23
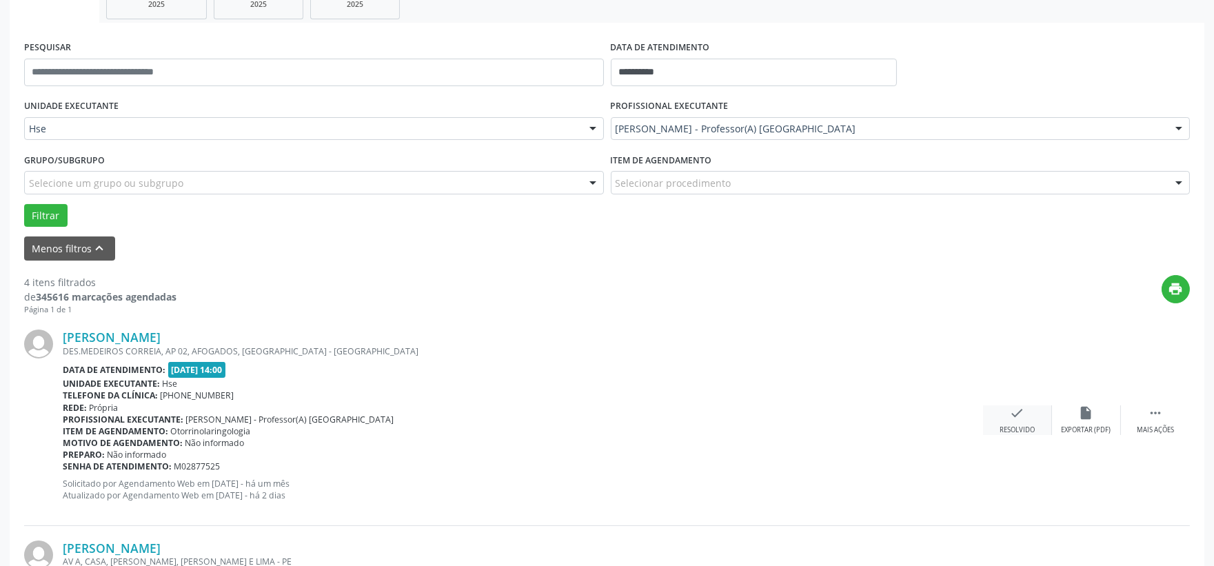
click at [1016, 416] on icon "check" at bounding box center [1017, 412] width 15 height 15
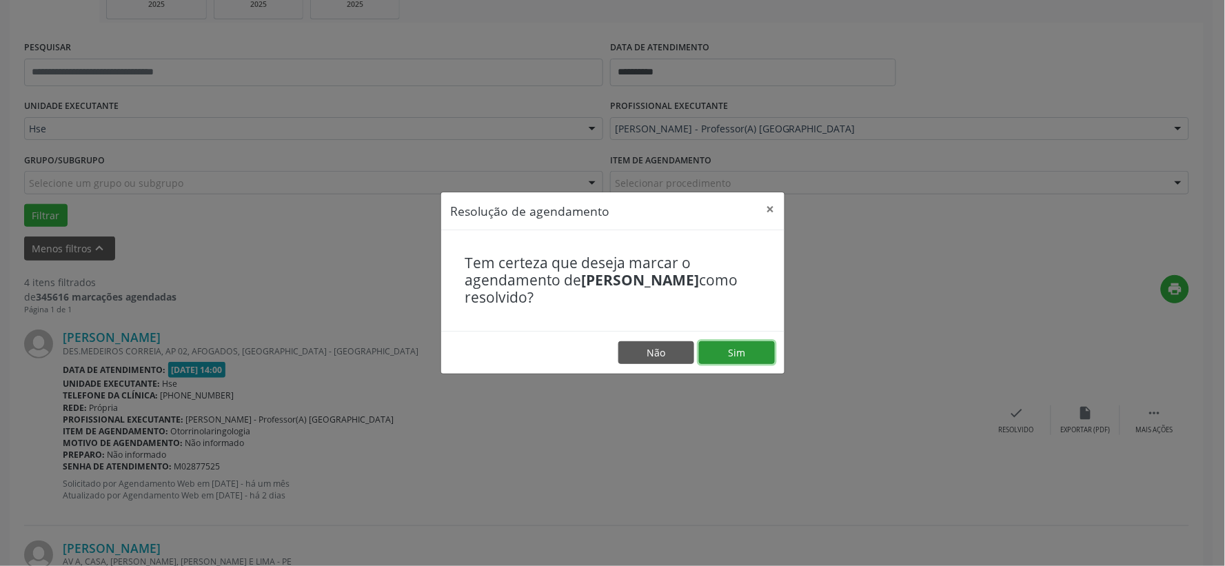
click at [760, 359] on button "Sim" at bounding box center [737, 352] width 76 height 23
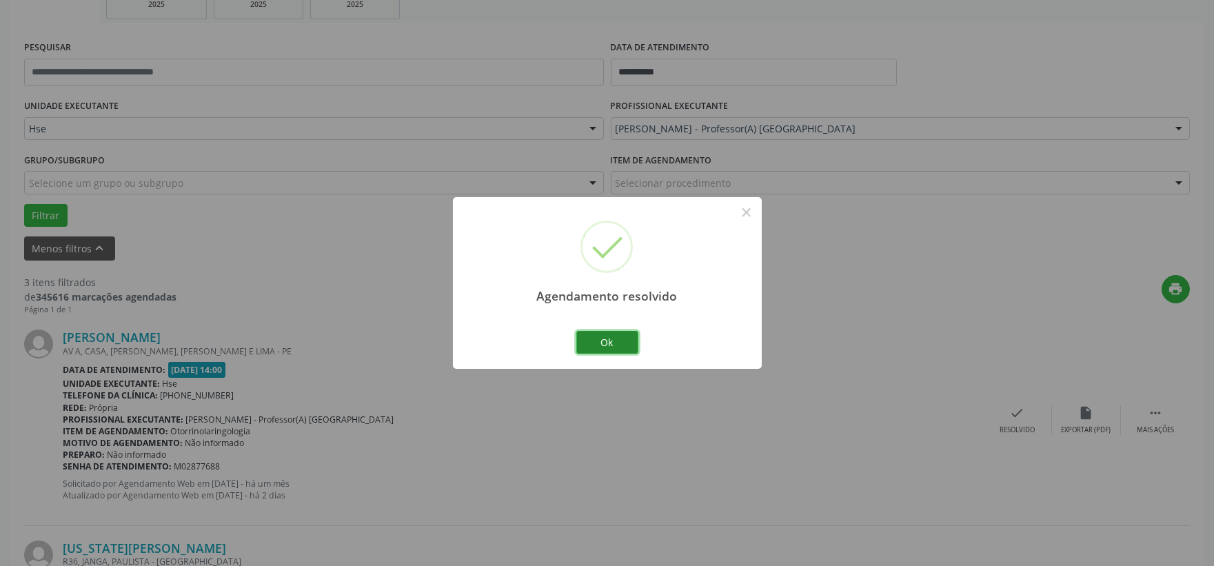
click at [609, 346] on button "Ok" at bounding box center [607, 342] width 62 height 23
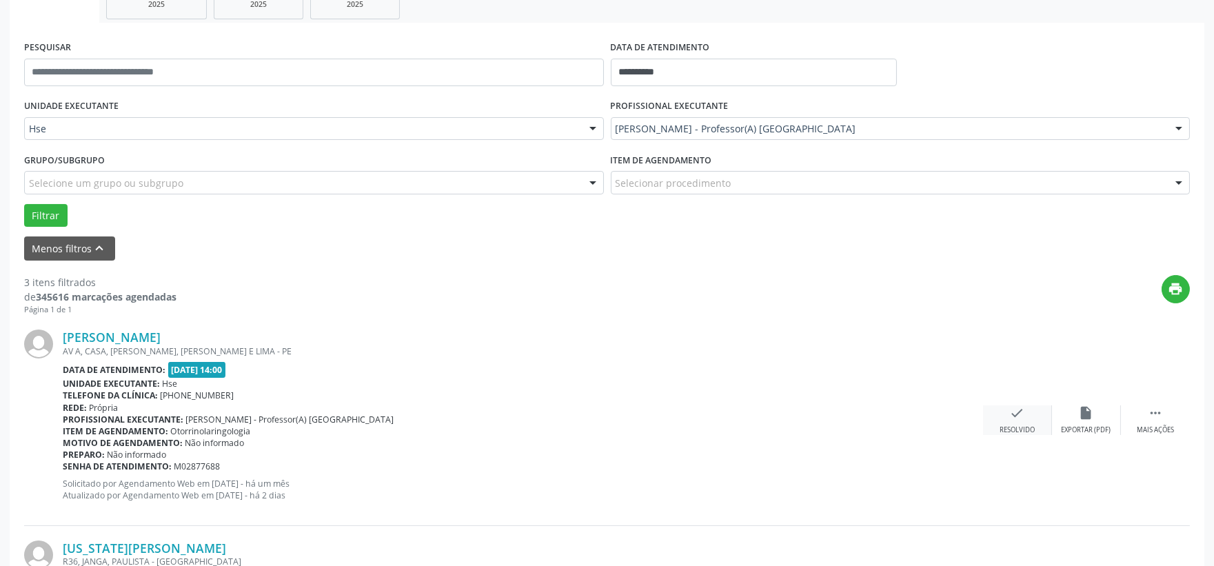
click at [1021, 428] on div "Resolvido" at bounding box center [1016, 430] width 35 height 10
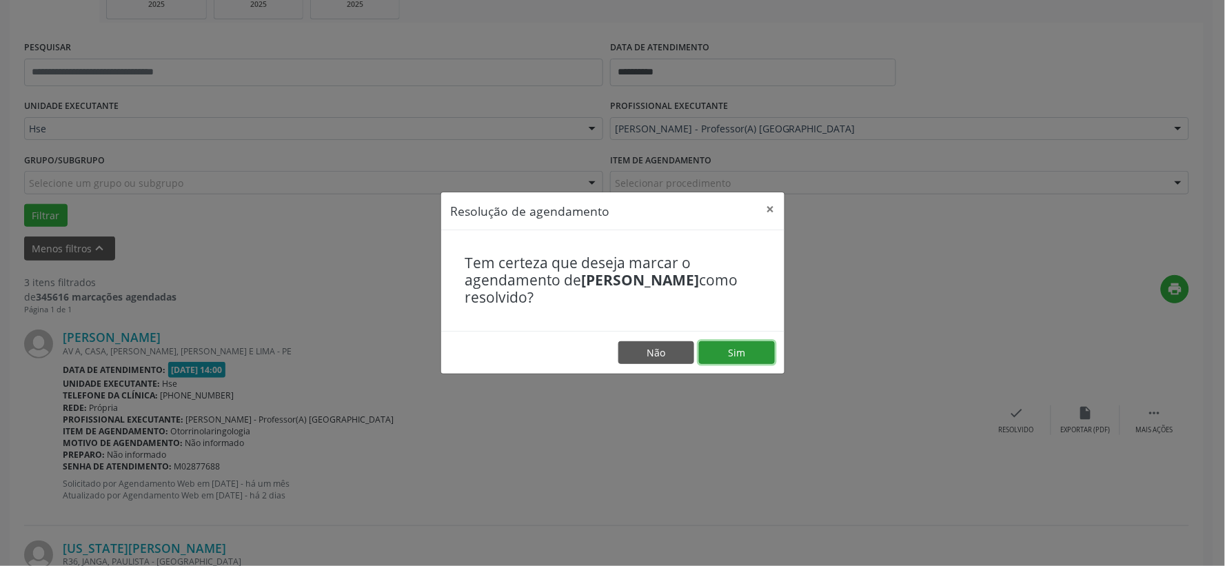
click at [750, 350] on button "Sim" at bounding box center [737, 352] width 76 height 23
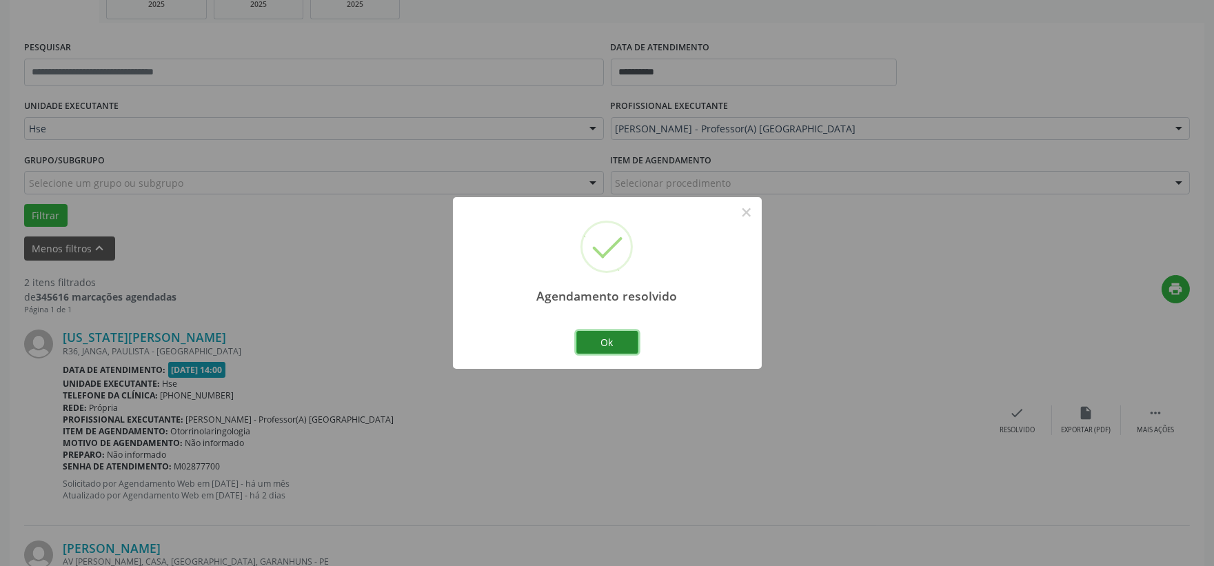
click at [597, 334] on button "Ok" at bounding box center [607, 342] width 62 height 23
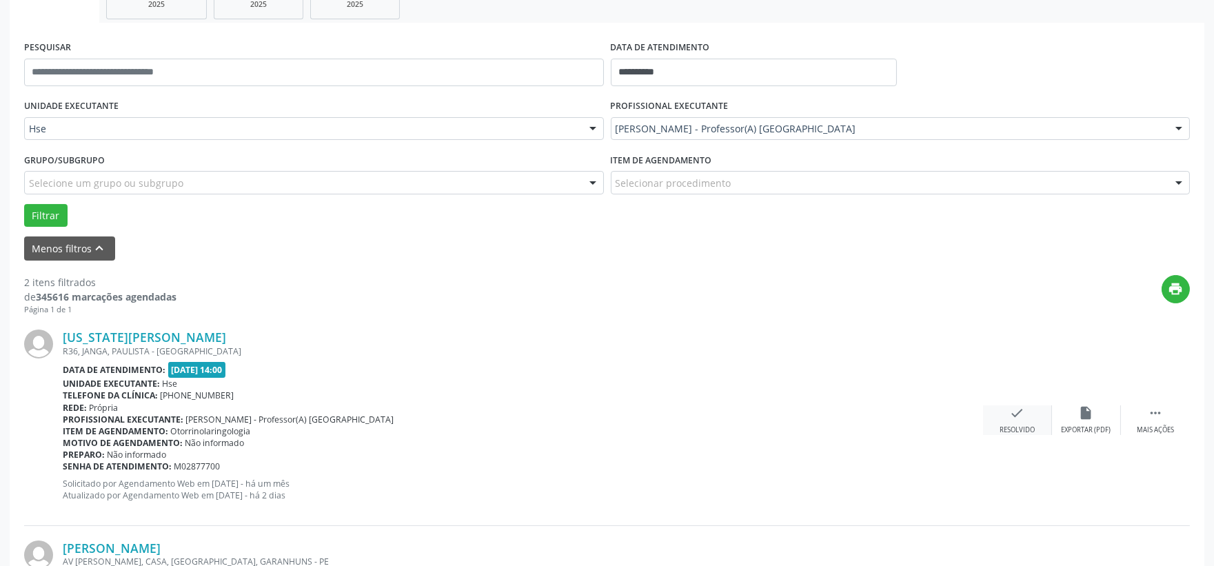
click at [1016, 428] on div "Resolvido" at bounding box center [1016, 430] width 35 height 10
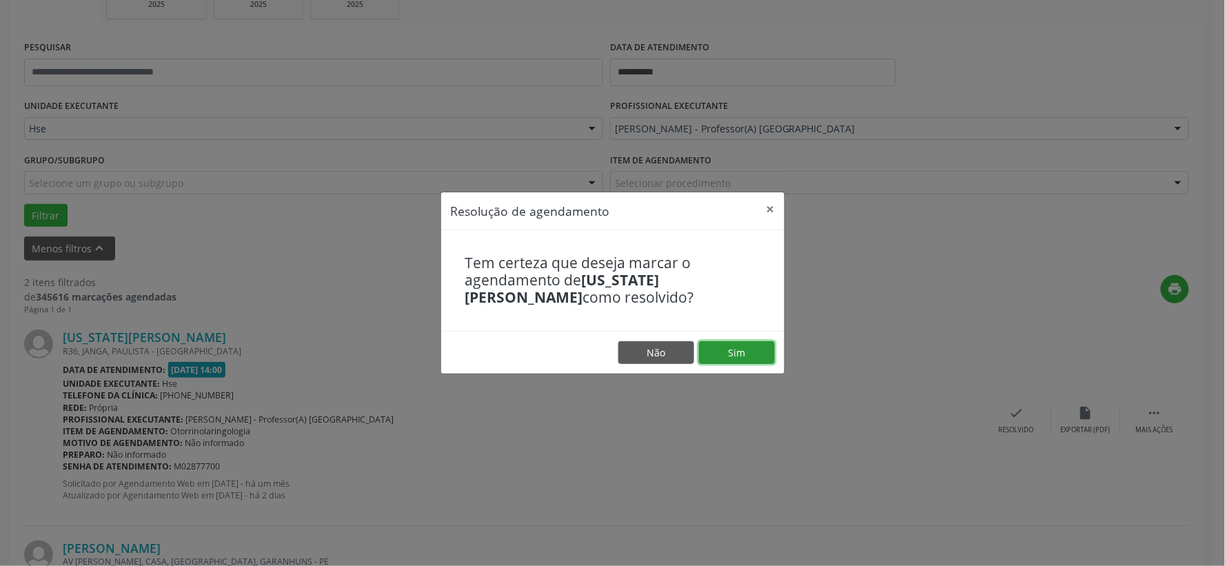
click at [734, 349] on button "Sim" at bounding box center [737, 352] width 76 height 23
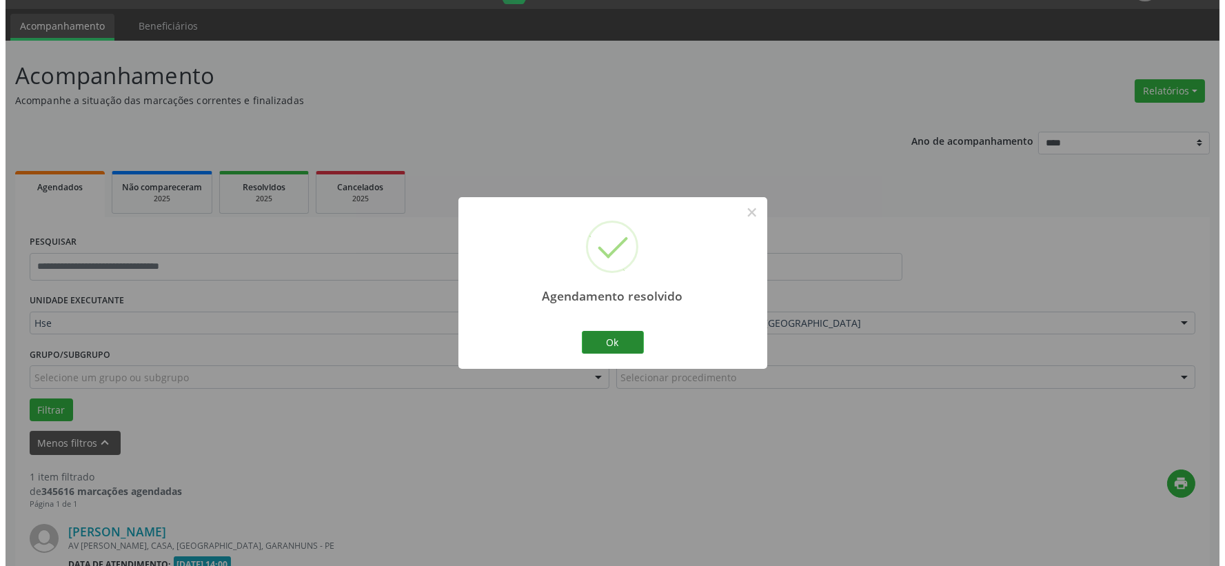
scroll to position [212, 0]
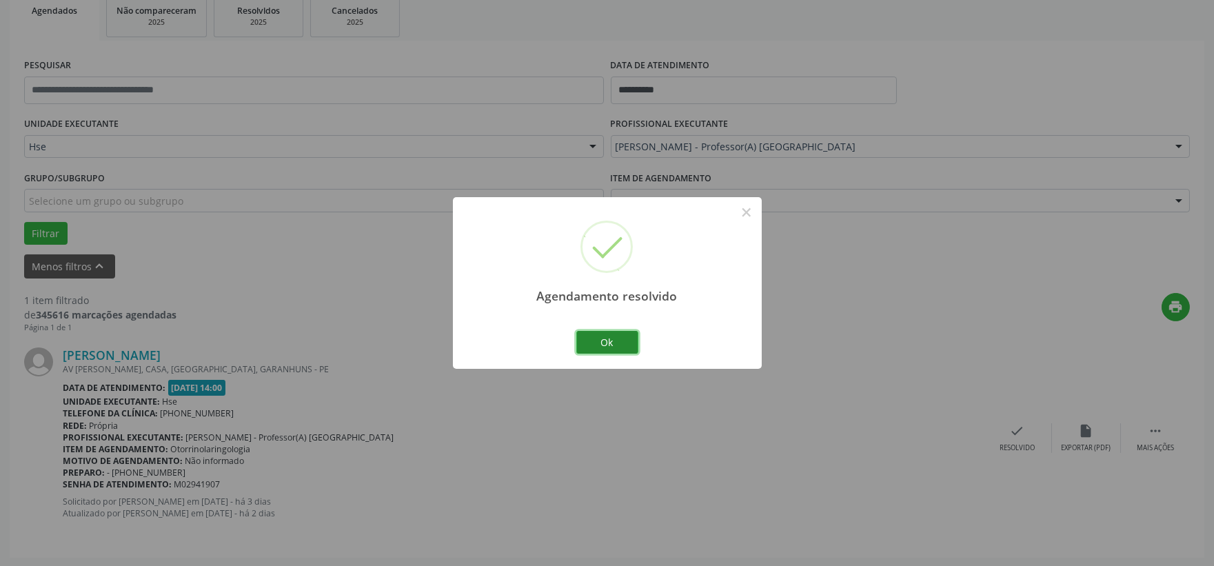
click at [614, 340] on button "Ok" at bounding box center [607, 342] width 62 height 23
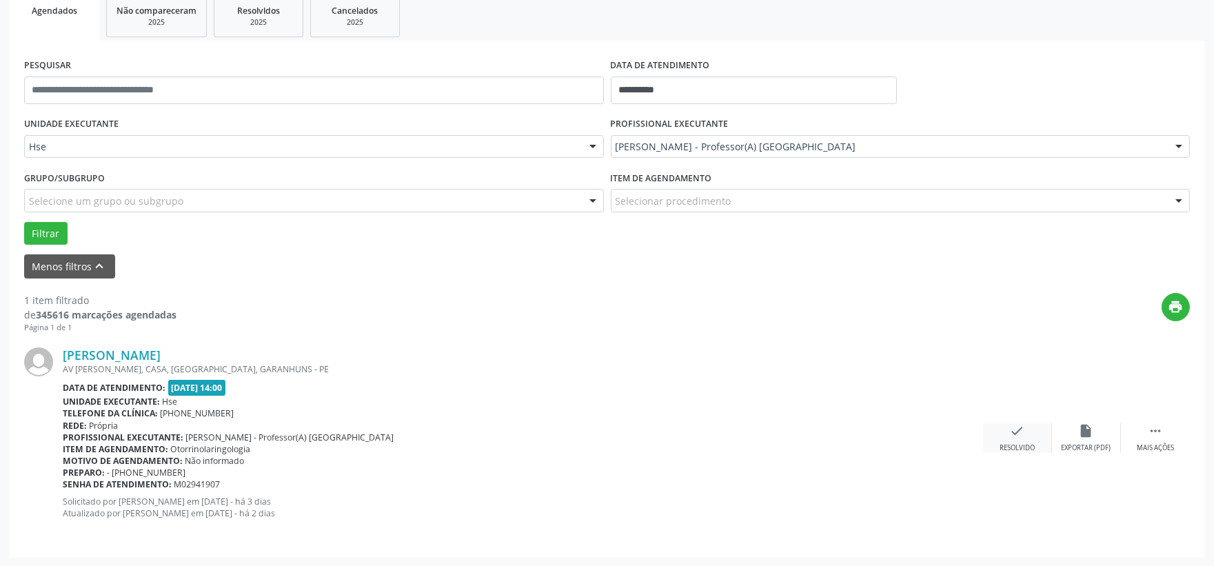
click at [1015, 444] on div "Resolvido" at bounding box center [1016, 448] width 35 height 10
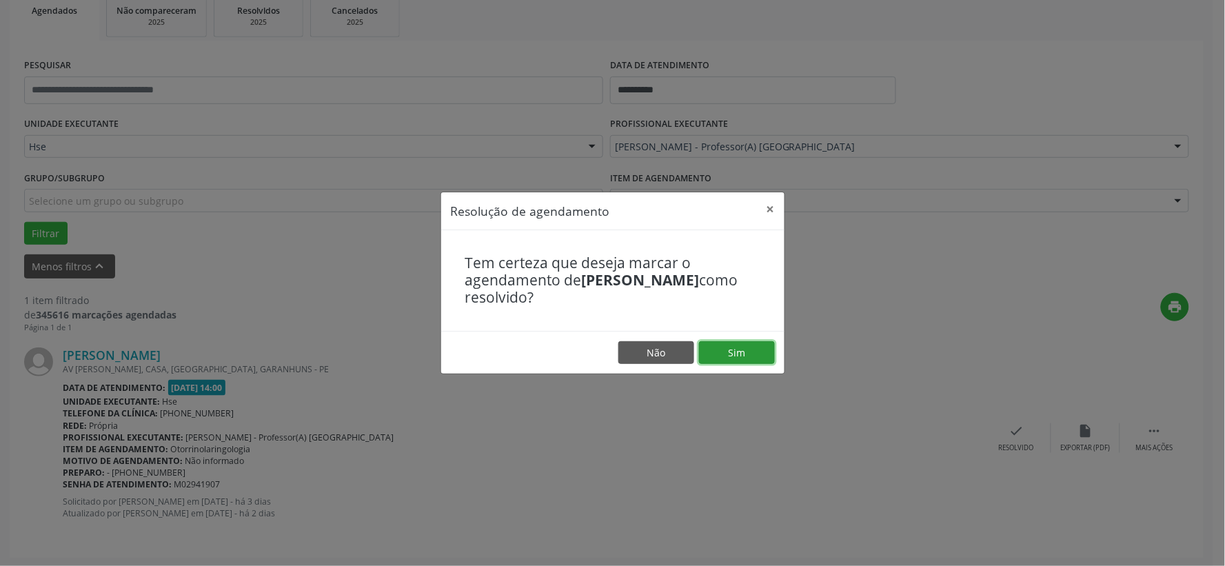
click at [738, 355] on button "Sim" at bounding box center [737, 352] width 76 height 23
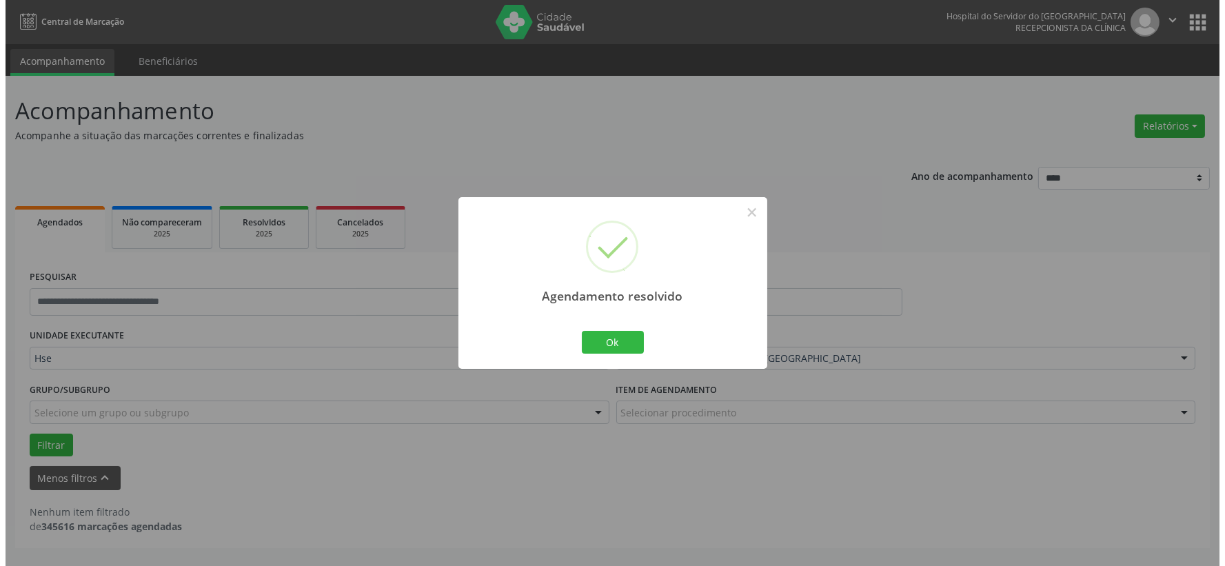
scroll to position [0, 0]
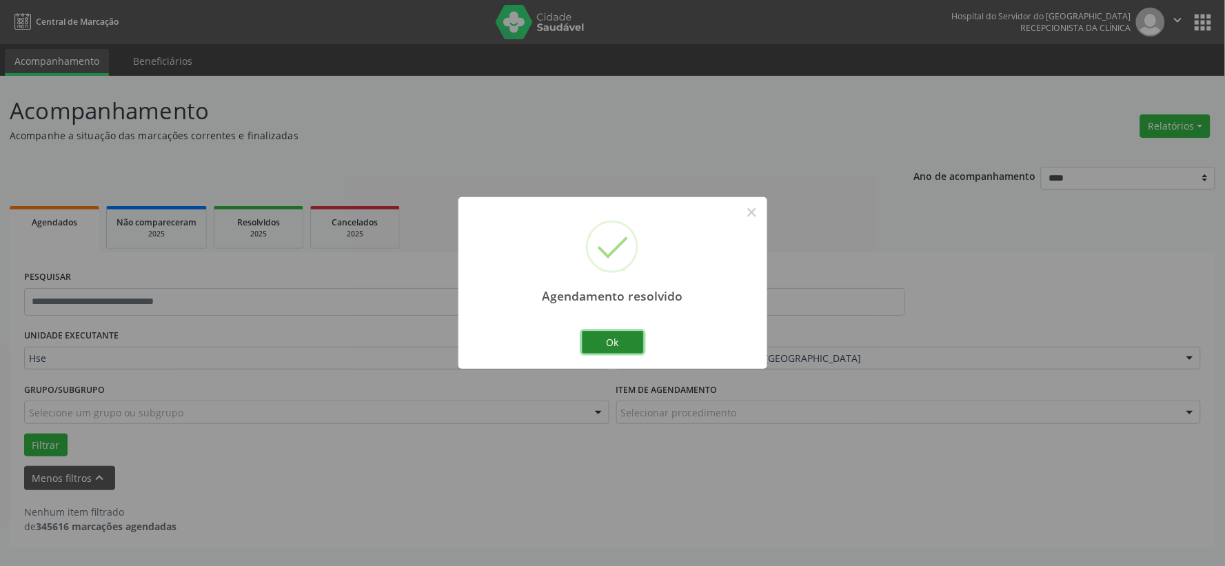
click at [598, 347] on button "Ok" at bounding box center [613, 342] width 62 height 23
